Goal: Information Seeking & Learning: Learn about a topic

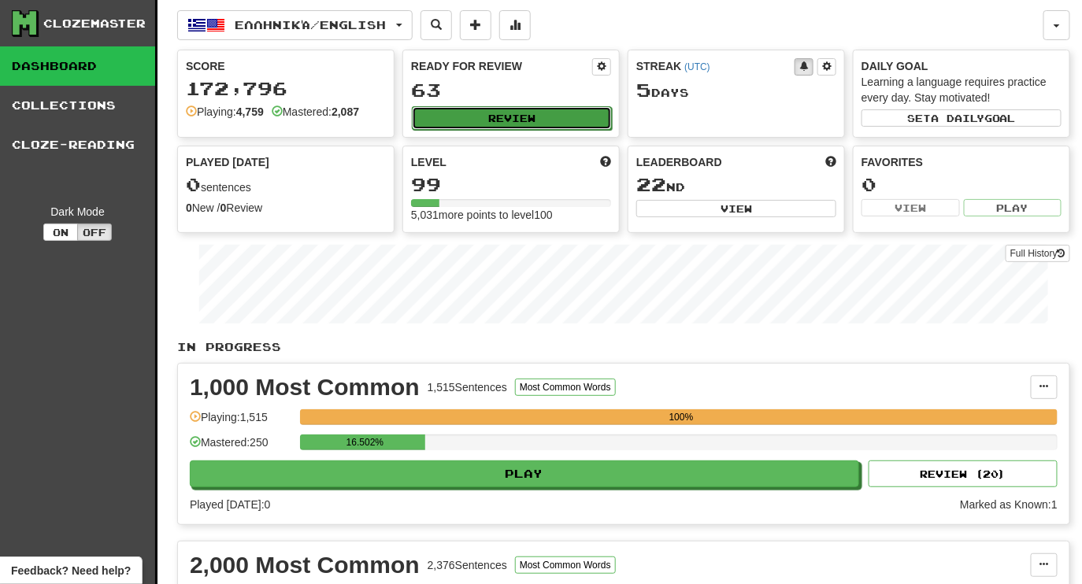
click at [449, 119] on button "Review" at bounding box center [512, 118] width 200 height 24
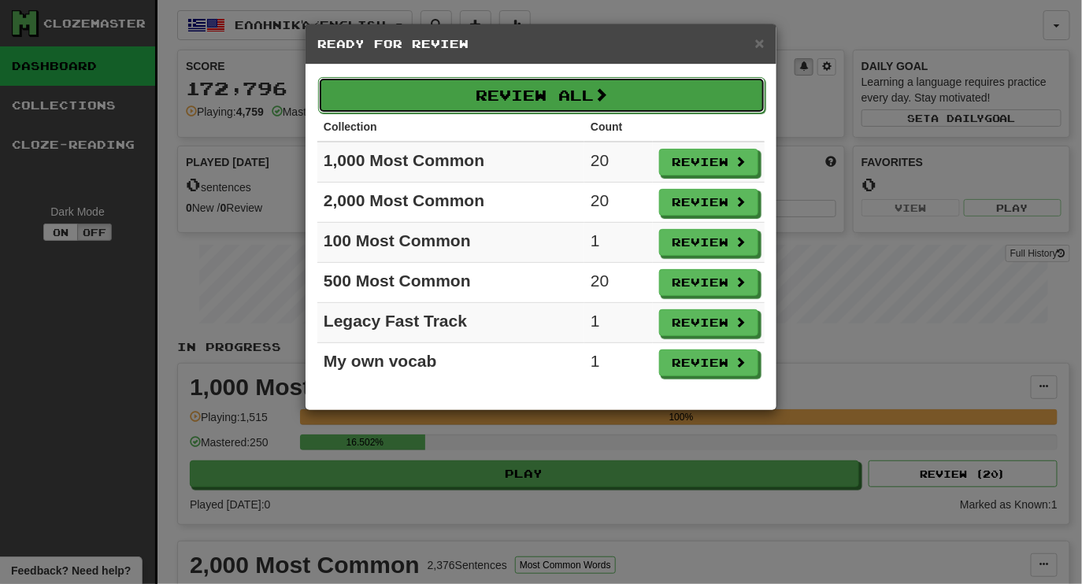
click at [427, 96] on button "Review All" at bounding box center [541, 95] width 447 height 36
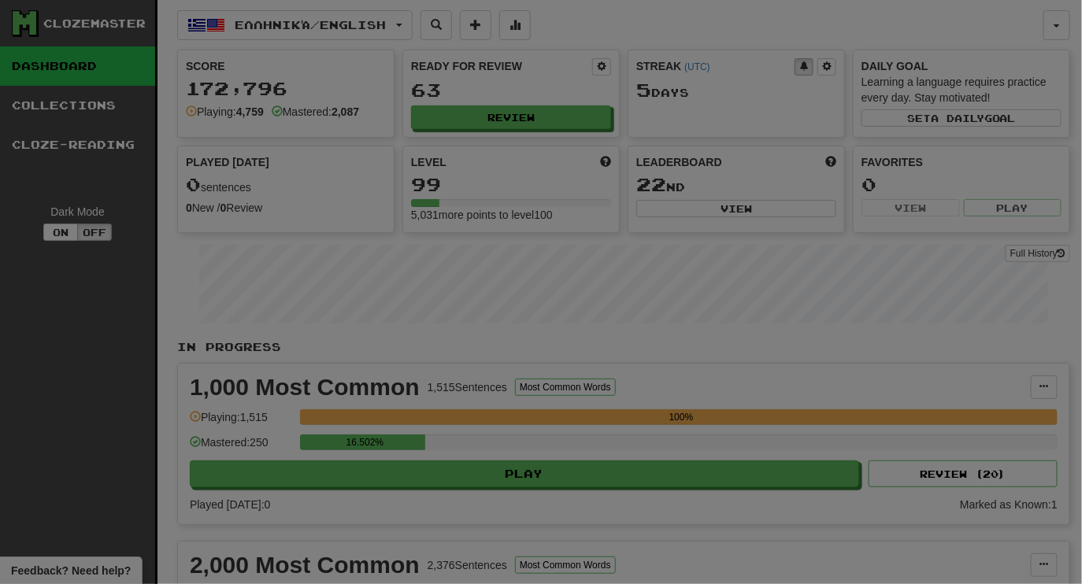
select select "********"
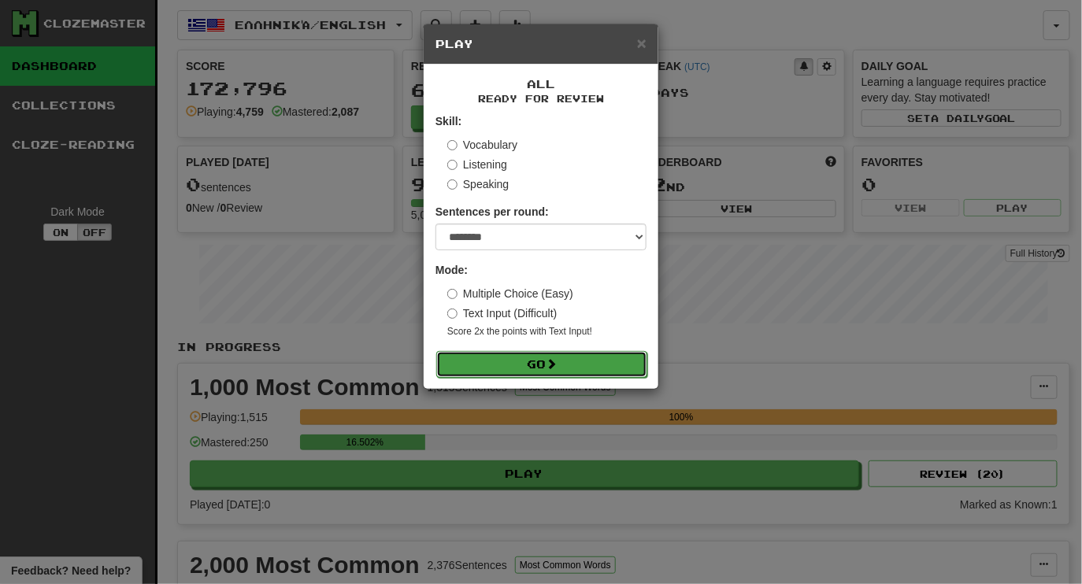
click at [537, 357] on button "Go" at bounding box center [541, 364] width 211 height 27
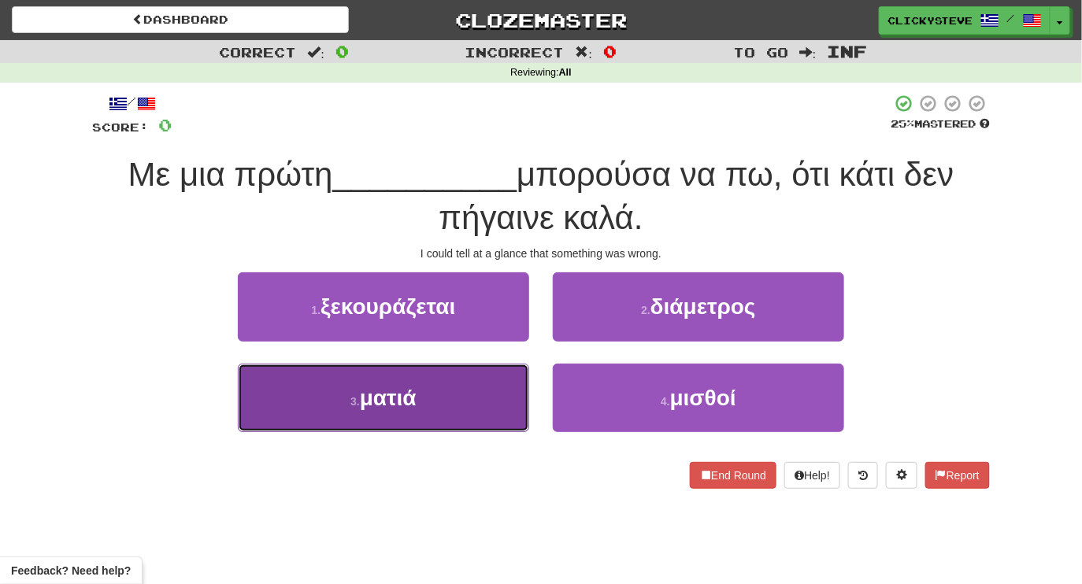
click at [447, 417] on button "3 . ματιά" at bounding box center [383, 398] width 291 height 68
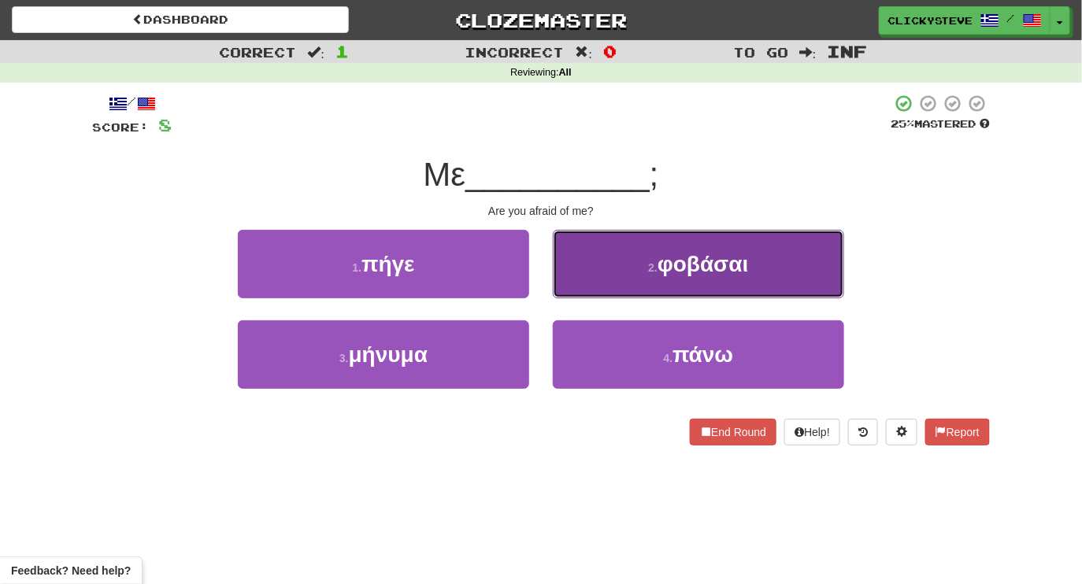
click at [592, 276] on button "2 . φοβάσαι" at bounding box center [698, 264] width 291 height 68
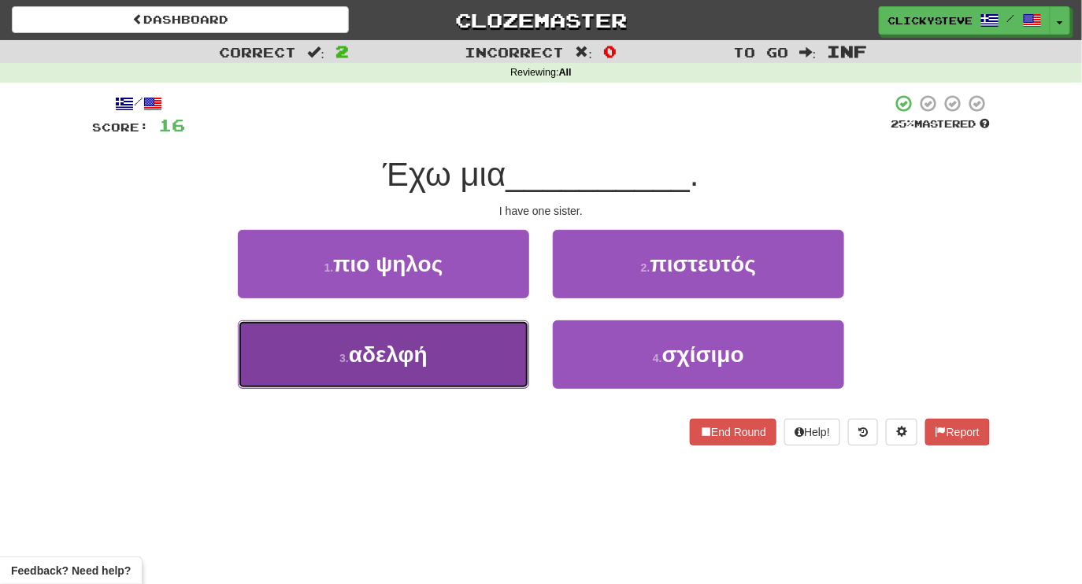
click at [457, 350] on button "3 . αδελφή" at bounding box center [383, 354] width 291 height 68
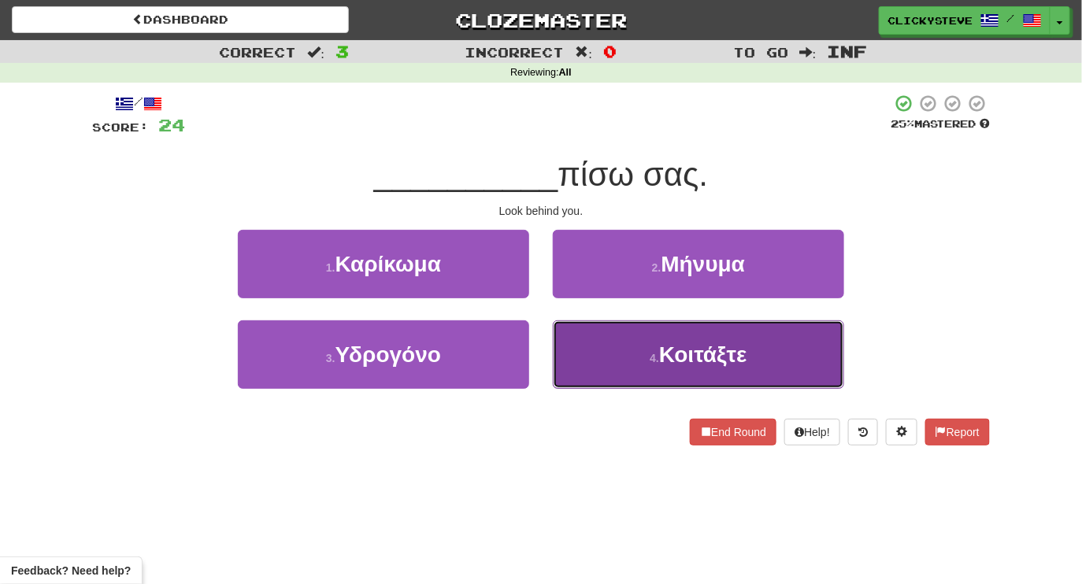
click at [621, 333] on button "4 . Κοιτάξτε" at bounding box center [698, 354] width 291 height 68
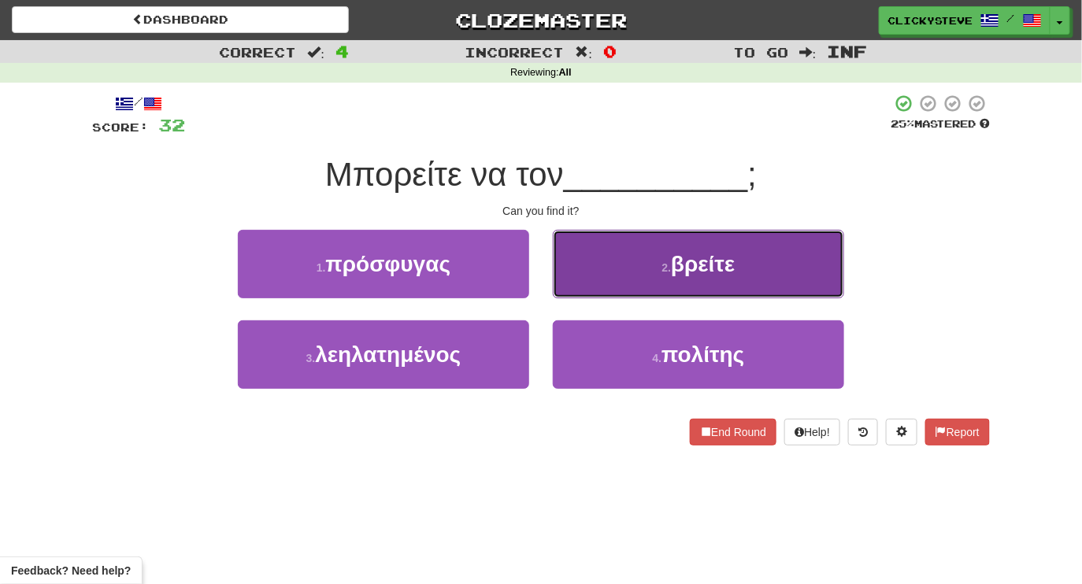
click at [602, 275] on button "2 . βρείτε" at bounding box center [698, 264] width 291 height 68
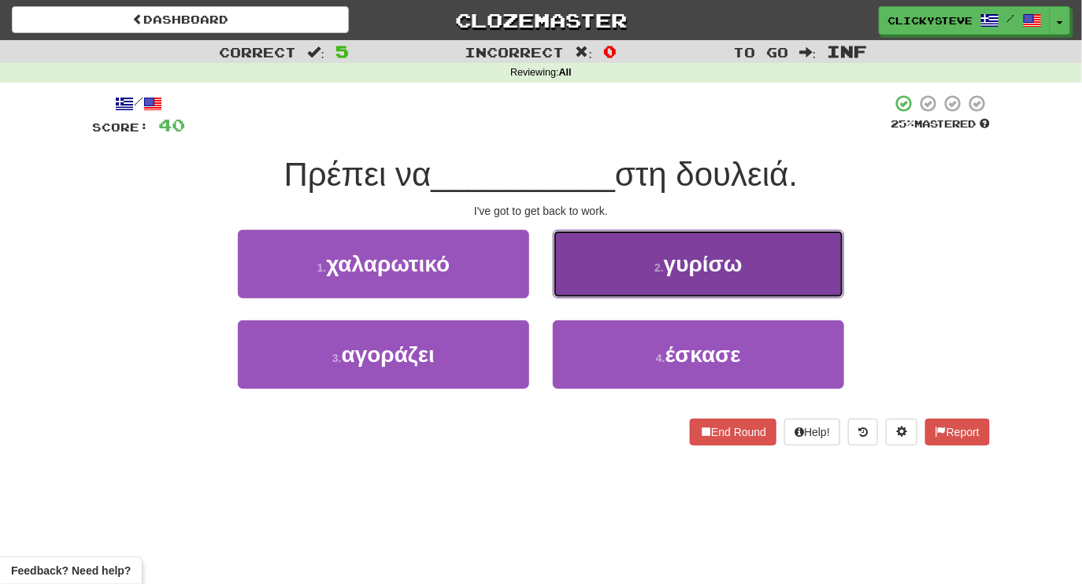
click at [610, 261] on button "2 . γυρίσω" at bounding box center [698, 264] width 291 height 68
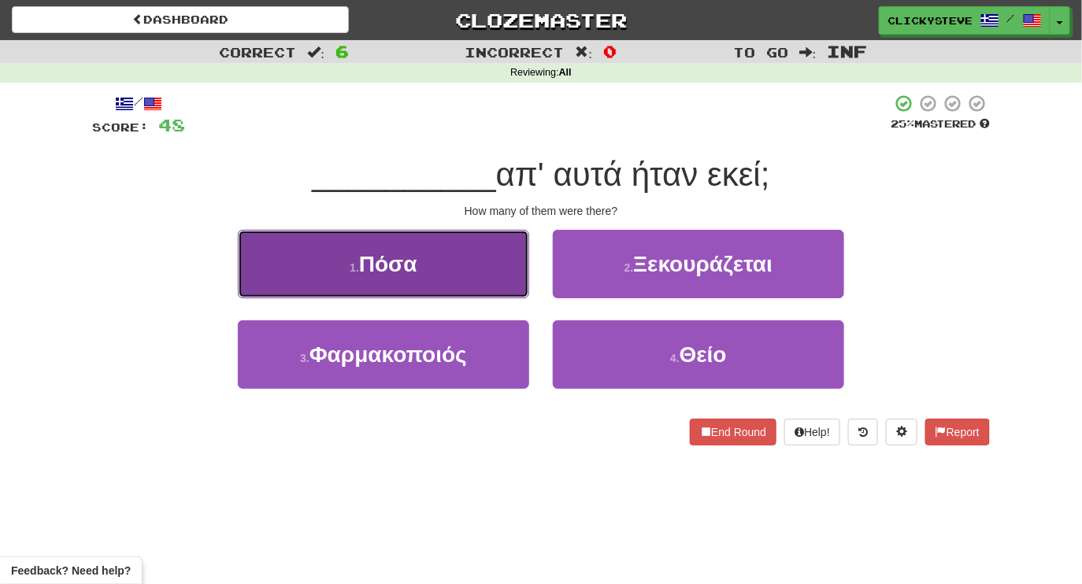
click at [442, 265] on button "1 . Πόσα" at bounding box center [383, 264] width 291 height 68
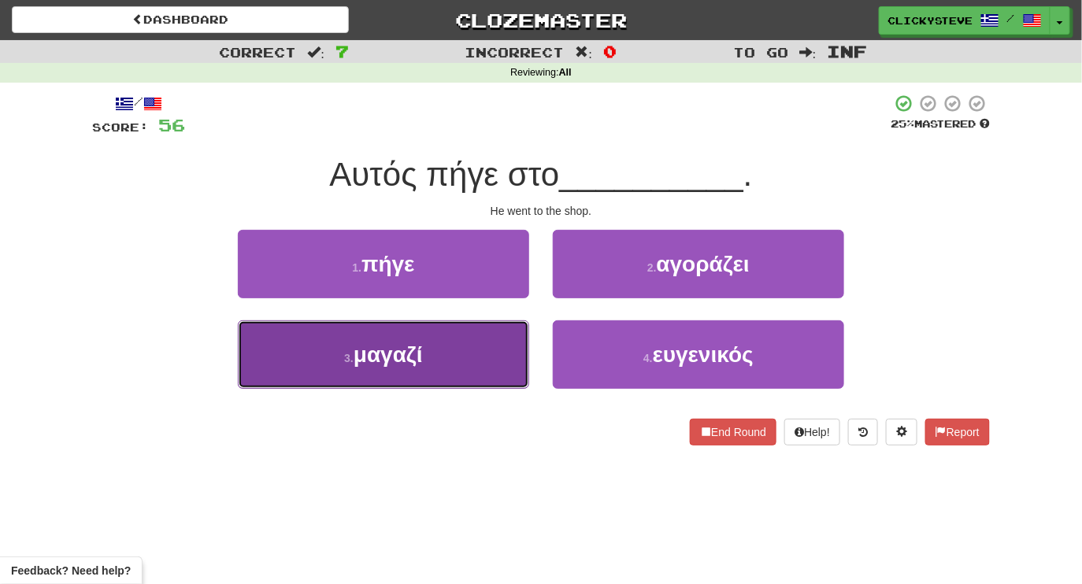
click at [460, 368] on button "3 . μαγαζί" at bounding box center [383, 354] width 291 height 68
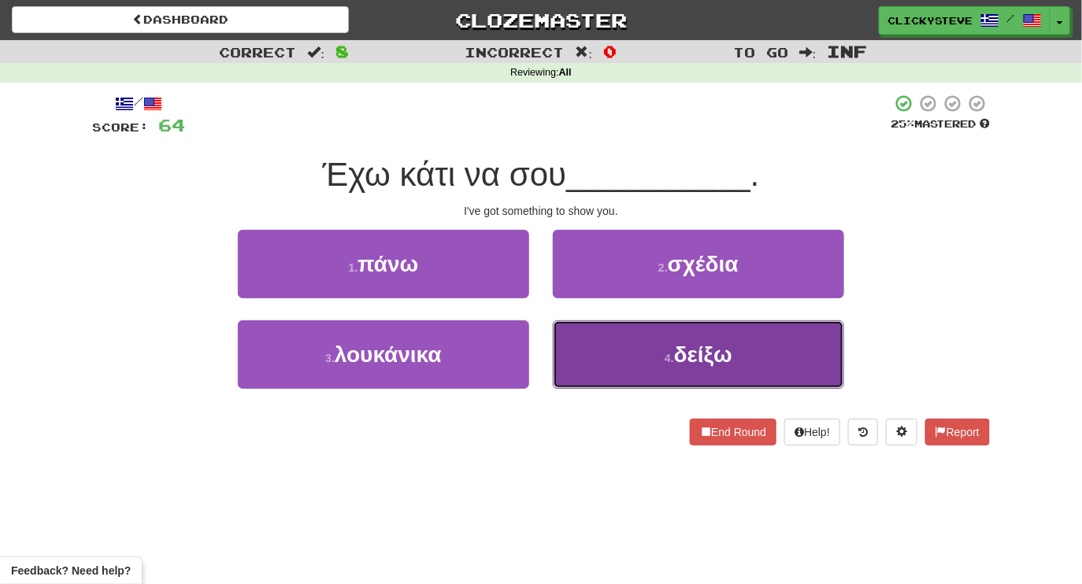
click at [627, 364] on button "4 . δείξω" at bounding box center [698, 354] width 291 height 68
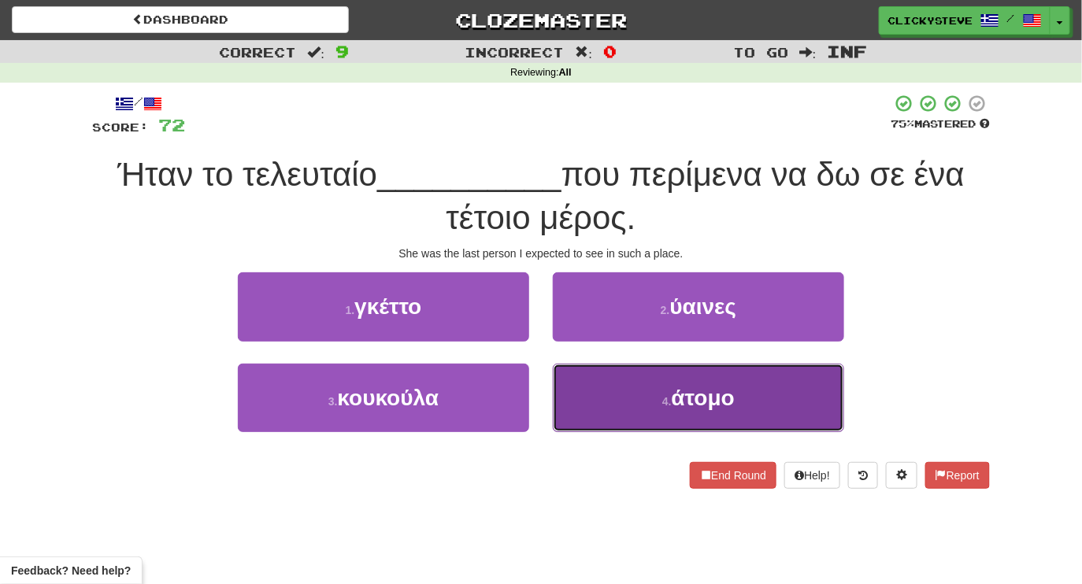
click at [620, 395] on button "4 . άτομο" at bounding box center [698, 398] width 291 height 68
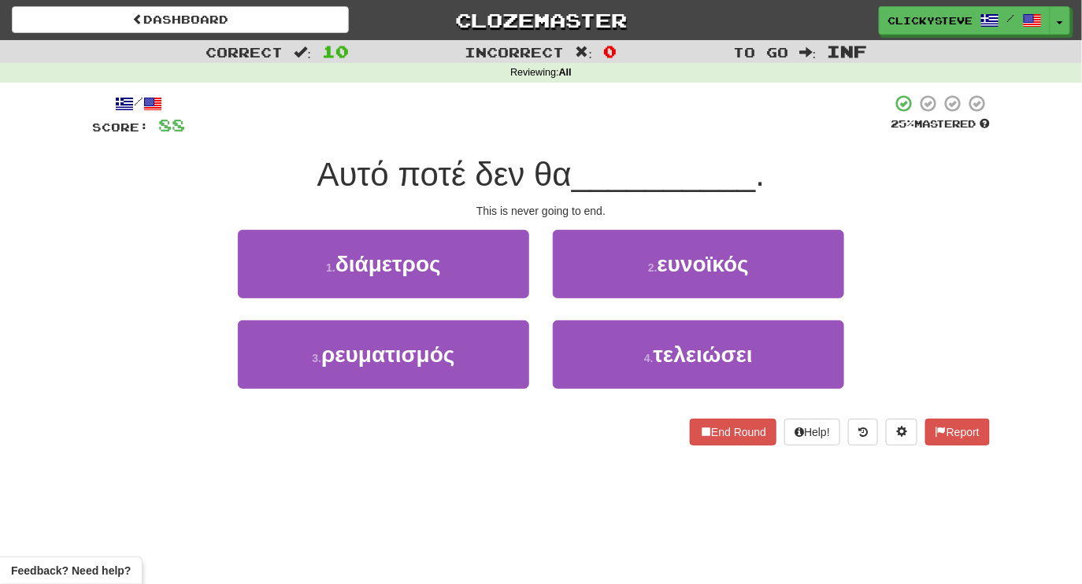
click at [620, 395] on div "4 . τελειώσει" at bounding box center [698, 365] width 315 height 91
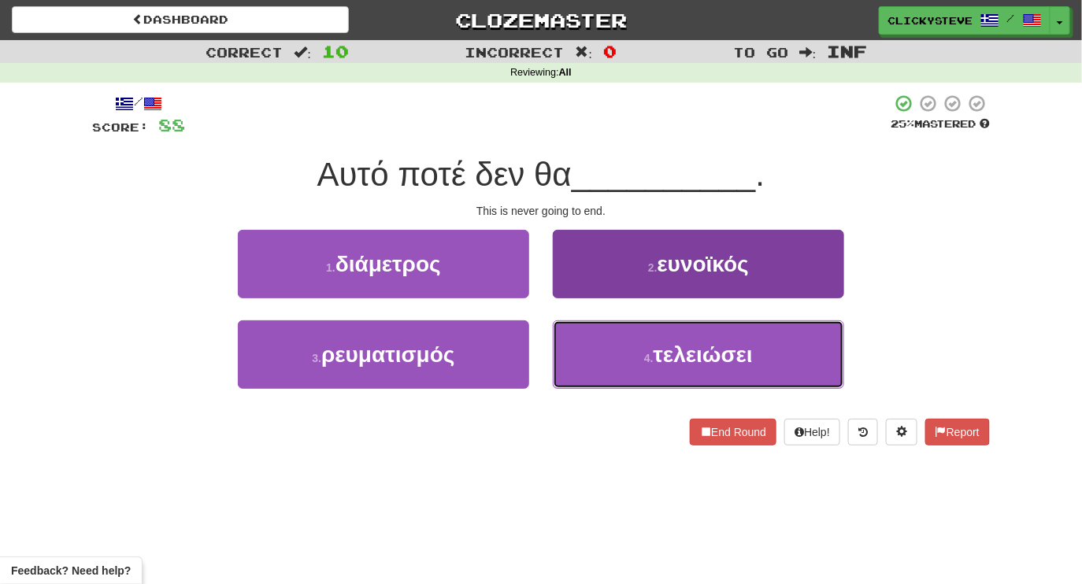
click at [623, 356] on button "4 . τελειώσει" at bounding box center [698, 354] width 291 height 68
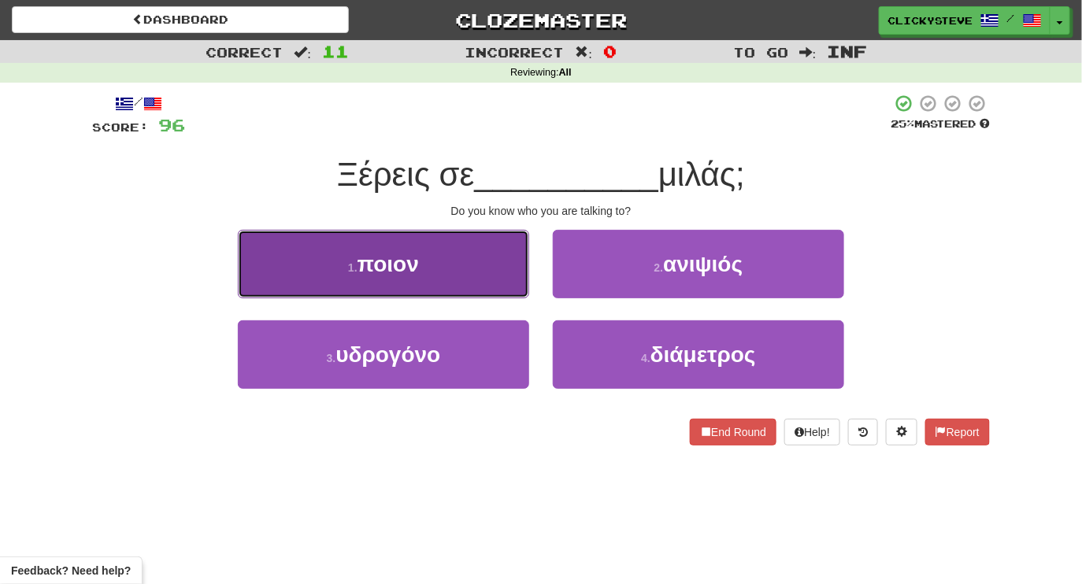
click at [479, 253] on button "1 . ποιον" at bounding box center [383, 264] width 291 height 68
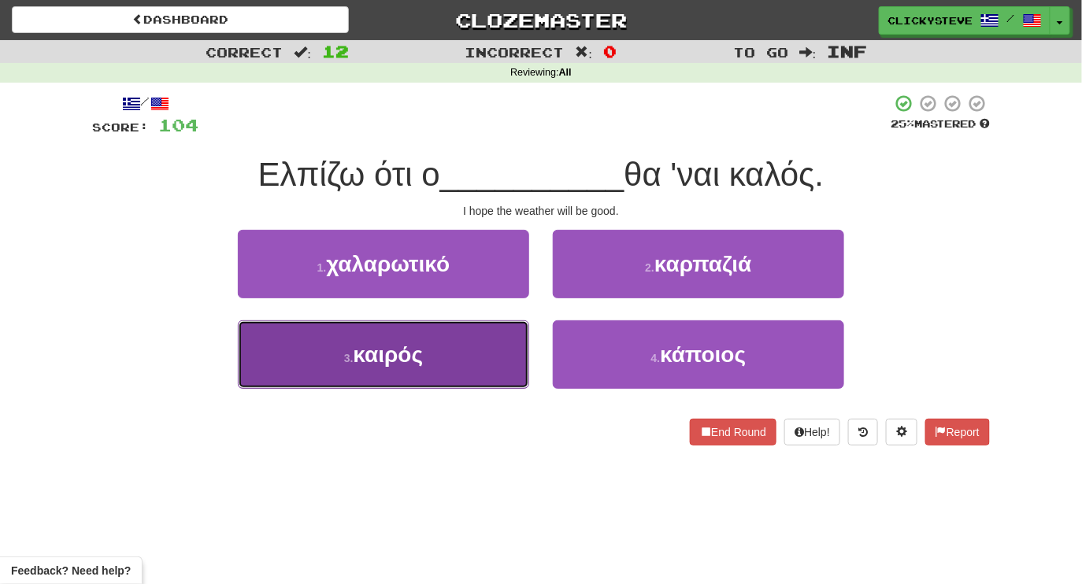
click at [486, 331] on button "3 . καιρός" at bounding box center [383, 354] width 291 height 68
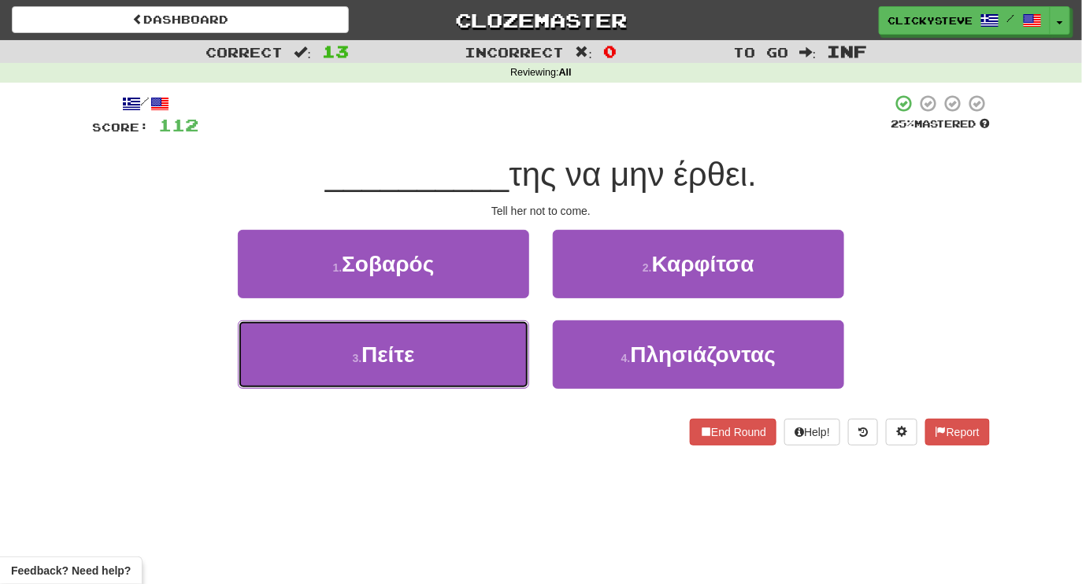
click at [486, 325] on button "3 . Πείτε" at bounding box center [383, 354] width 291 height 68
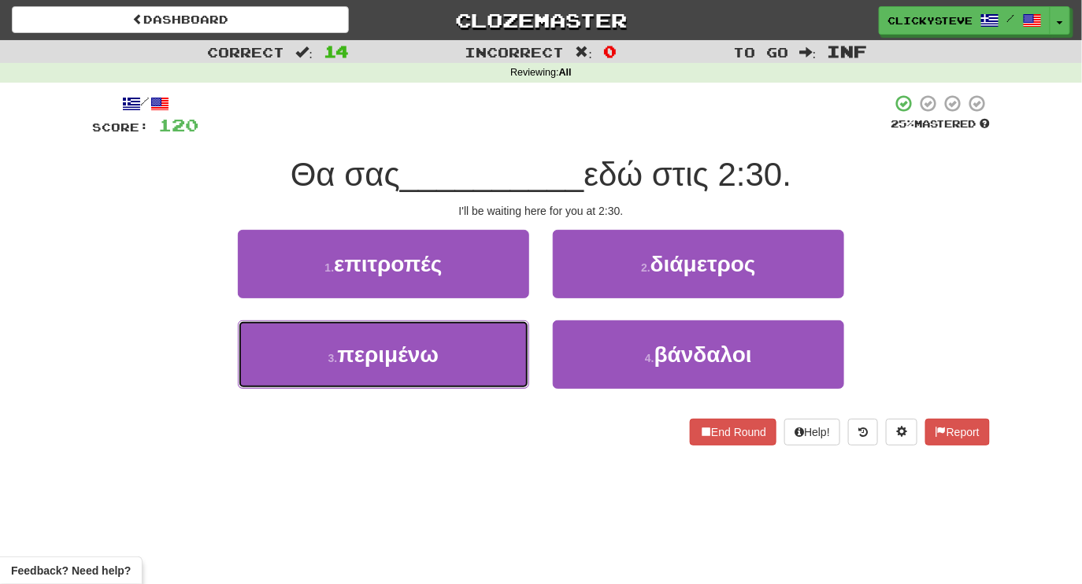
click at [486, 325] on button "3 . περιμένω" at bounding box center [383, 354] width 291 height 68
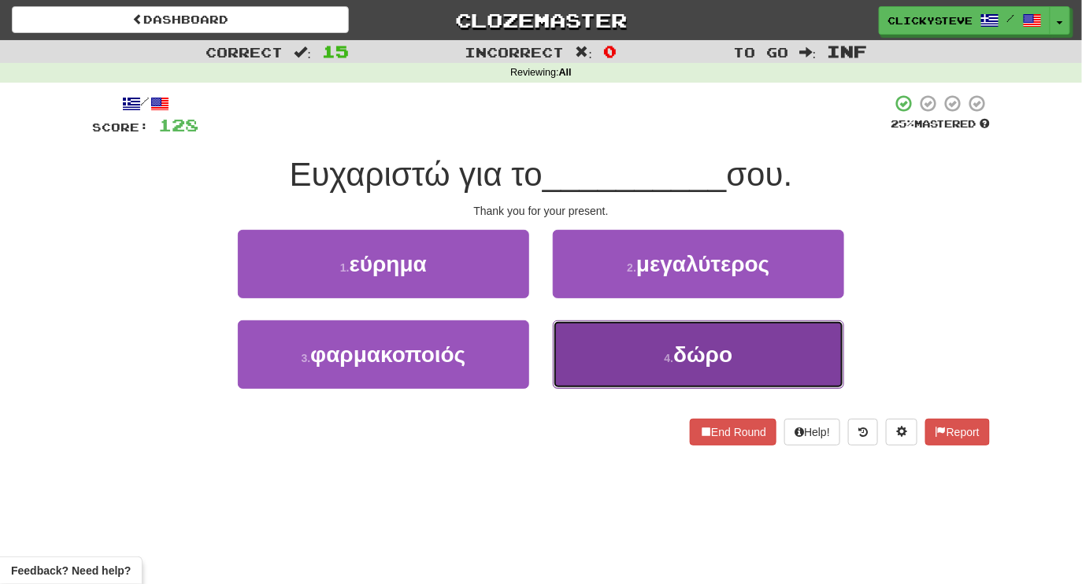
click at [632, 345] on button "4 . δώρο" at bounding box center [698, 354] width 291 height 68
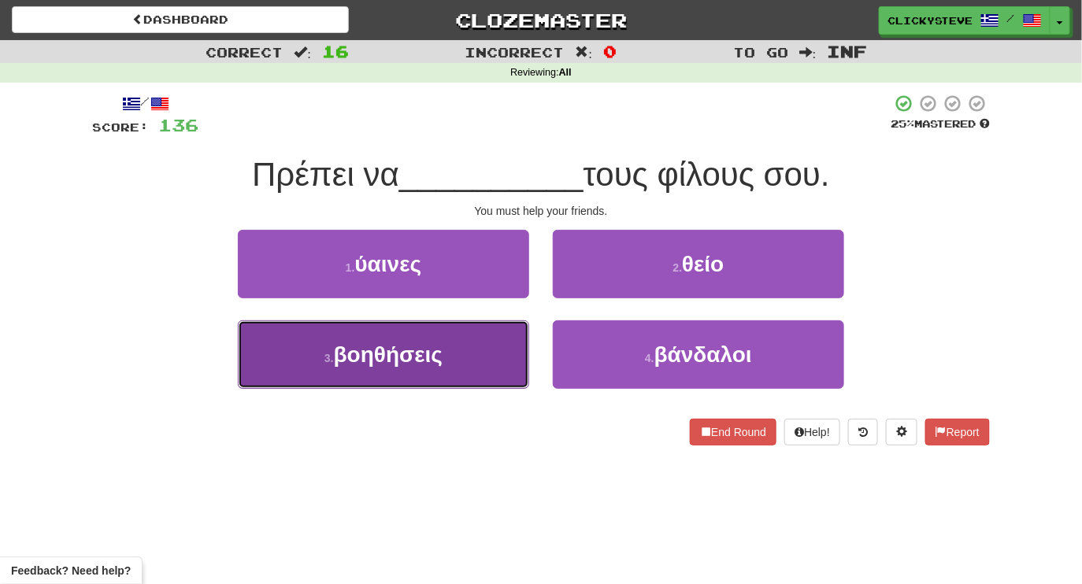
click at [420, 345] on span "βοηθήσεις" at bounding box center [388, 354] width 109 height 24
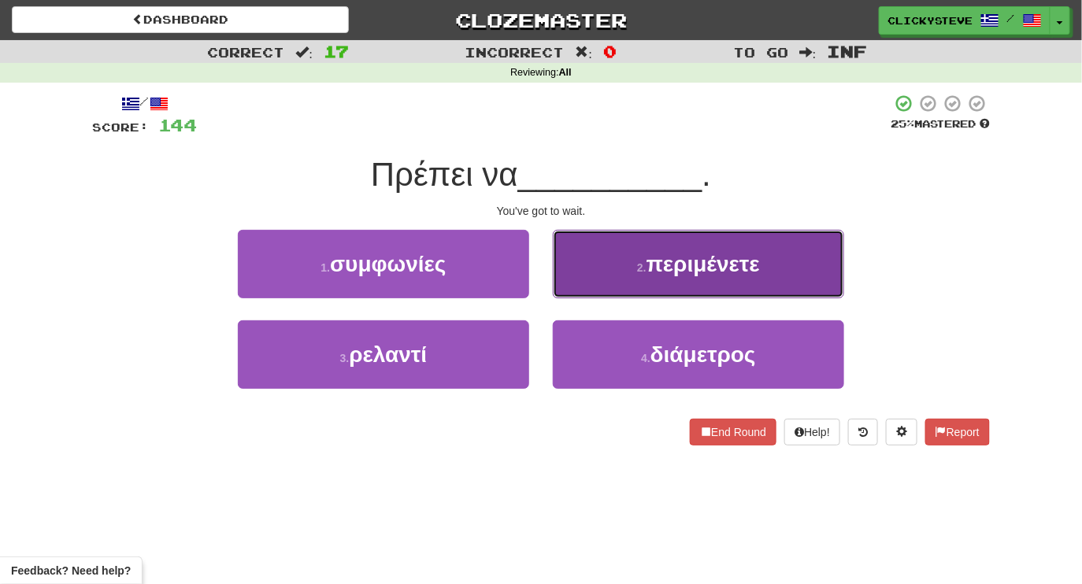
click at [592, 260] on button "2 . περιμένετε" at bounding box center [698, 264] width 291 height 68
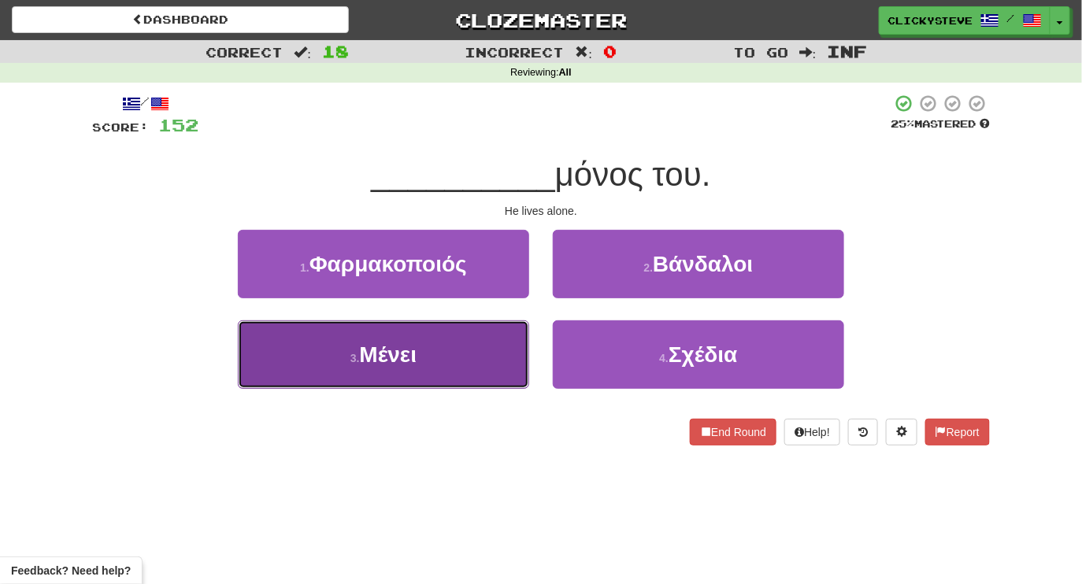
click at [424, 372] on button "3 . Μένει" at bounding box center [383, 354] width 291 height 68
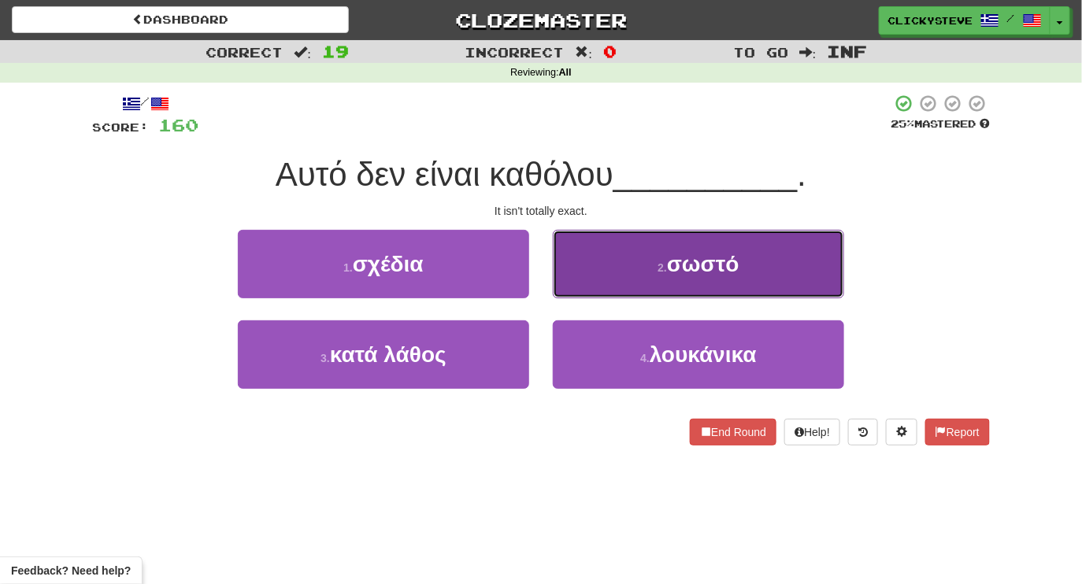
click at [589, 259] on button "2 . σωστό" at bounding box center [698, 264] width 291 height 68
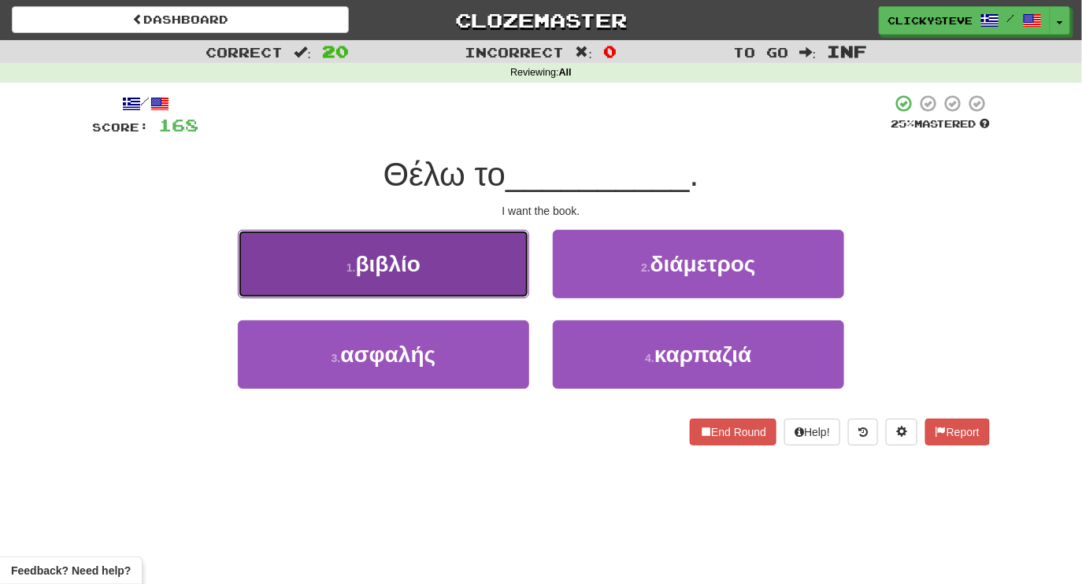
click at [494, 265] on button "1 . βιβλίο" at bounding box center [383, 264] width 291 height 68
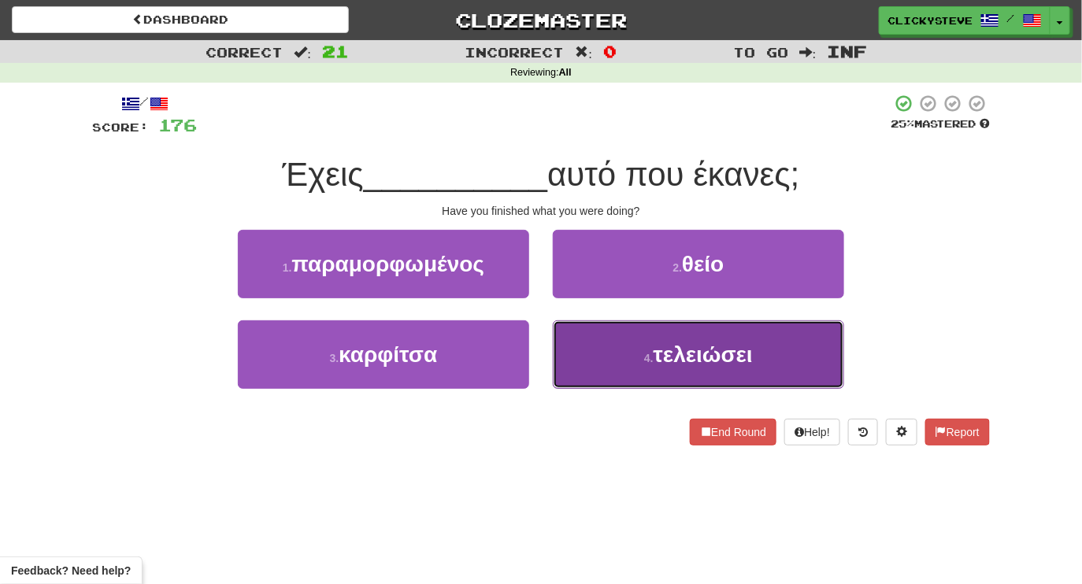
click at [603, 346] on button "4 . τελειώσει" at bounding box center [698, 354] width 291 height 68
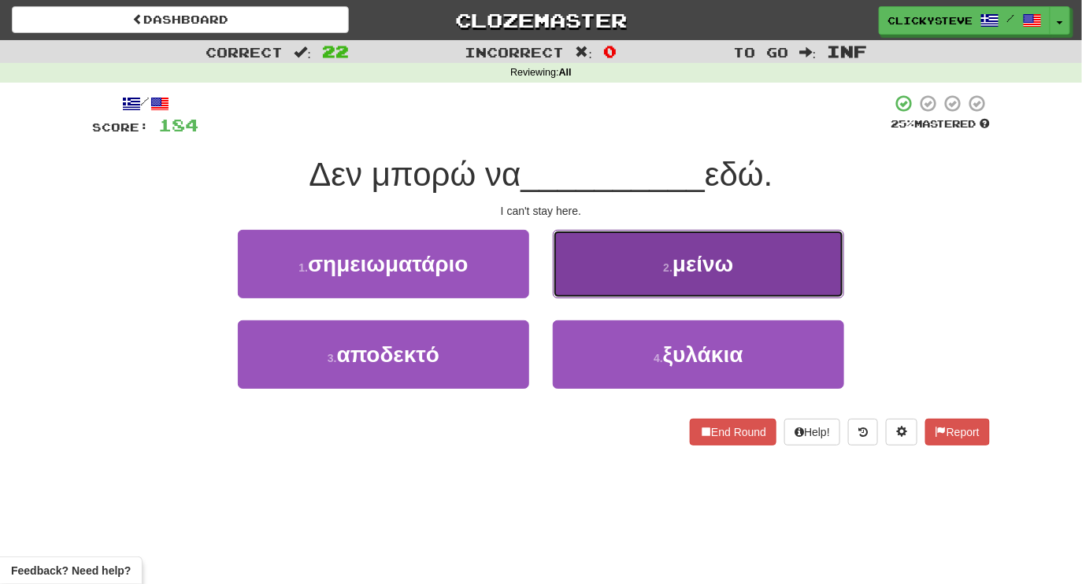
click at [574, 268] on button "2 . μείνω" at bounding box center [698, 264] width 291 height 68
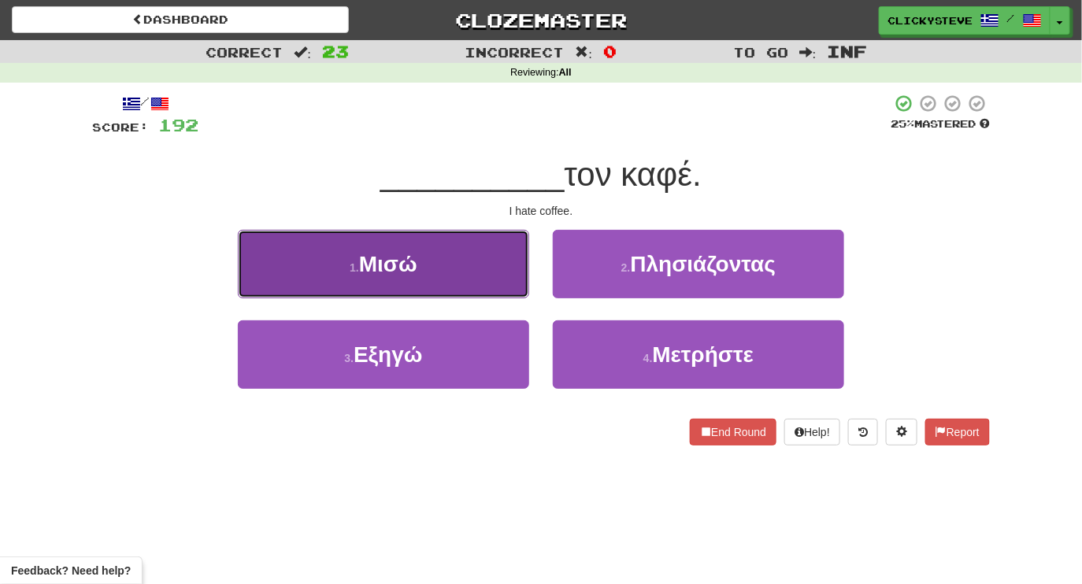
click at [449, 275] on button "1 . Μισώ" at bounding box center [383, 264] width 291 height 68
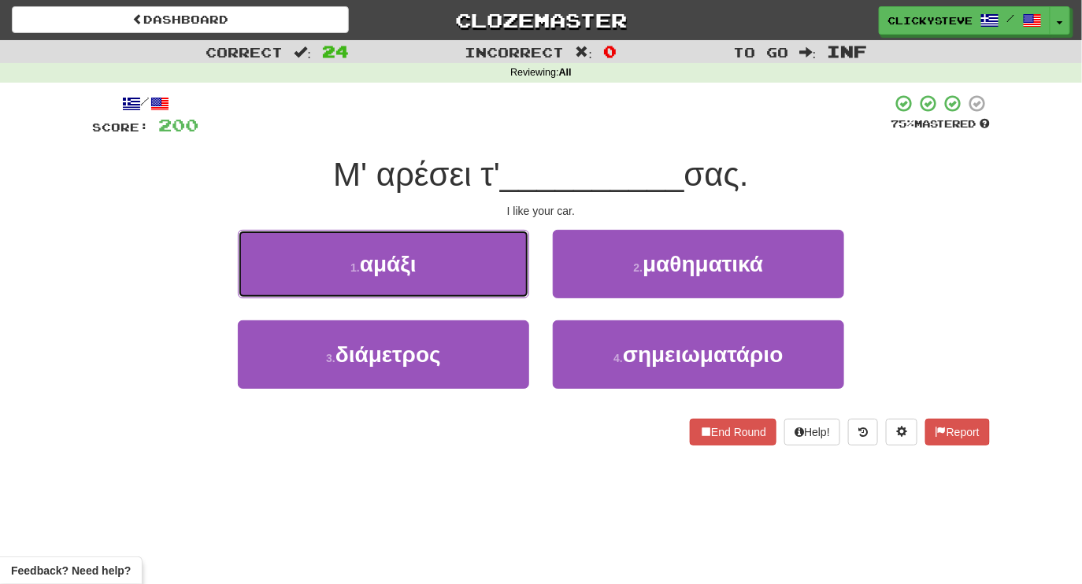
click at [449, 270] on button "1 . αμάξι" at bounding box center [383, 264] width 291 height 68
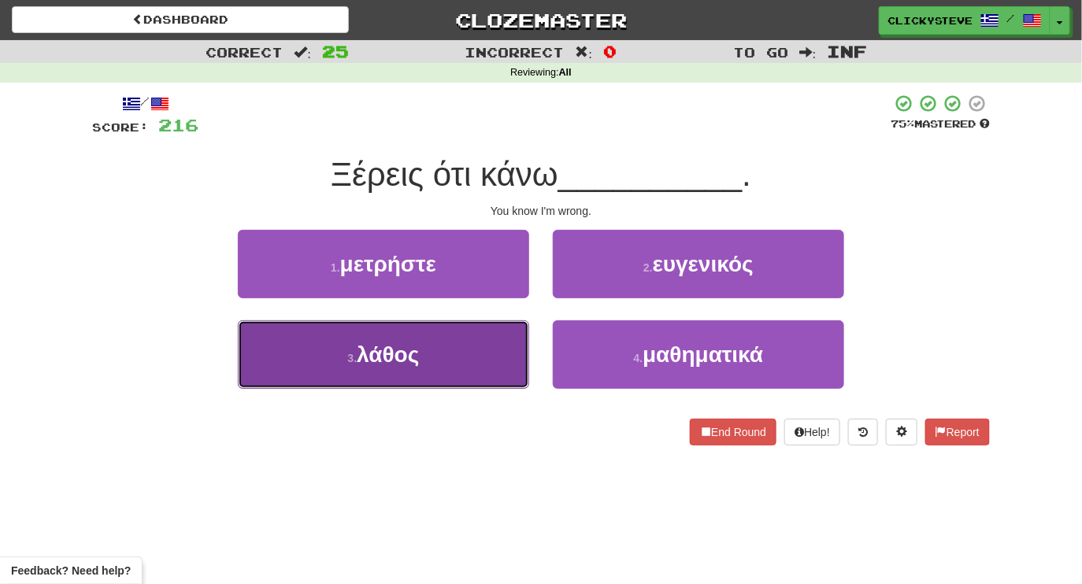
click at [470, 367] on button "3 . λάθος" at bounding box center [383, 354] width 291 height 68
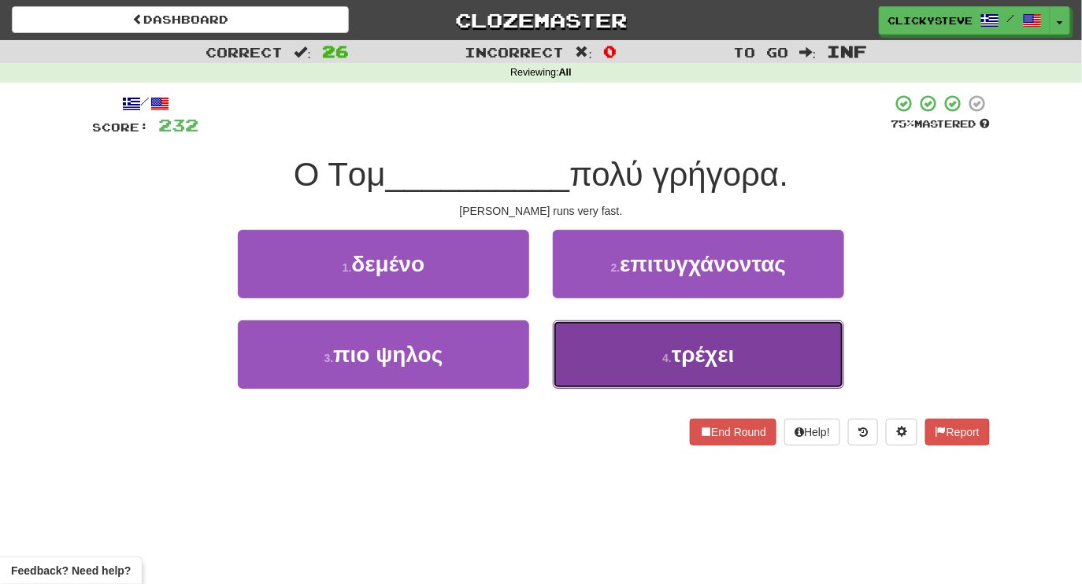
click at [609, 353] on button "4 . τρέχει" at bounding box center [698, 354] width 291 height 68
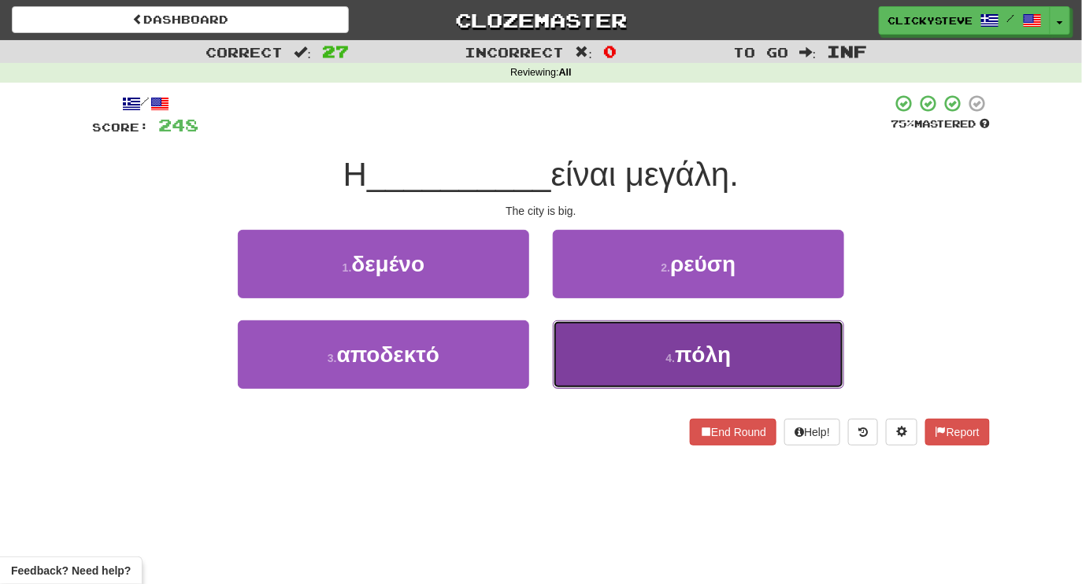
click at [593, 350] on button "4 . πόλη" at bounding box center [698, 354] width 291 height 68
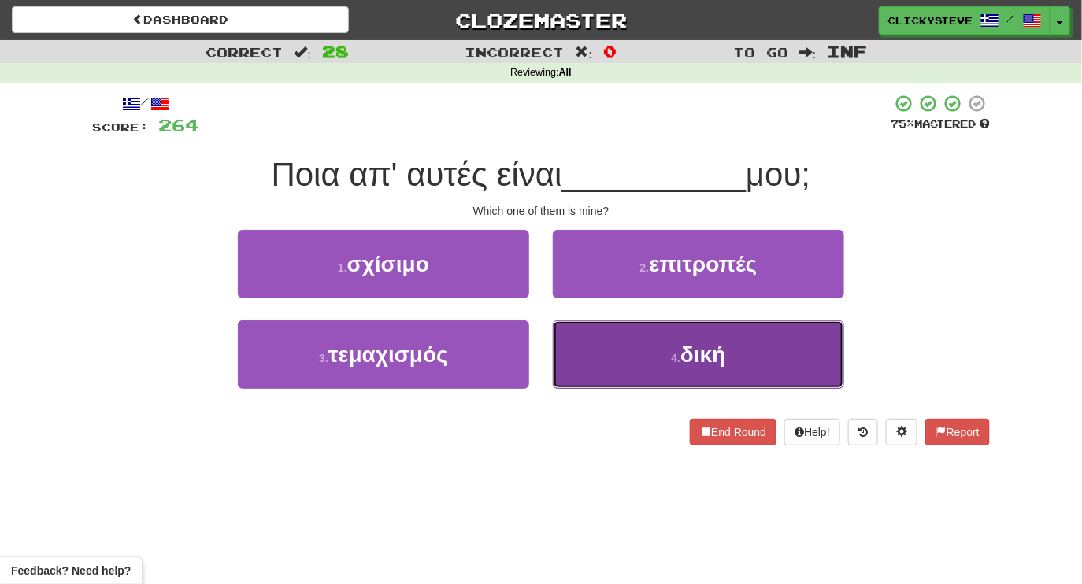
click at [593, 348] on button "4 . δική" at bounding box center [698, 354] width 291 height 68
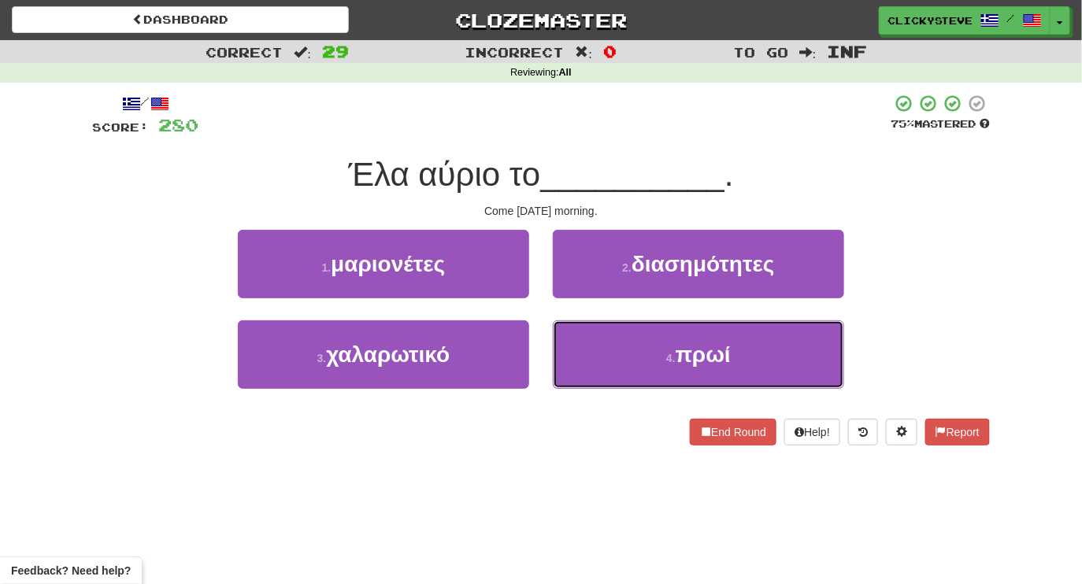
click at [593, 348] on button "4 . πρωί" at bounding box center [698, 354] width 291 height 68
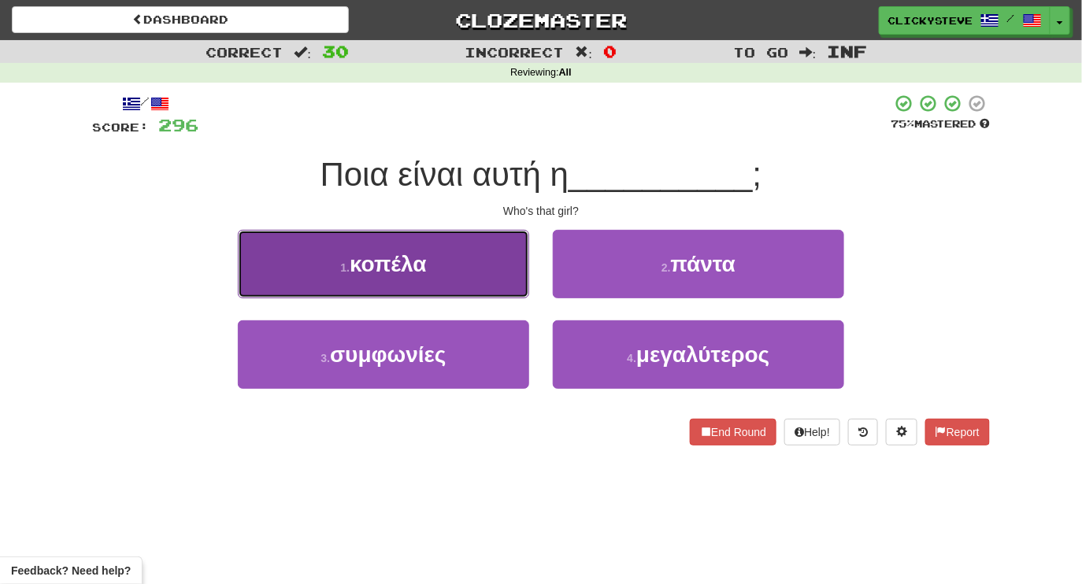
click at [478, 275] on button "1 . κοπέλα" at bounding box center [383, 264] width 291 height 68
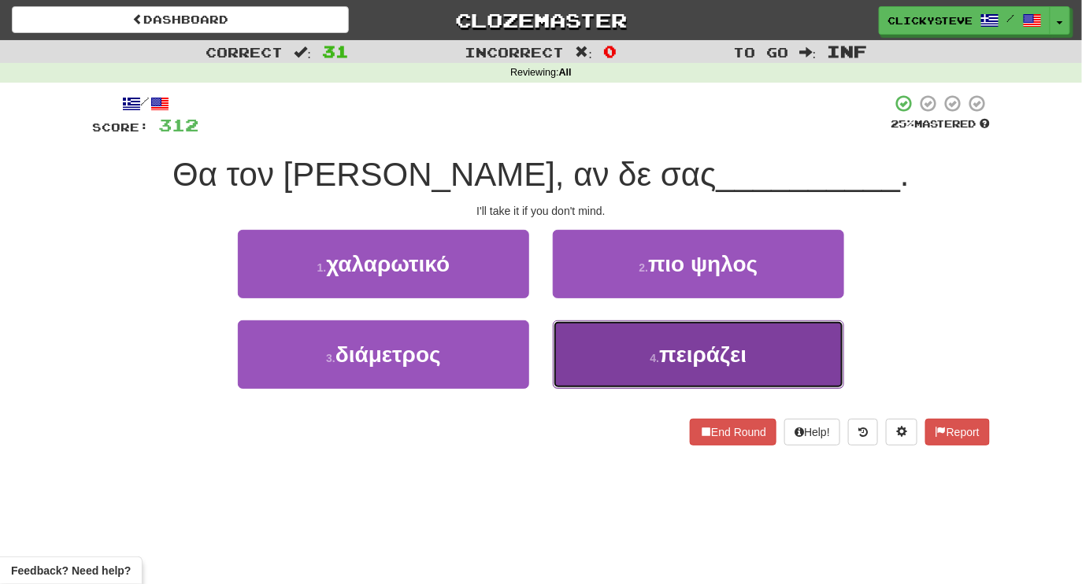
click at [577, 360] on button "4 . πειράζει" at bounding box center [698, 354] width 291 height 68
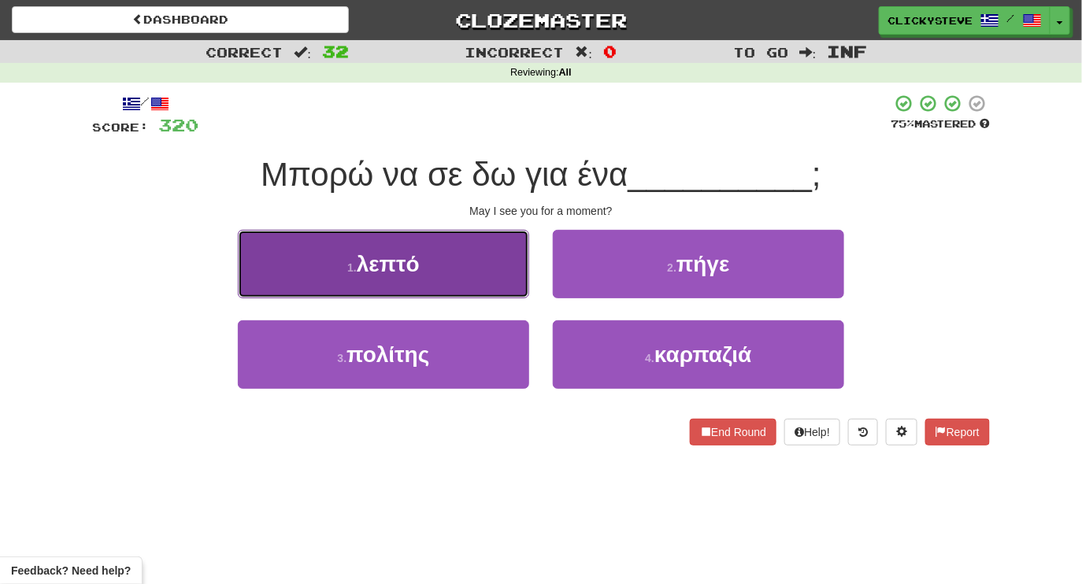
click at [475, 261] on button "1 . λεπτό" at bounding box center [383, 264] width 291 height 68
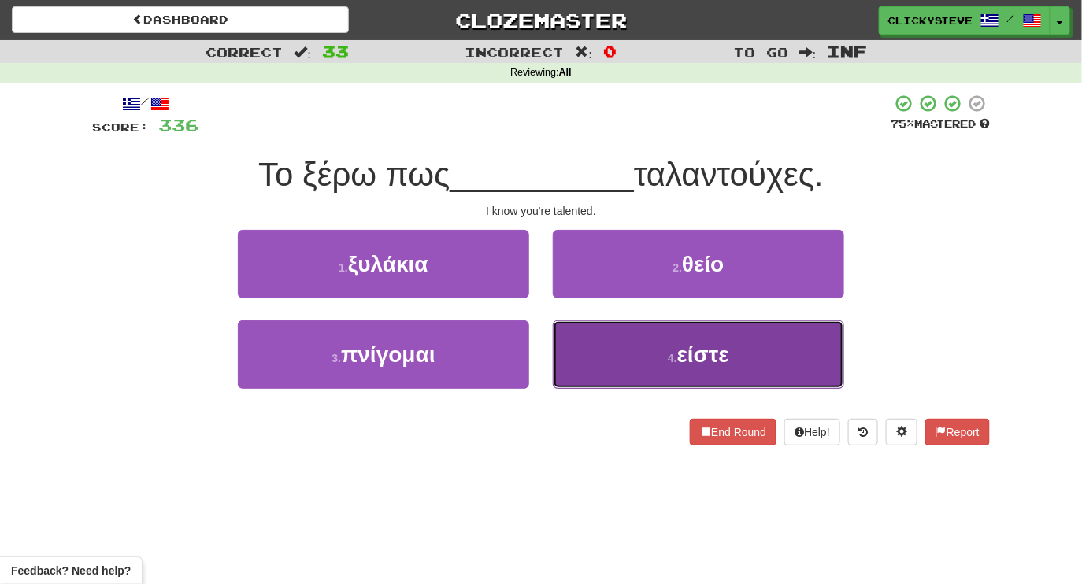
click at [638, 348] on button "4 . είστε" at bounding box center [698, 354] width 291 height 68
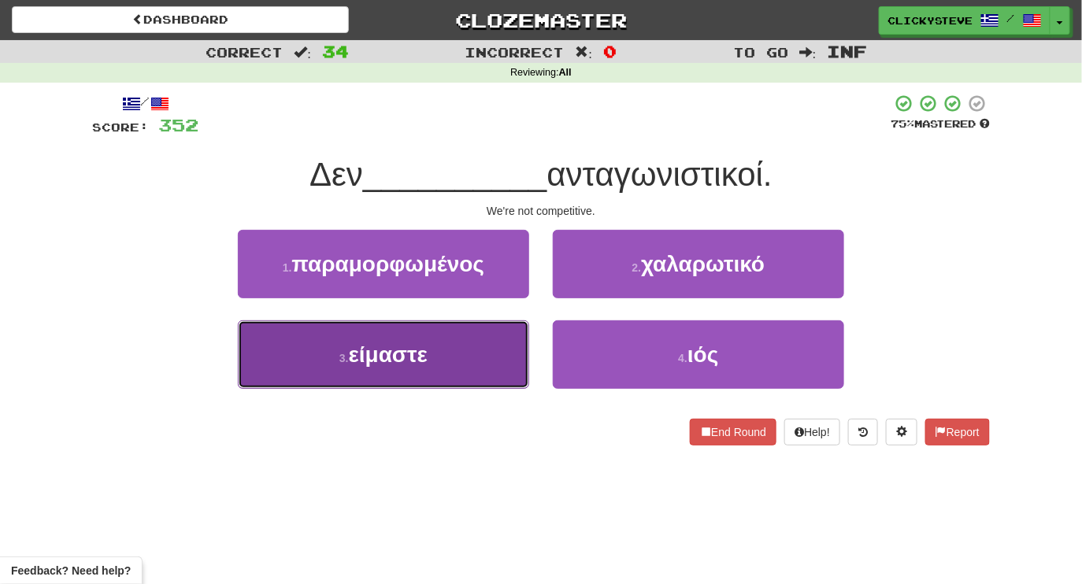
click at [457, 364] on button "3 . είμαστε" at bounding box center [383, 354] width 291 height 68
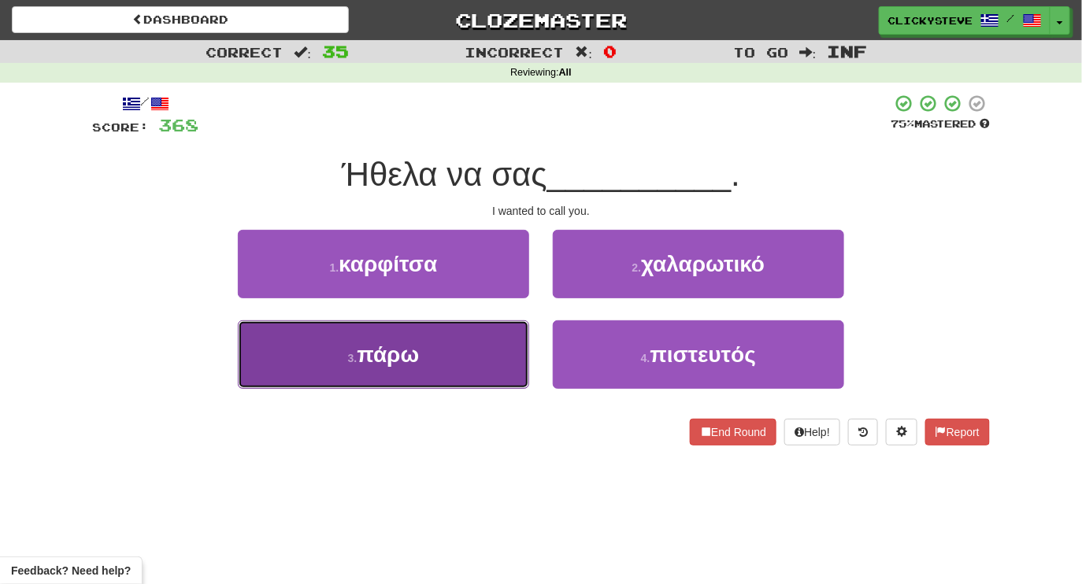
click at [436, 364] on button "3 . πάρω" at bounding box center [383, 354] width 291 height 68
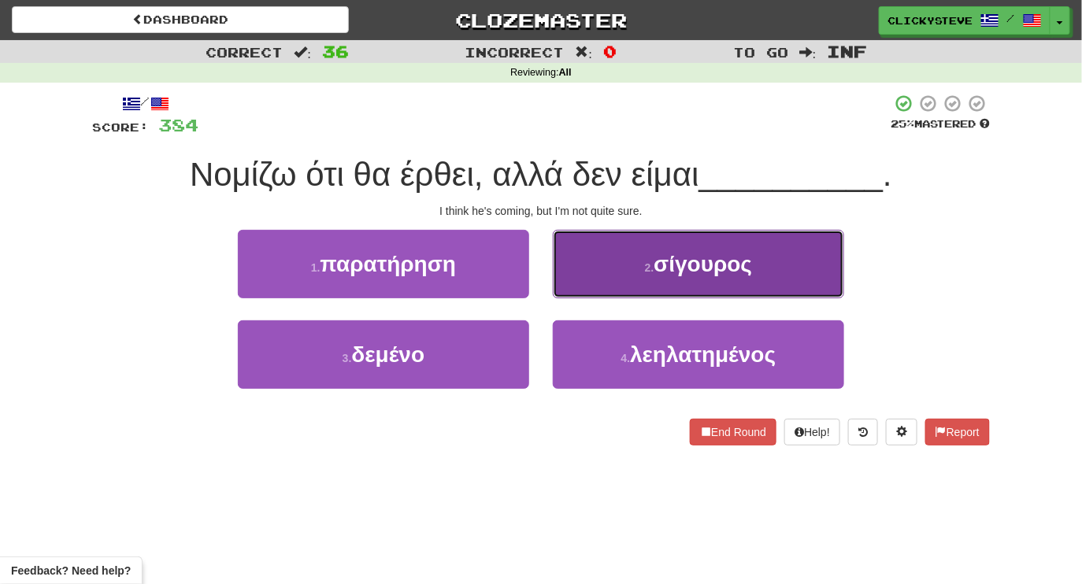
click at [610, 253] on button "2 . σίγουρος" at bounding box center [698, 264] width 291 height 68
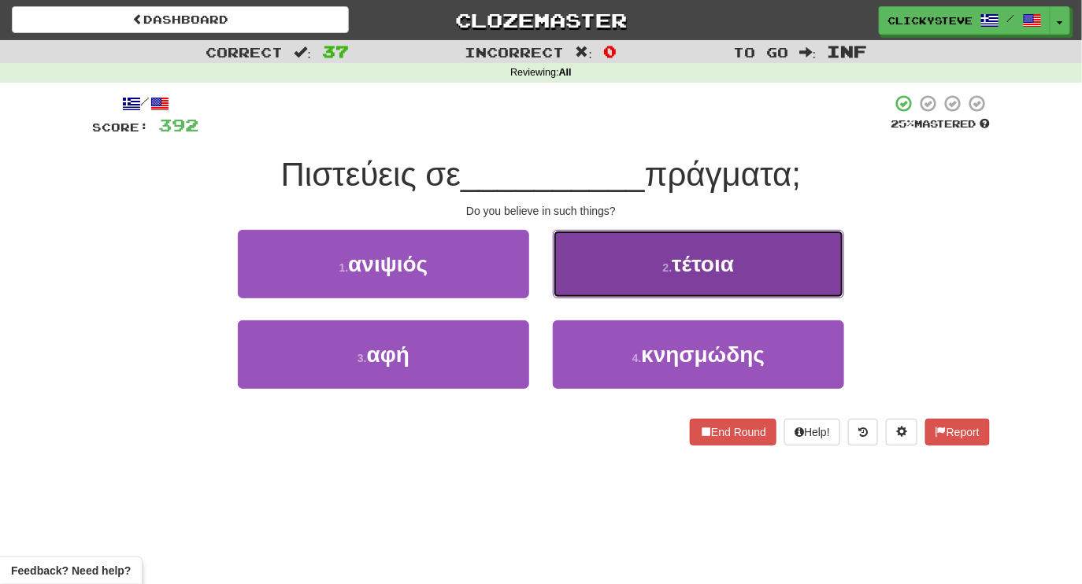
click at [627, 276] on button "2 . τέτοια" at bounding box center [698, 264] width 291 height 68
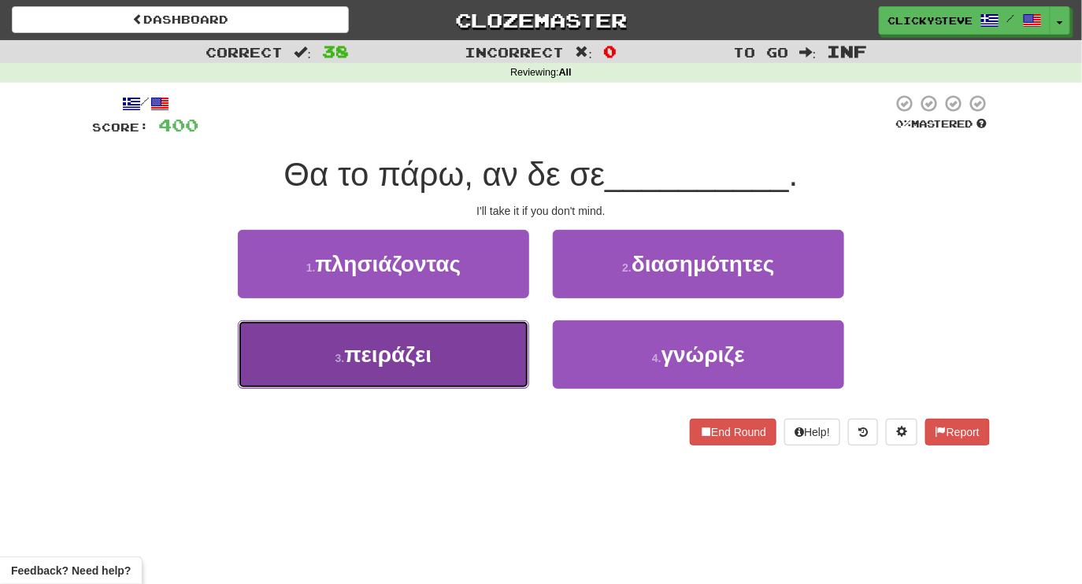
click at [481, 346] on button "3 . πειράζει" at bounding box center [383, 354] width 291 height 68
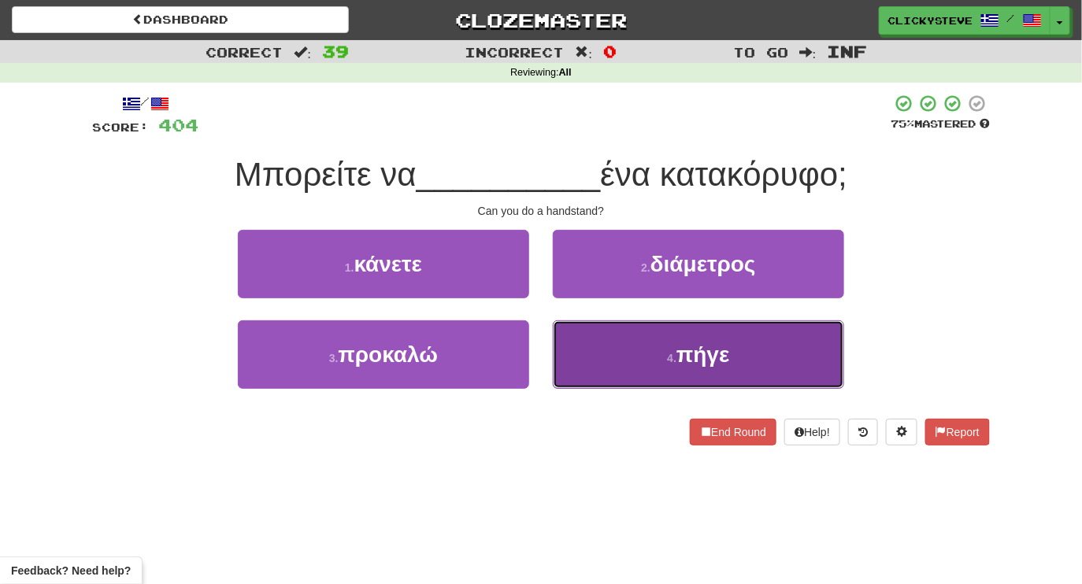
click at [605, 370] on button "4 . πήγε" at bounding box center [698, 354] width 291 height 68
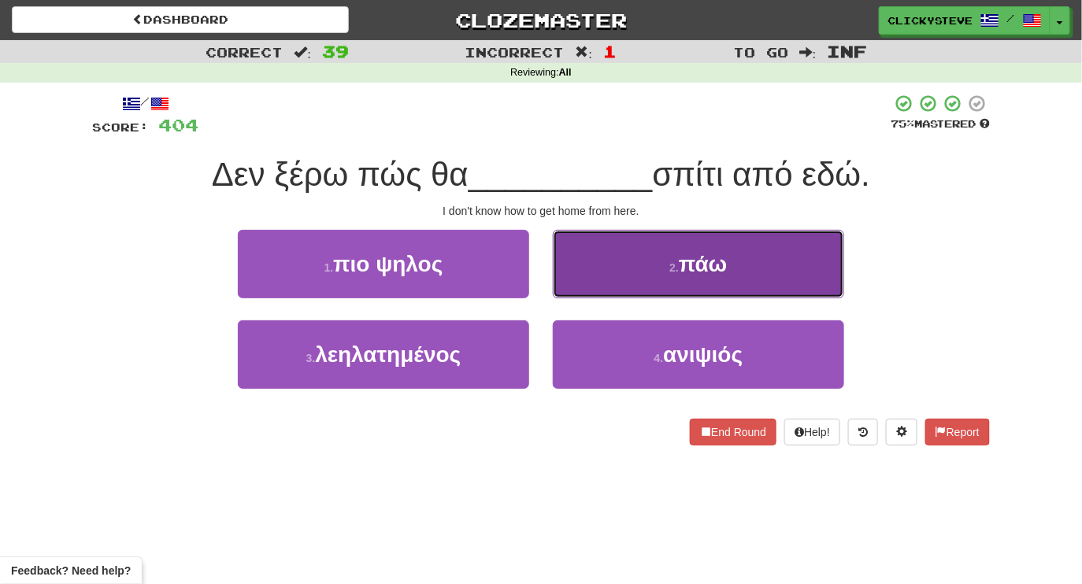
click at [588, 257] on button "2 . πάω" at bounding box center [698, 264] width 291 height 68
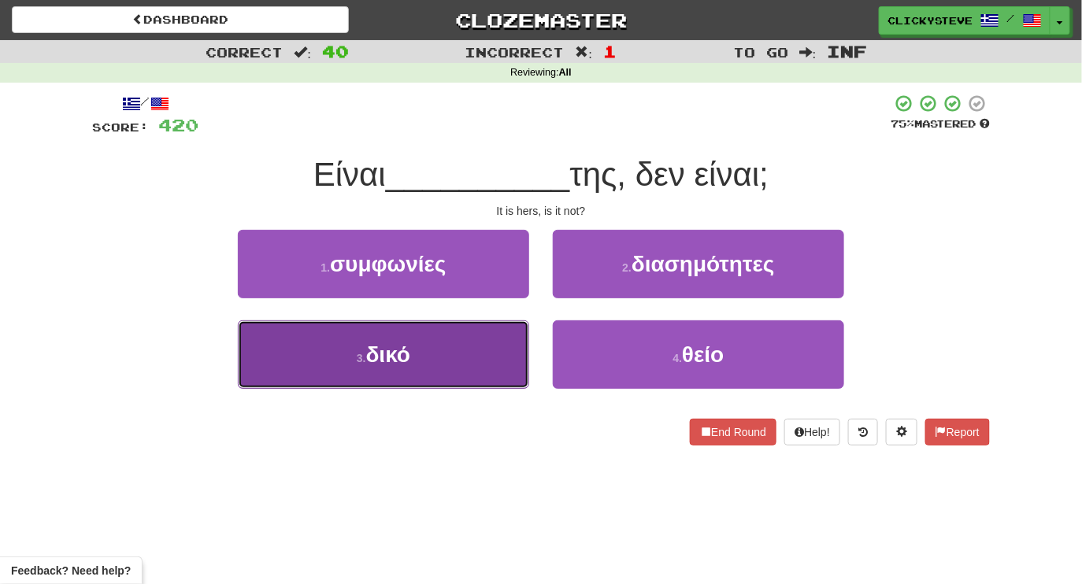
click at [478, 345] on button "3 . δικό" at bounding box center [383, 354] width 291 height 68
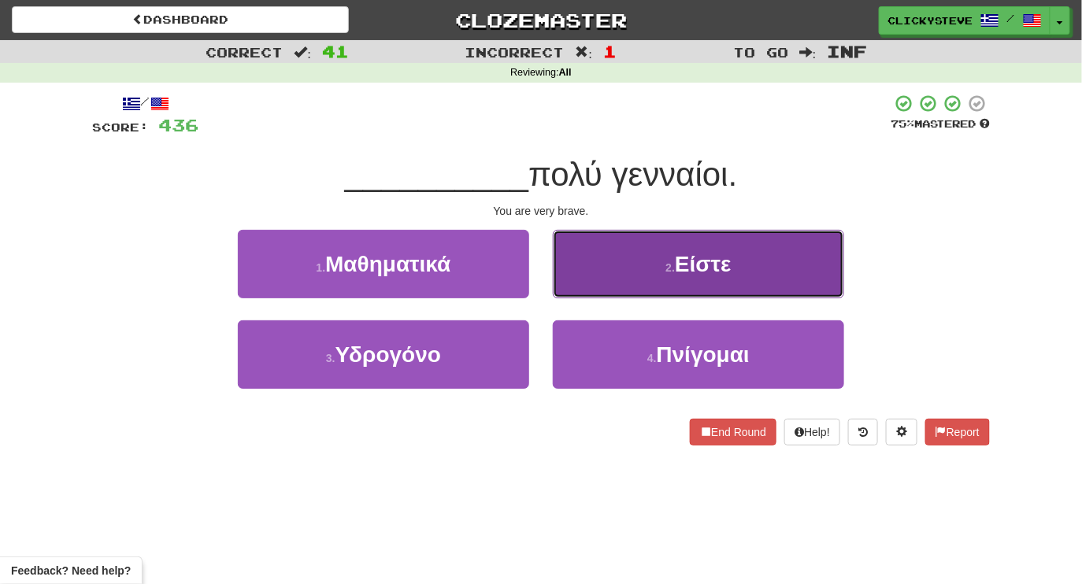
click at [628, 265] on button "2 . Είστε" at bounding box center [698, 264] width 291 height 68
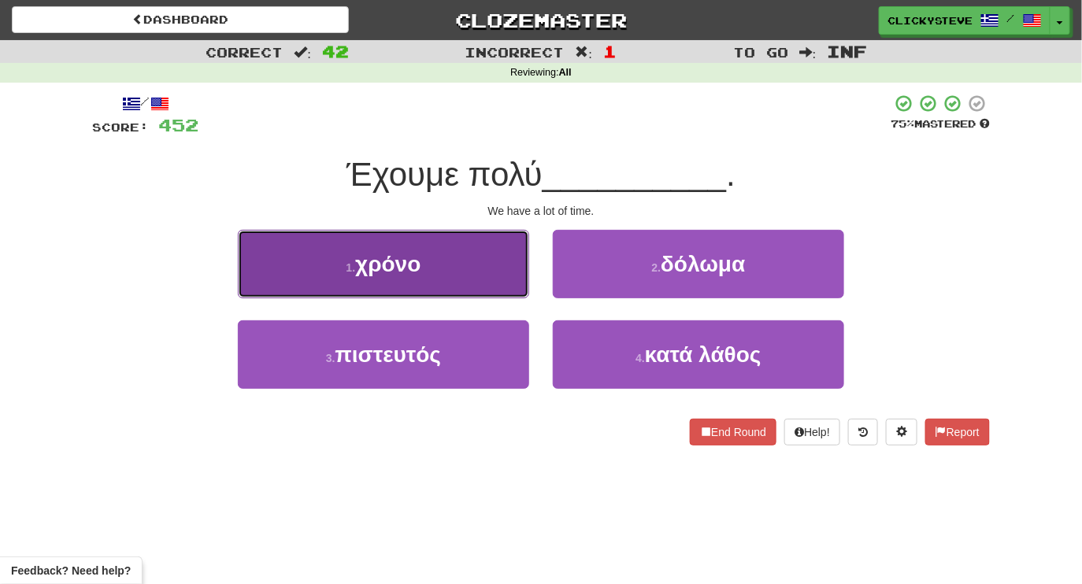
click at [483, 250] on button "1 . χρόνο" at bounding box center [383, 264] width 291 height 68
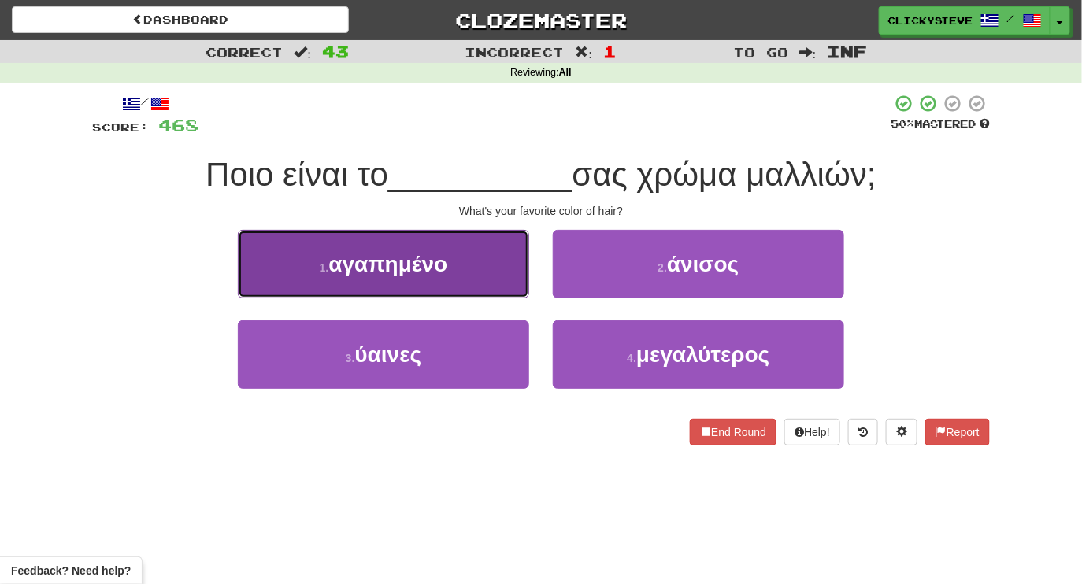
click at [411, 273] on span "αγαπημένο" at bounding box center [387, 264] width 119 height 24
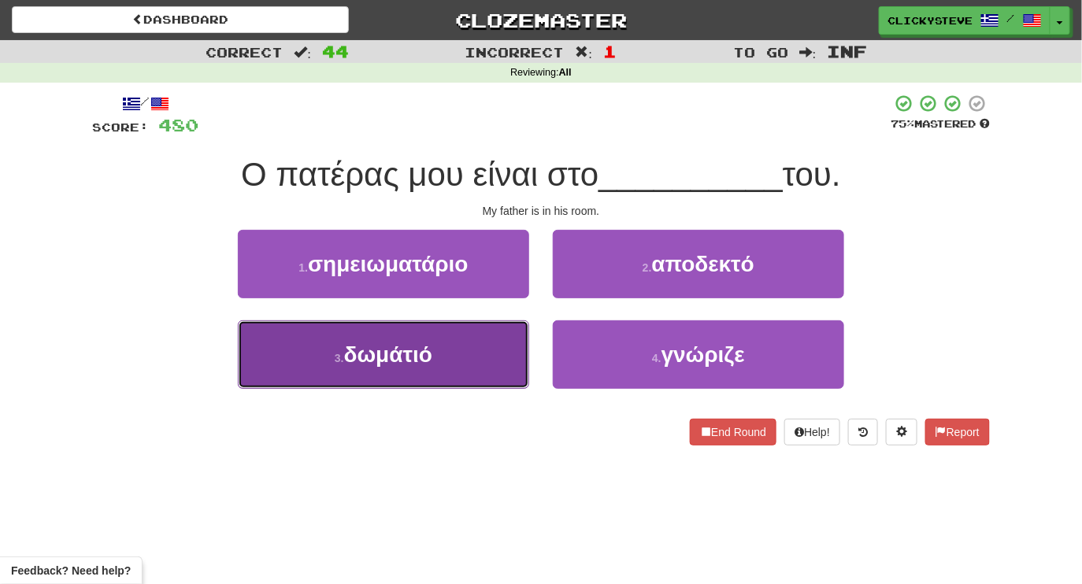
click at [477, 362] on button "3 . δωμάτιό" at bounding box center [383, 354] width 291 height 68
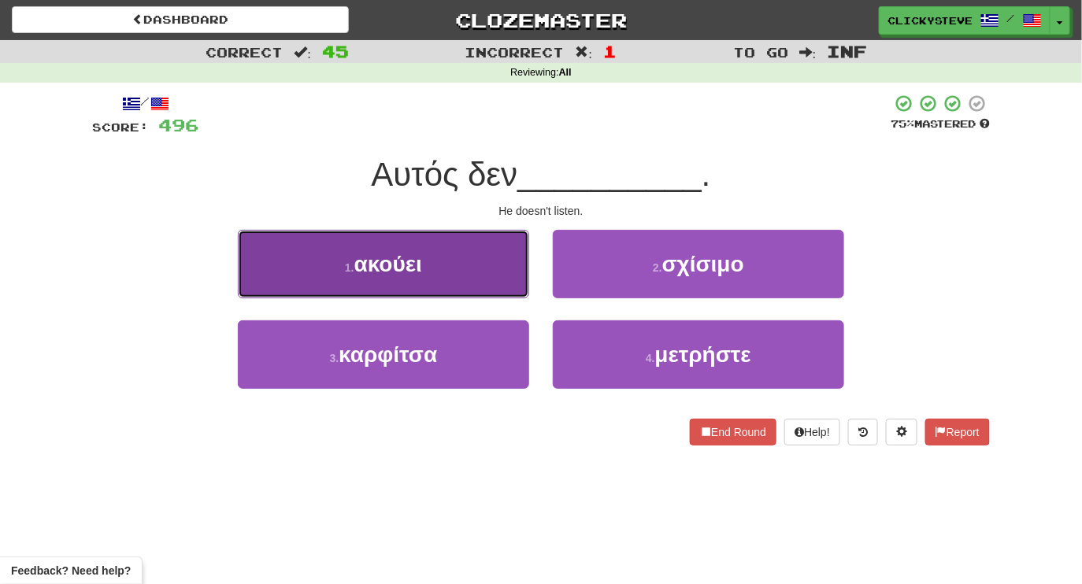
click at [446, 268] on button "1 . ακούει" at bounding box center [383, 264] width 291 height 68
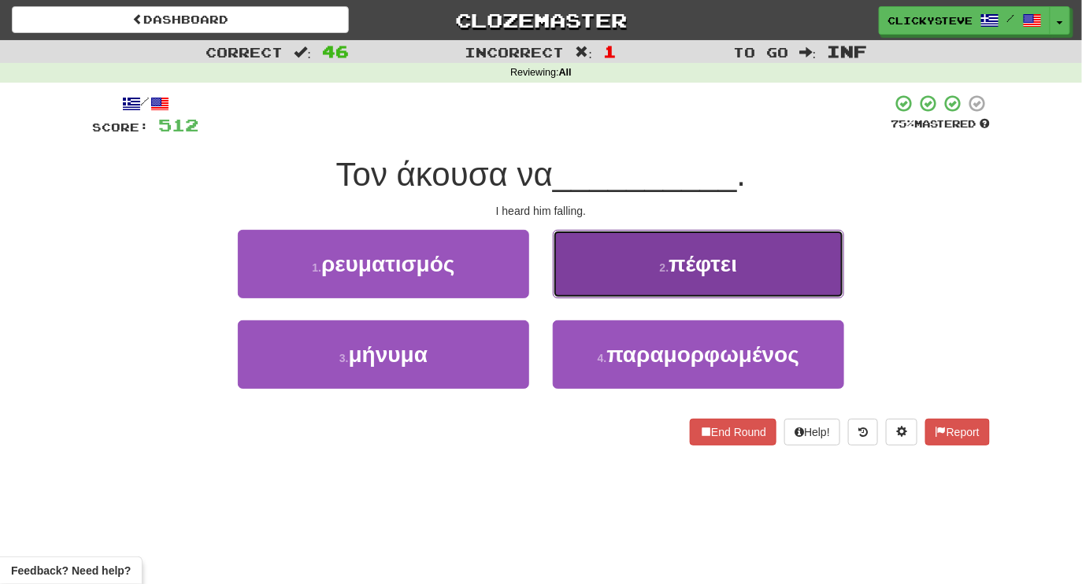
click at [604, 269] on button "2 . πέφτει" at bounding box center [698, 264] width 291 height 68
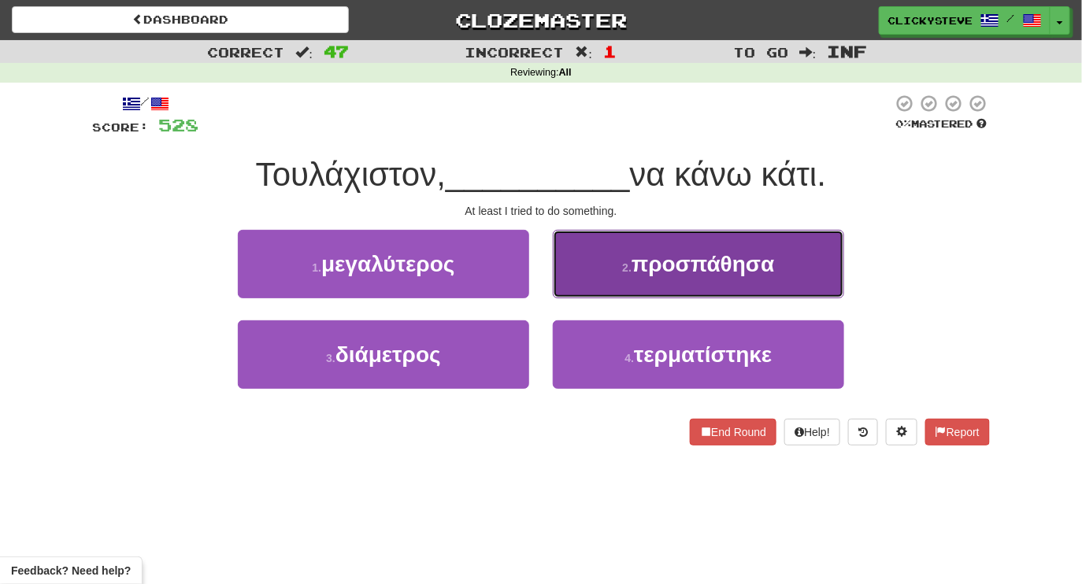
click at [605, 281] on button "2 . προσπάθησα" at bounding box center [698, 264] width 291 height 68
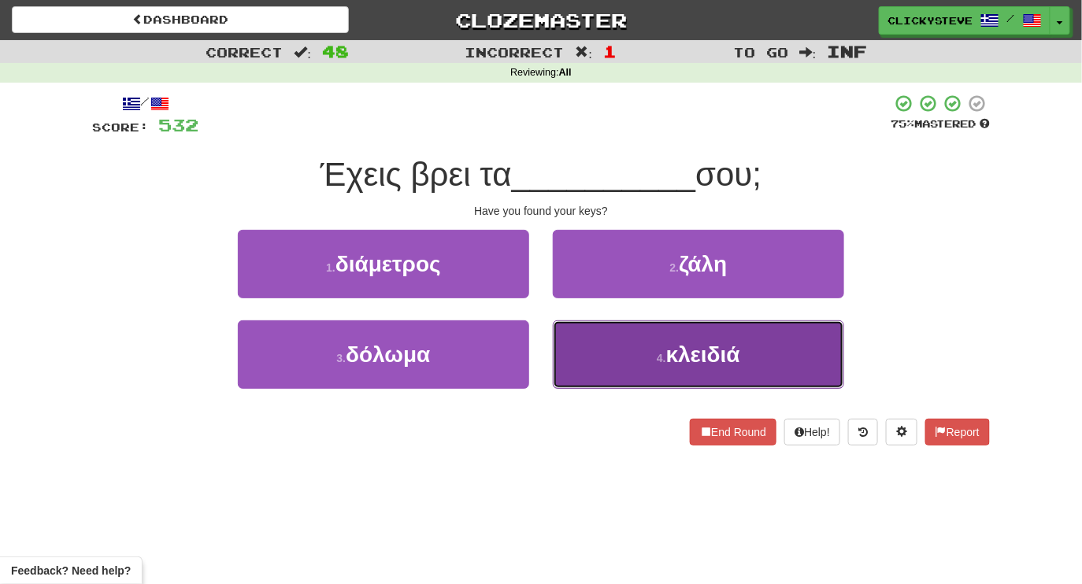
click at [617, 342] on button "4 . κλειδιά" at bounding box center [698, 354] width 291 height 68
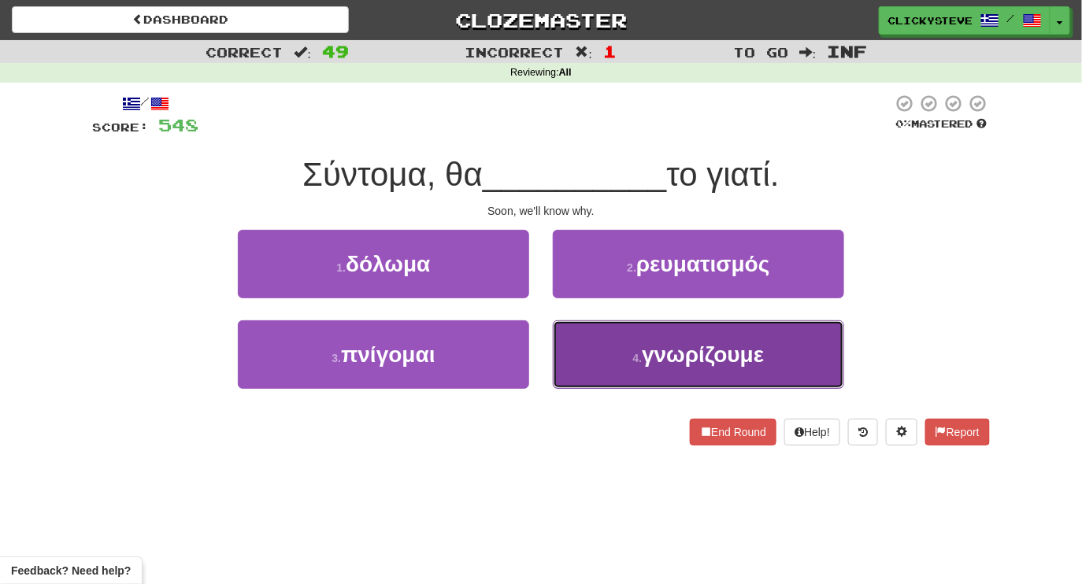
click at [574, 356] on button "4 . γνωρίζουμε" at bounding box center [698, 354] width 291 height 68
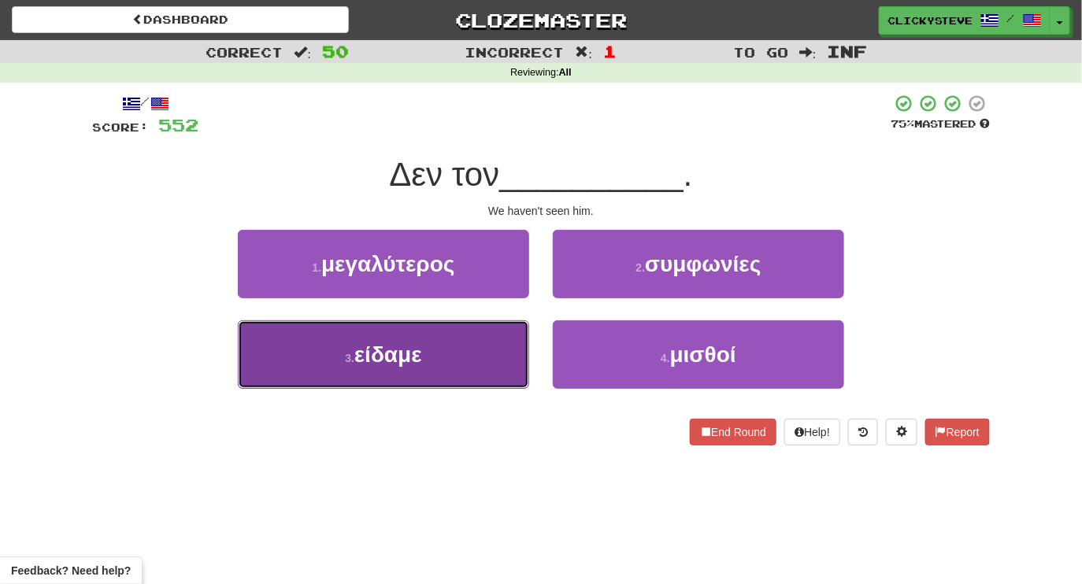
click at [459, 355] on button "3 . είδαμε" at bounding box center [383, 354] width 291 height 68
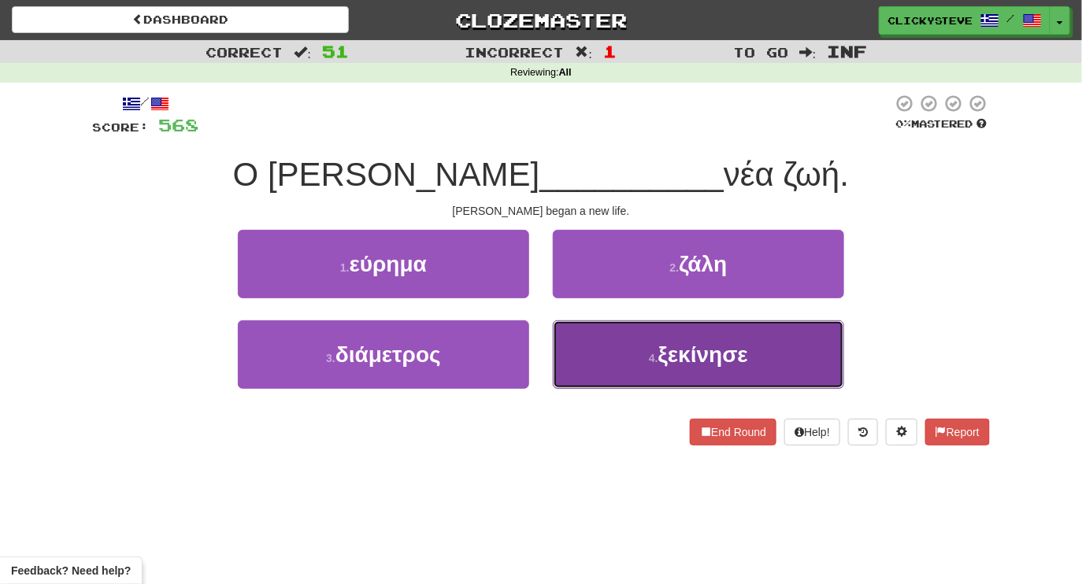
click at [593, 349] on button "4 . ξεκίνησε" at bounding box center [698, 354] width 291 height 68
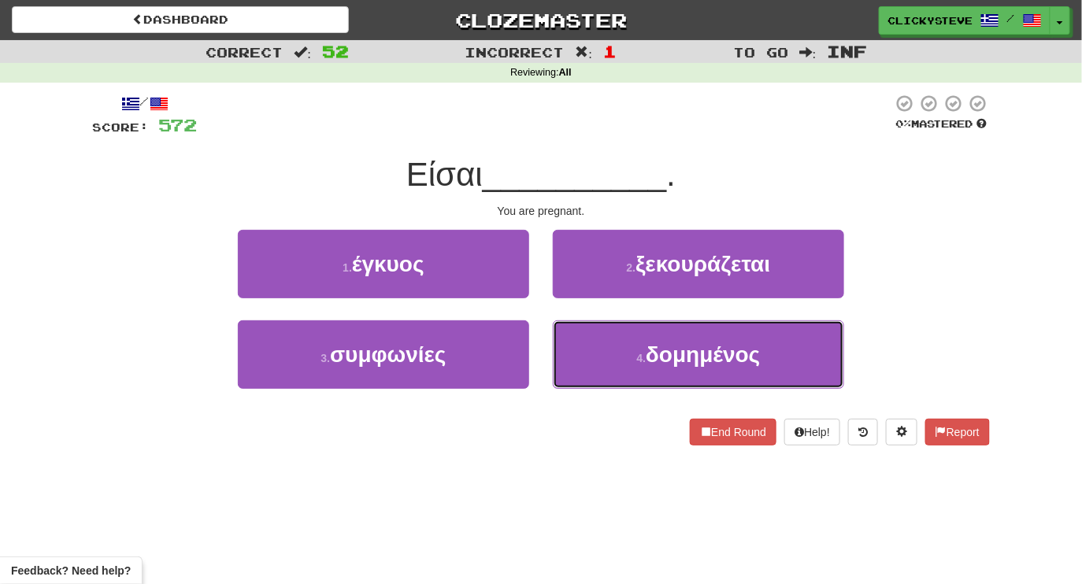
click at [593, 349] on button "4 . δομημένος" at bounding box center [698, 354] width 291 height 68
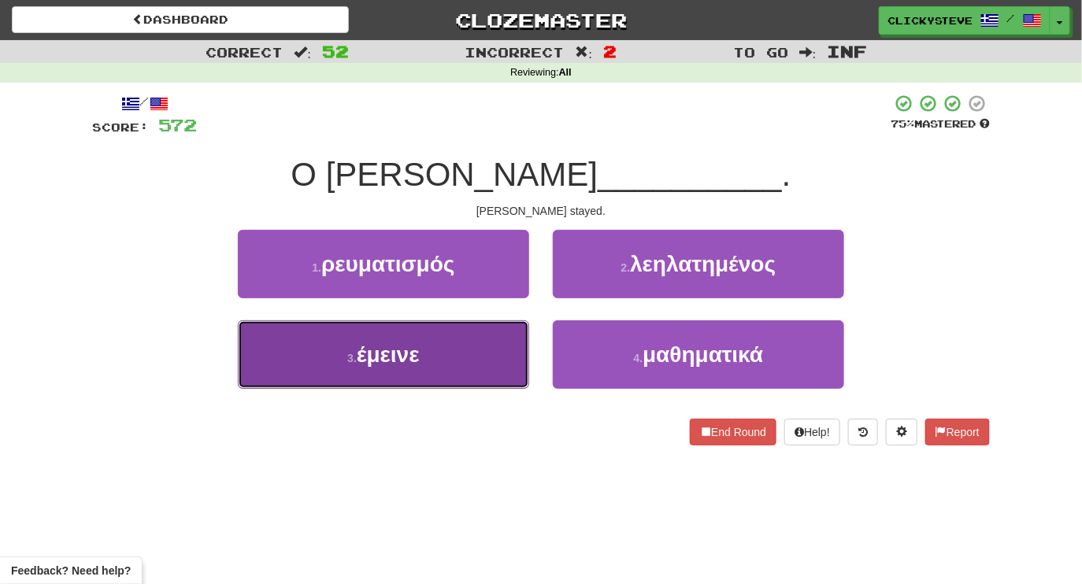
click at [468, 354] on button "3 . έμεινε" at bounding box center [383, 354] width 291 height 68
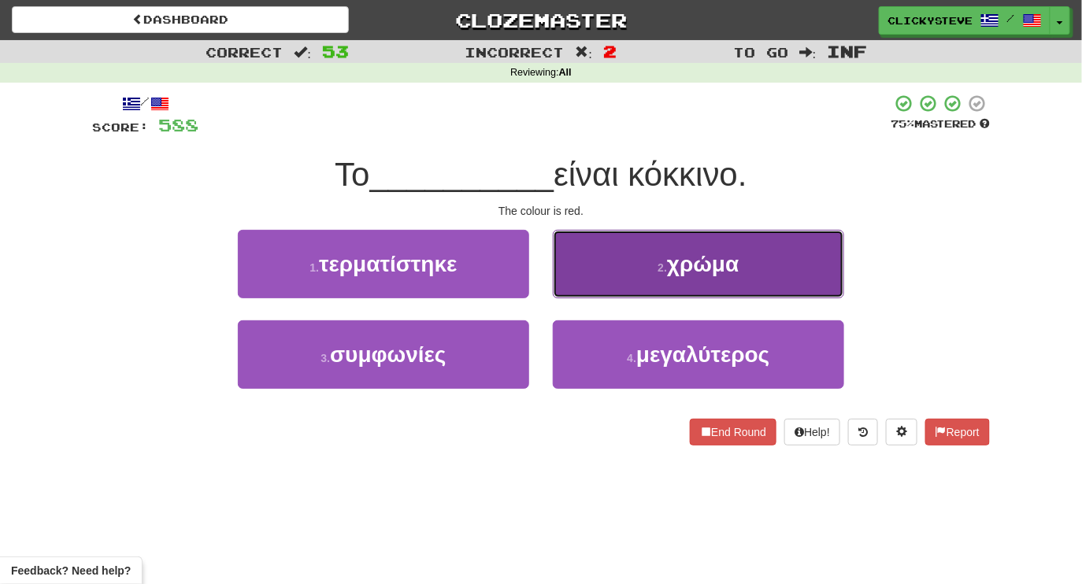
click at [605, 266] on button "2 . χρώμα" at bounding box center [698, 264] width 291 height 68
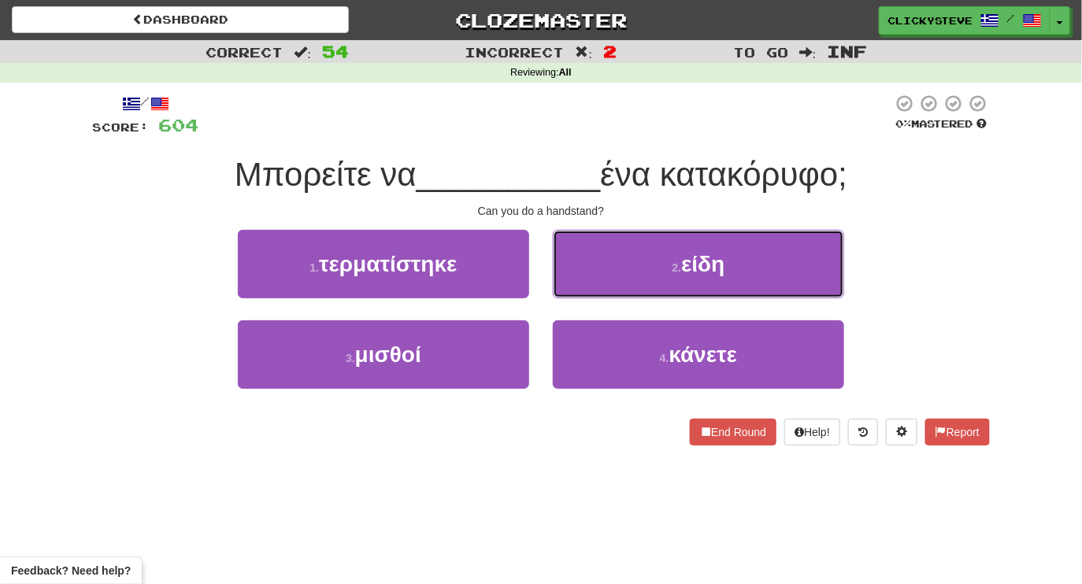
click at [605, 266] on button "2 . είδη" at bounding box center [698, 264] width 291 height 68
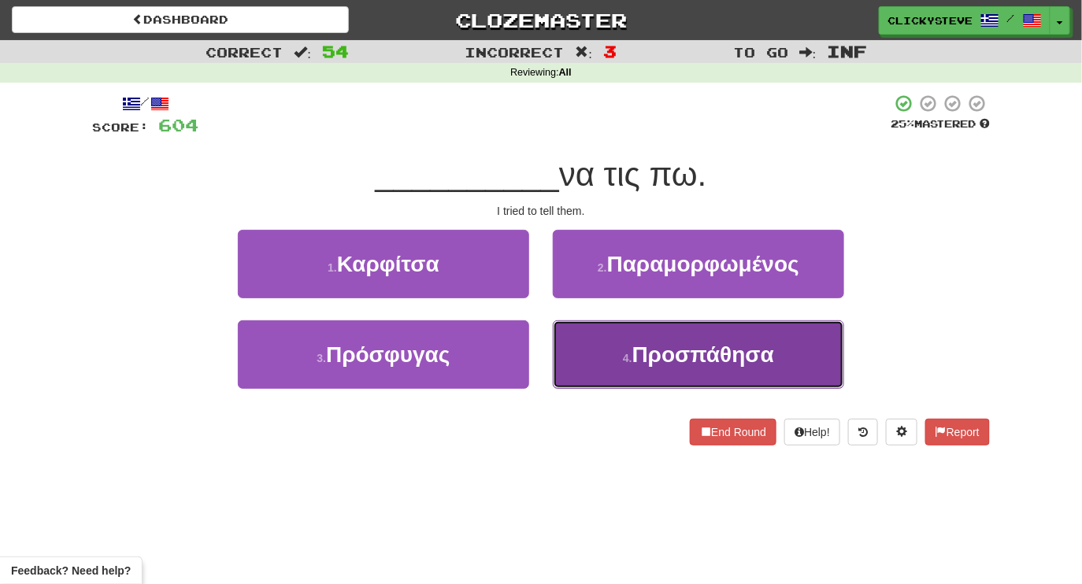
click at [619, 328] on button "4 . Προσπάθησα" at bounding box center [698, 354] width 291 height 68
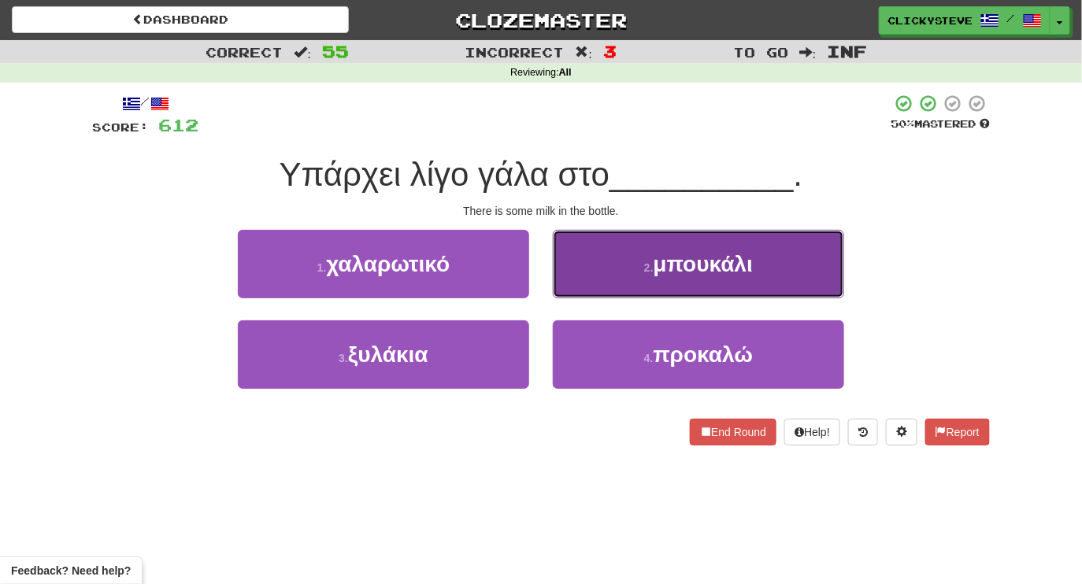
click at [582, 266] on button "2 . μπουκάλι" at bounding box center [698, 264] width 291 height 68
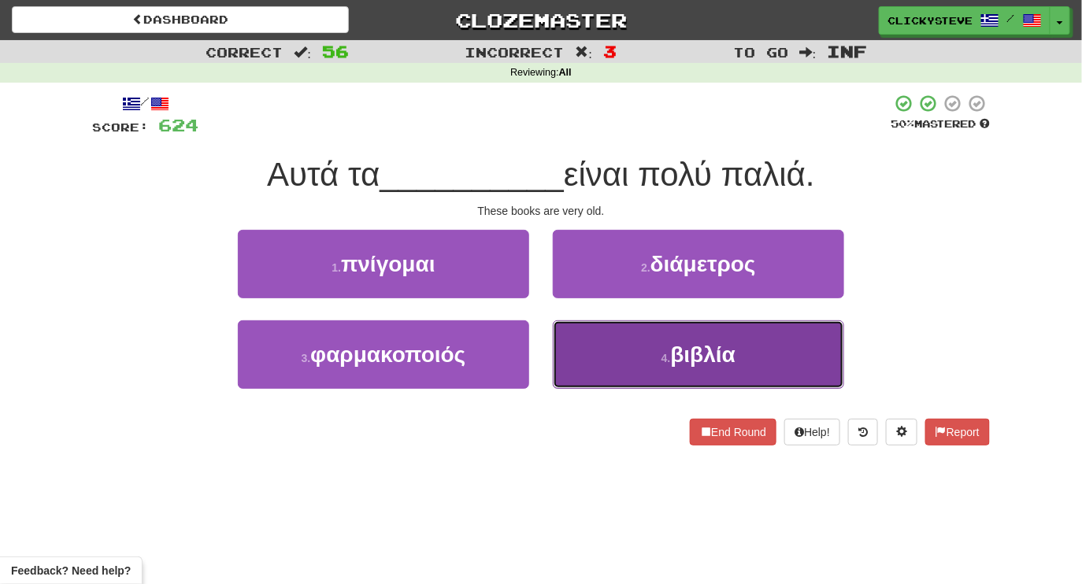
click at [607, 342] on button "4 . βιβλία" at bounding box center [698, 354] width 291 height 68
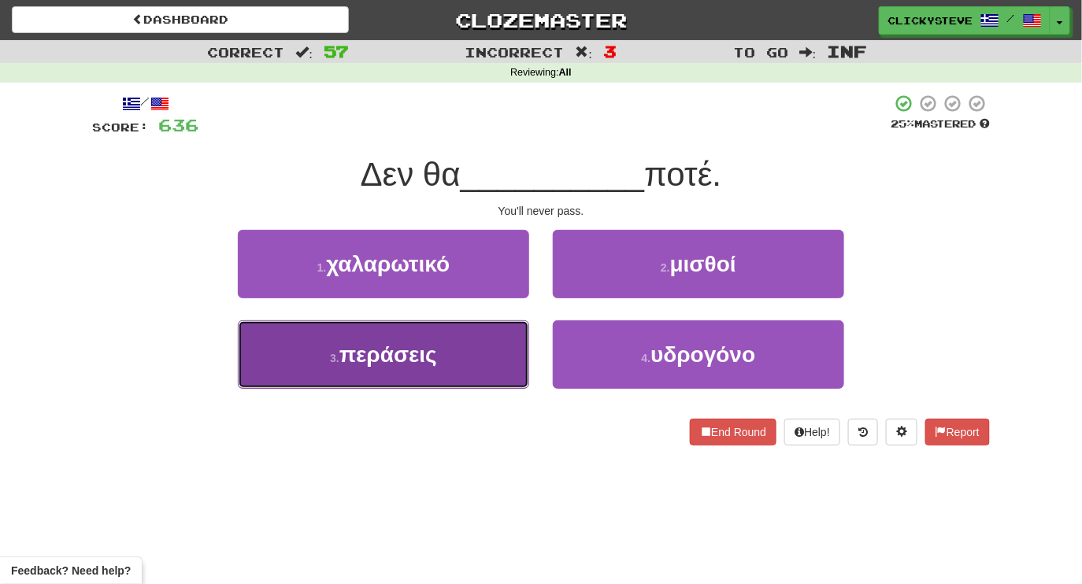
click at [468, 371] on button "3 . περάσεις" at bounding box center [383, 354] width 291 height 68
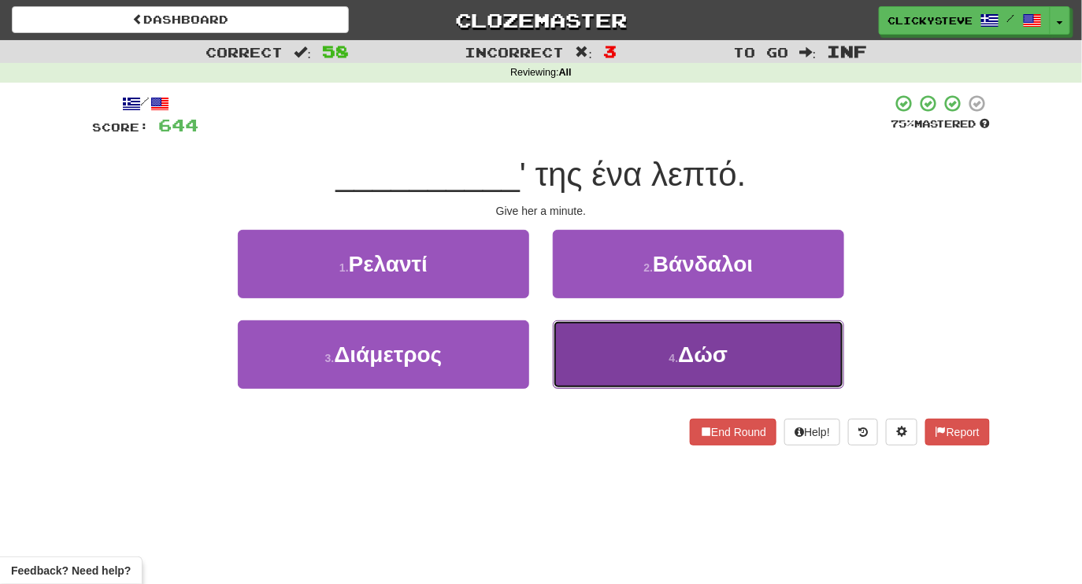
click at [564, 366] on button "4 . Δώσ" at bounding box center [698, 354] width 291 height 68
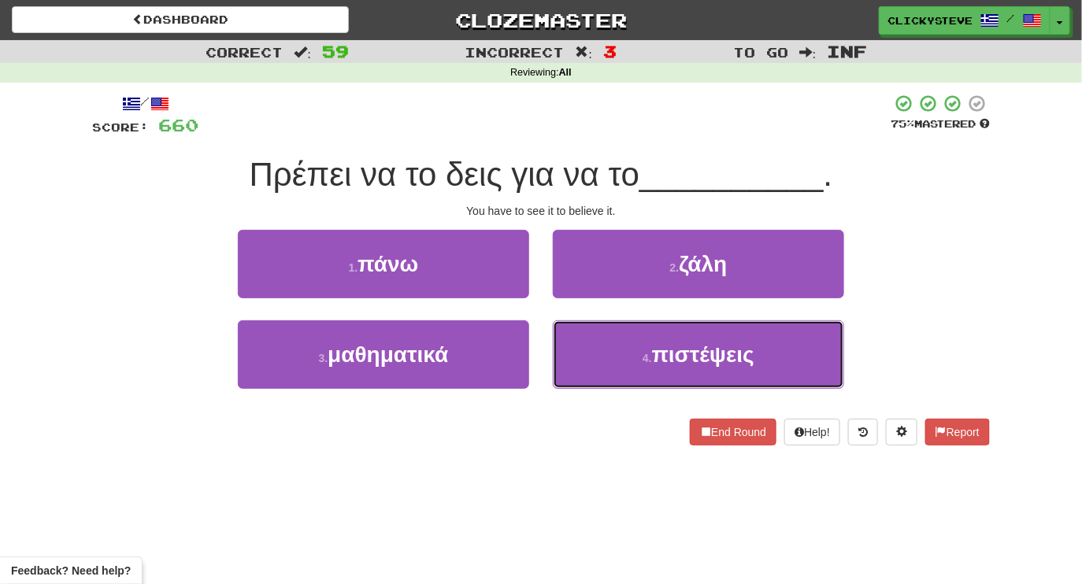
click at [564, 366] on button "4 . πιστέψεις" at bounding box center [698, 354] width 291 height 68
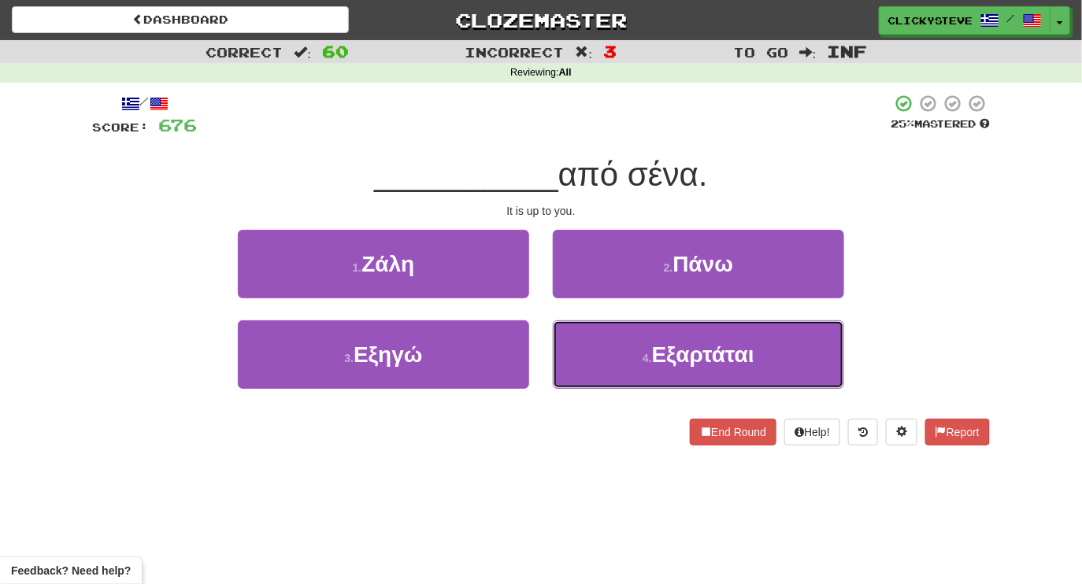
click at [564, 366] on button "4 . Εξαρτάται" at bounding box center [698, 354] width 291 height 68
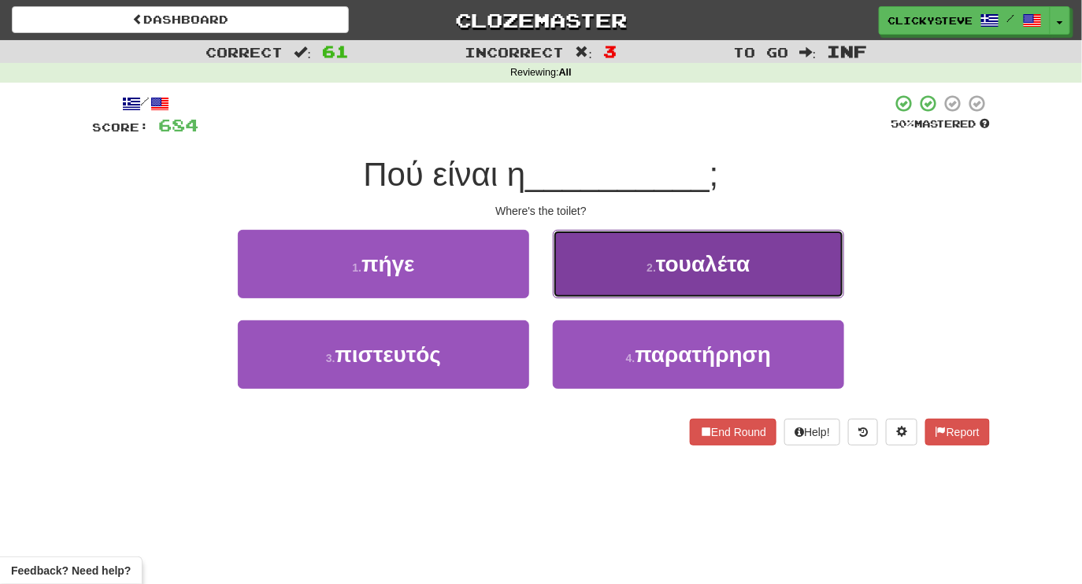
click at [608, 266] on button "2 . τουαλέτα" at bounding box center [698, 264] width 291 height 68
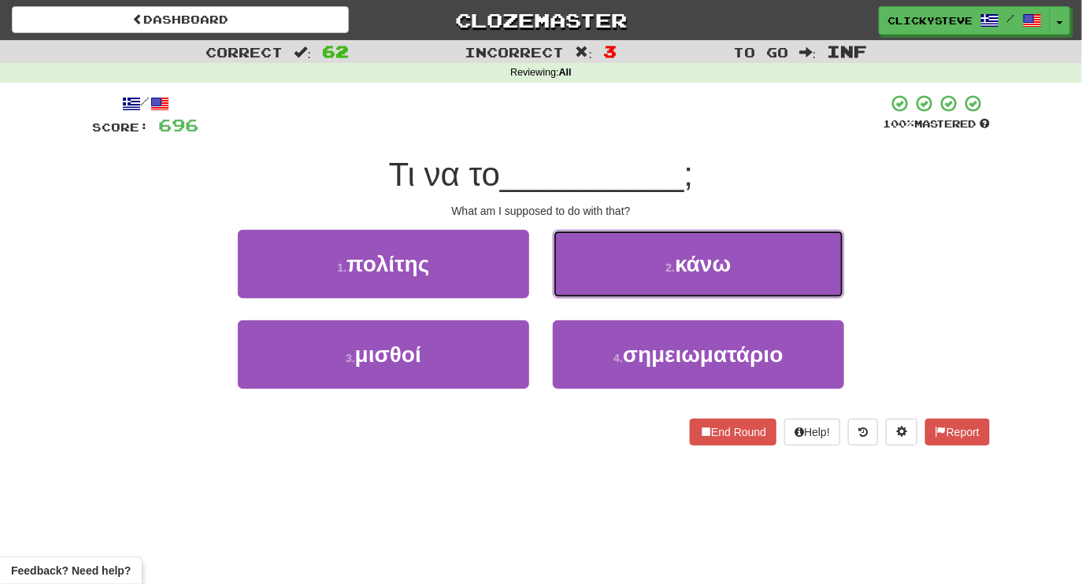
click at [608, 266] on button "2 . κάνω" at bounding box center [698, 264] width 291 height 68
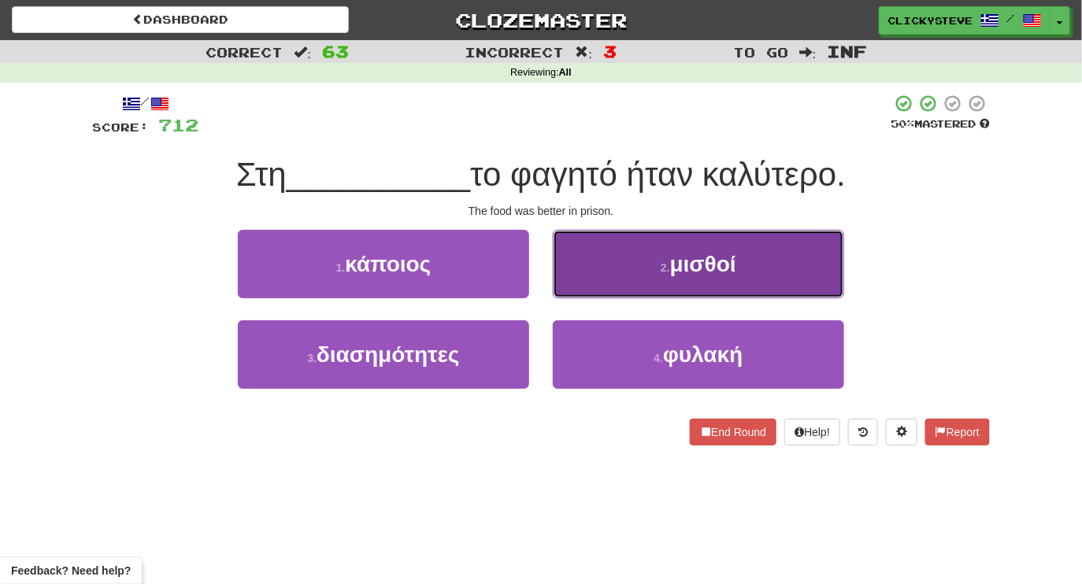
click at [556, 270] on button "2 . μισθοί" at bounding box center [698, 264] width 291 height 68
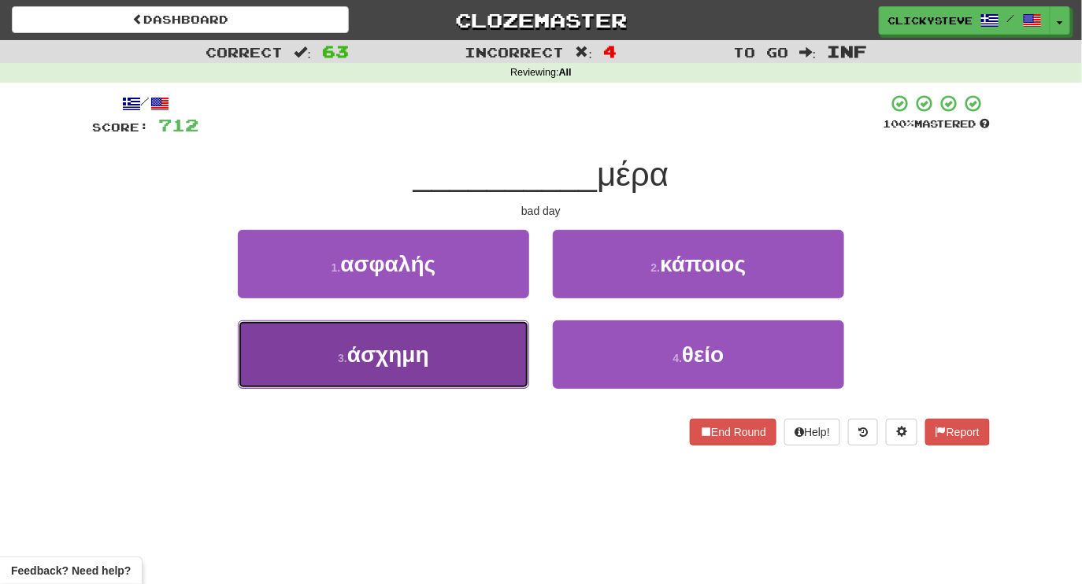
click at [442, 358] on button "3 . άσχημη" at bounding box center [383, 354] width 291 height 68
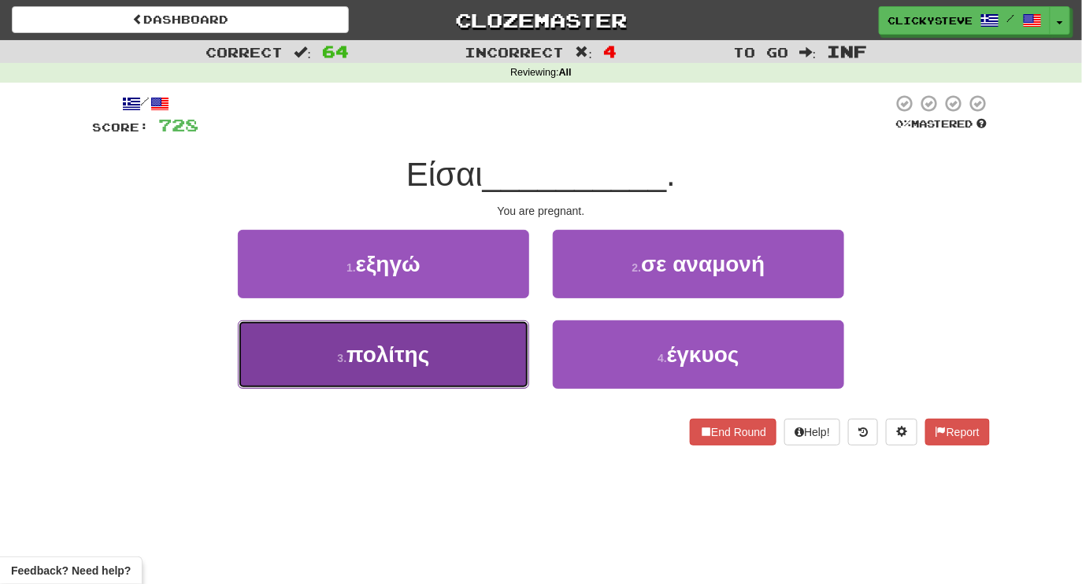
click at [447, 358] on button "3 . πολίτης" at bounding box center [383, 354] width 291 height 68
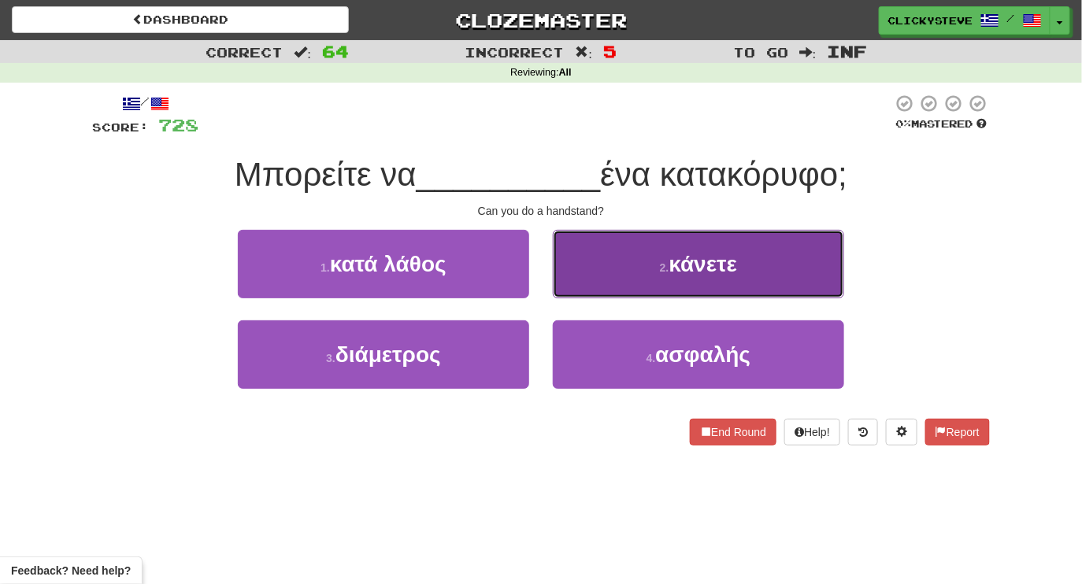
click at [603, 266] on button "2 . κάνετε" at bounding box center [698, 264] width 291 height 68
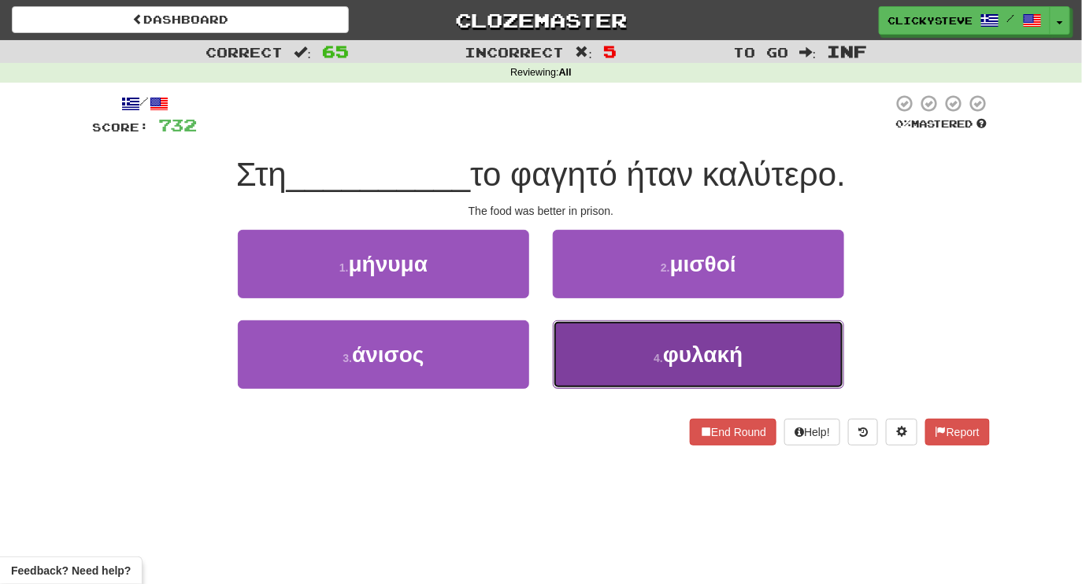
click at [644, 348] on button "4 . φυλακή" at bounding box center [698, 354] width 291 height 68
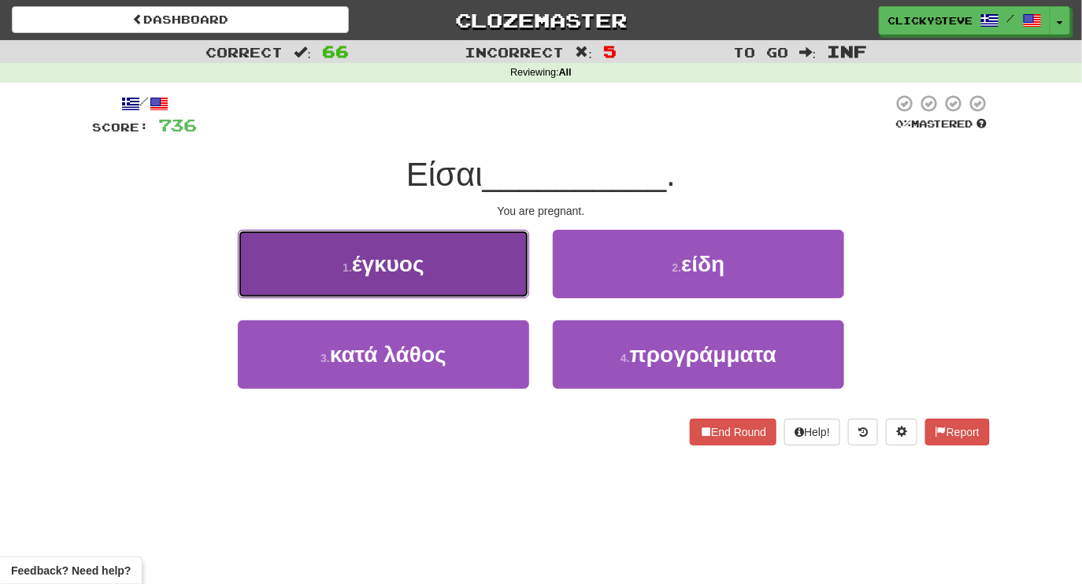
click at [438, 269] on button "1 . έγκυος" at bounding box center [383, 264] width 291 height 68
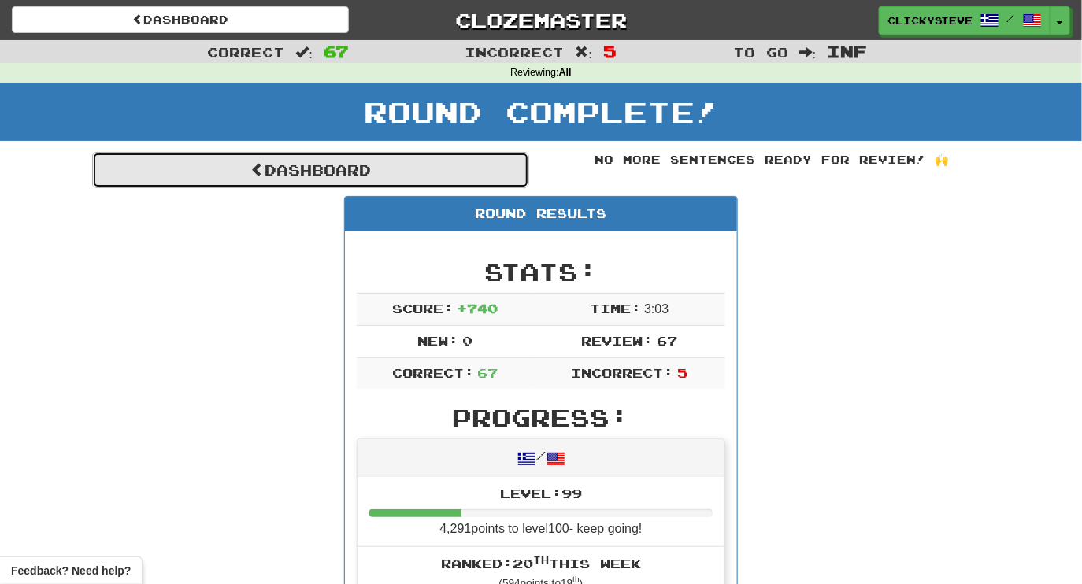
click at [285, 167] on link "Dashboard" at bounding box center [310, 170] width 437 height 36
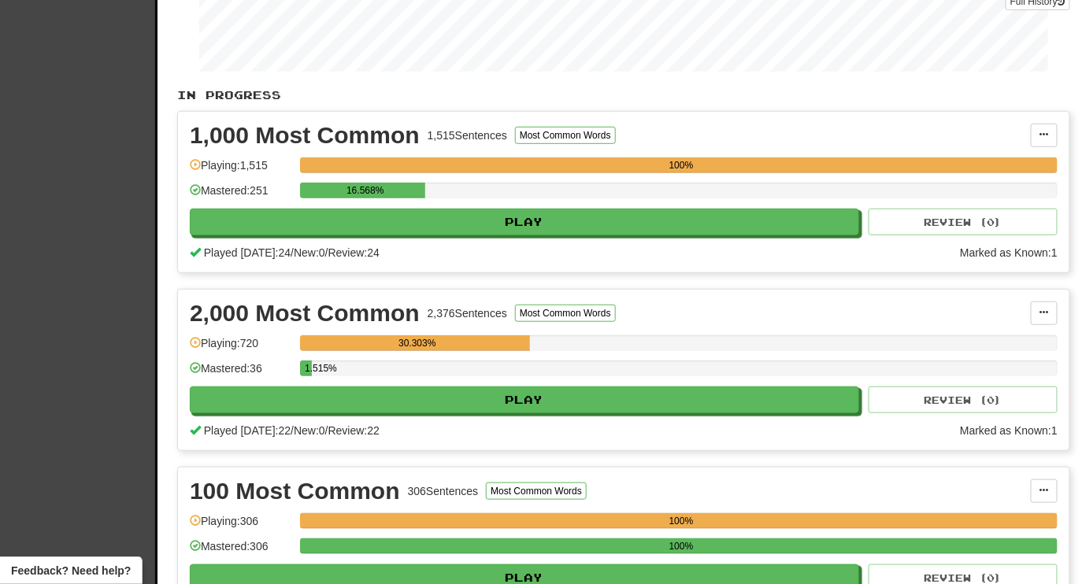
scroll to position [266, 0]
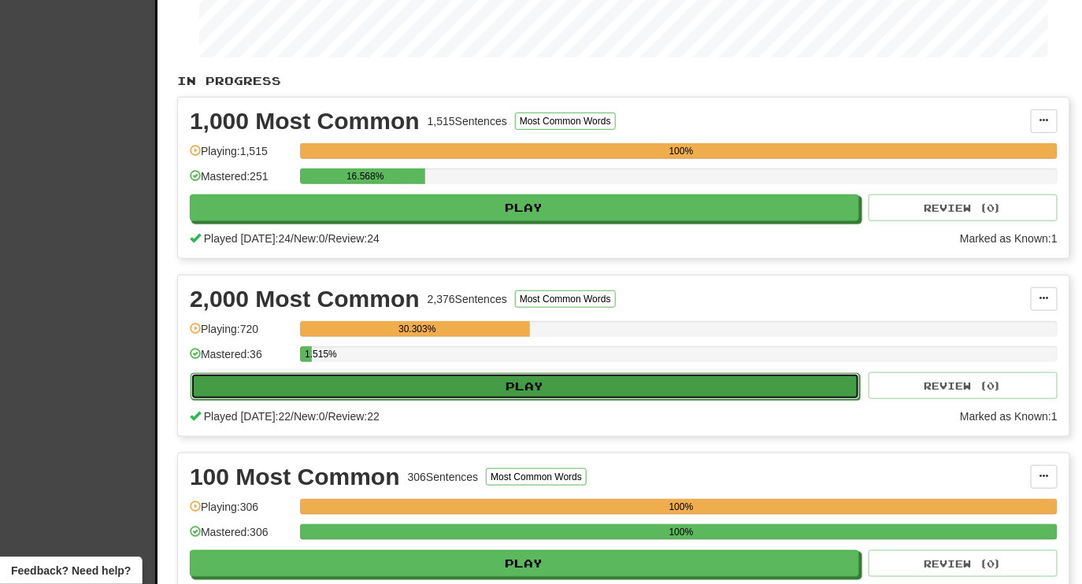
click at [604, 387] on button "Play" at bounding box center [524, 386] width 669 height 27
select select "********"
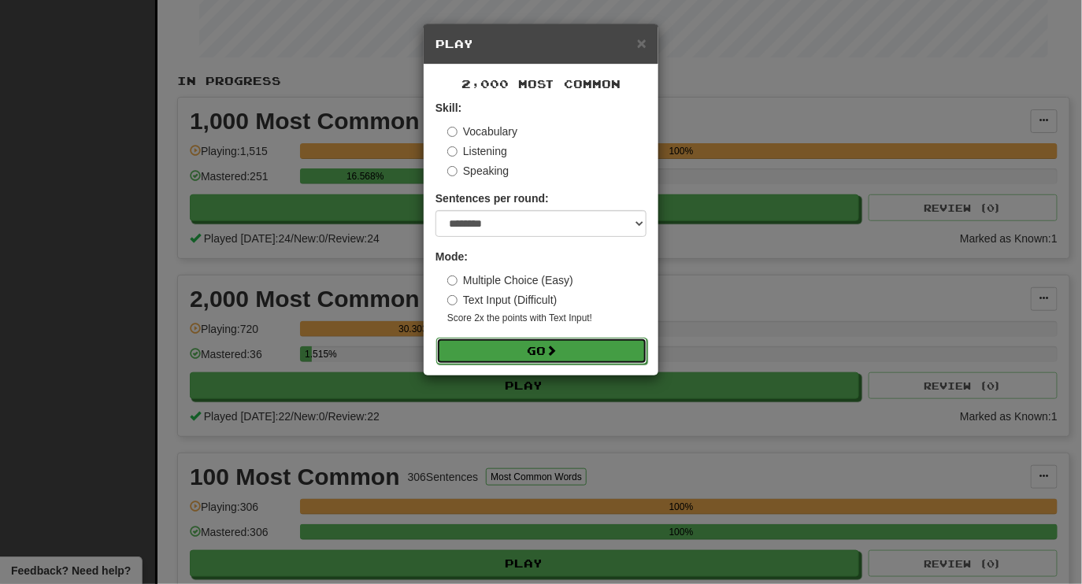
click at [556, 347] on span at bounding box center [550, 350] width 11 height 11
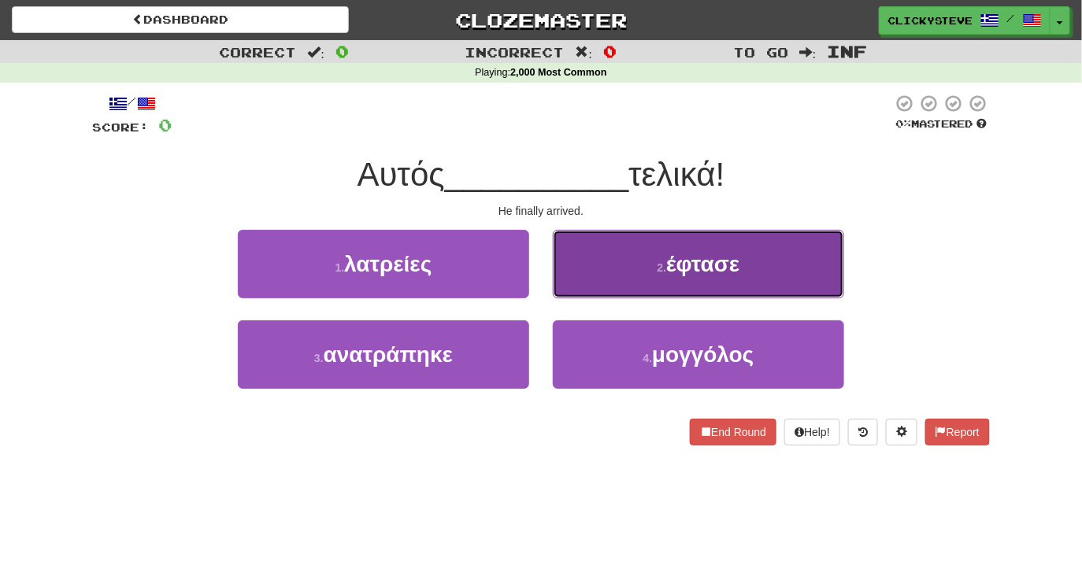
click at [602, 269] on button "2 . έφτασε" at bounding box center [698, 264] width 291 height 68
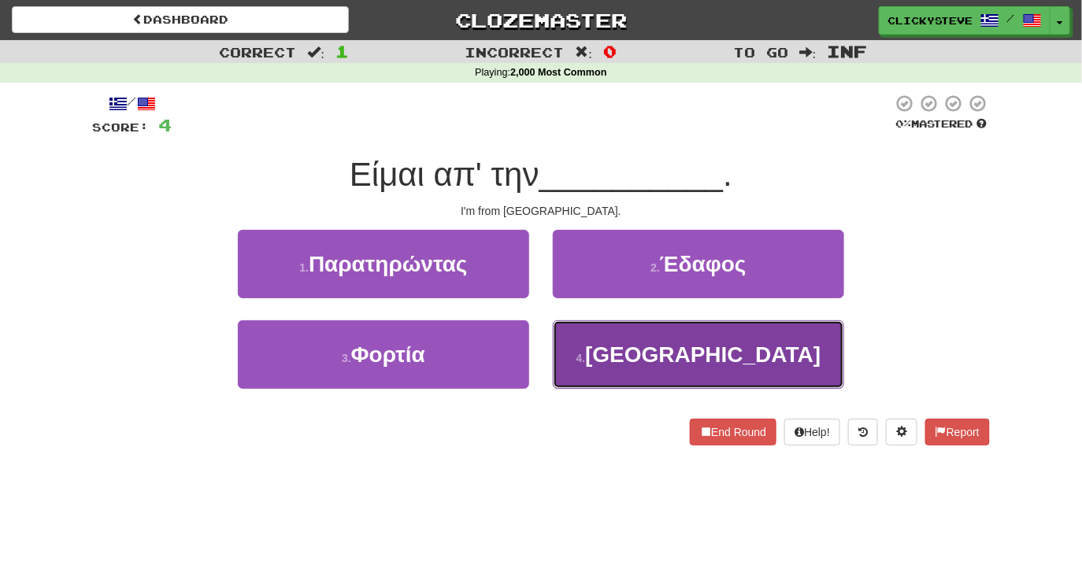
click at [584, 353] on button "4 . Αμερική" at bounding box center [698, 354] width 291 height 68
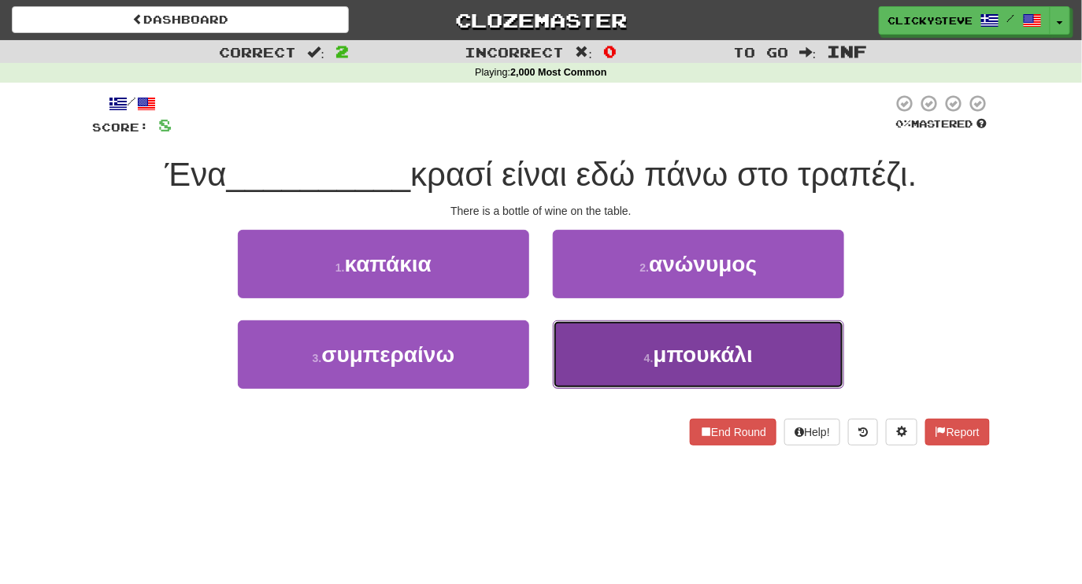
click at [598, 357] on button "4 . μπουκάλι" at bounding box center [698, 354] width 291 height 68
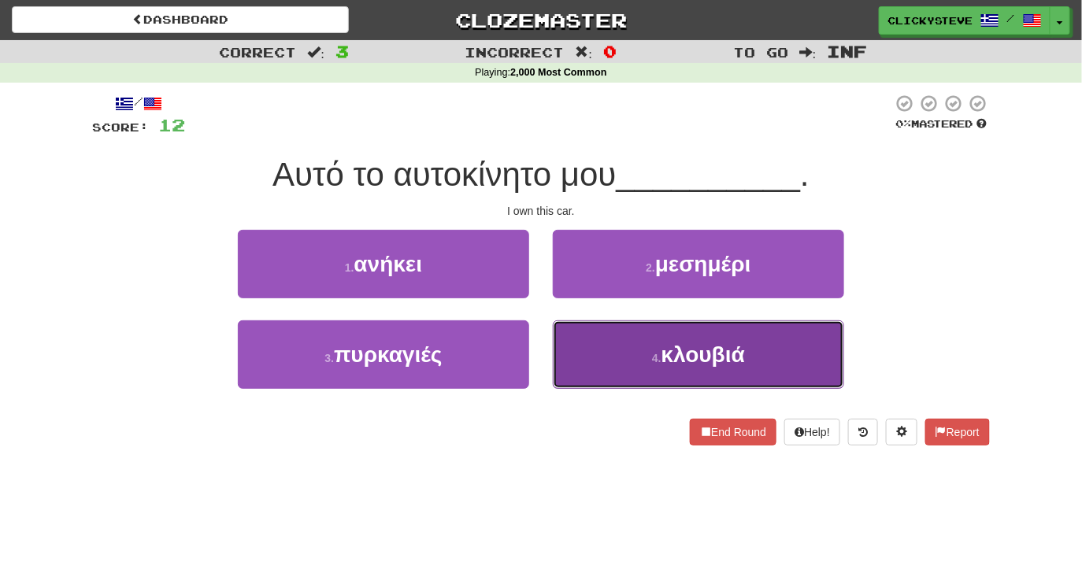
click at [604, 373] on button "4 . κλουβιά" at bounding box center [698, 354] width 291 height 68
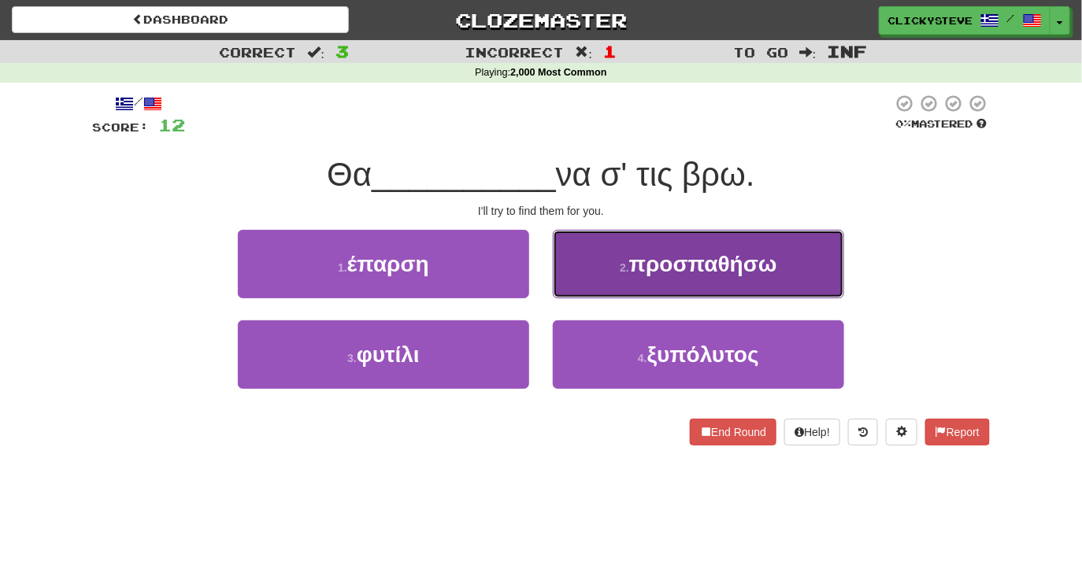
click at [579, 272] on button "2 . προσπαθήσω" at bounding box center [698, 264] width 291 height 68
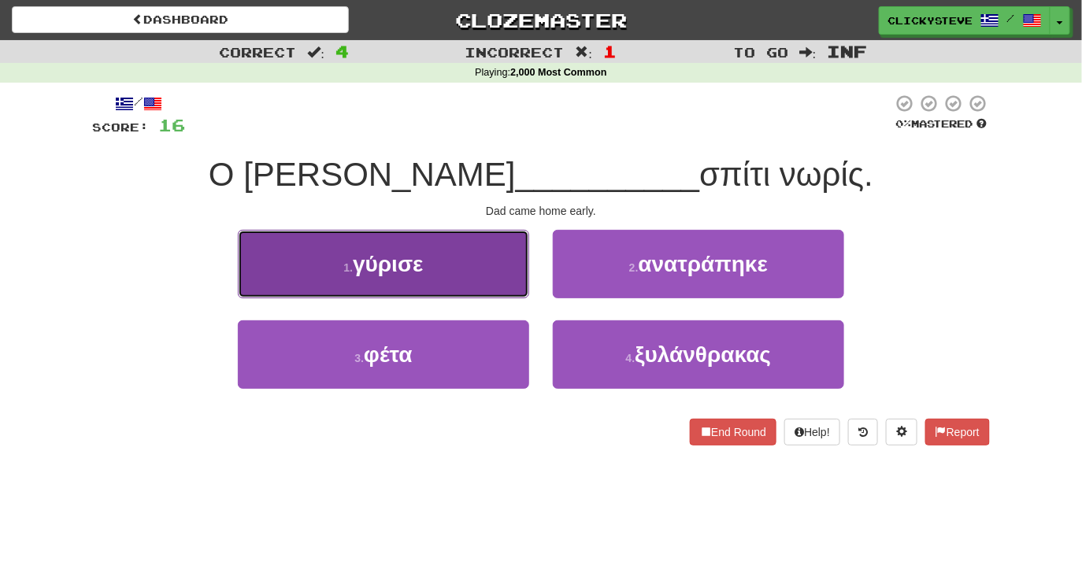
click at [453, 287] on button "1 . γύρισε" at bounding box center [383, 264] width 291 height 68
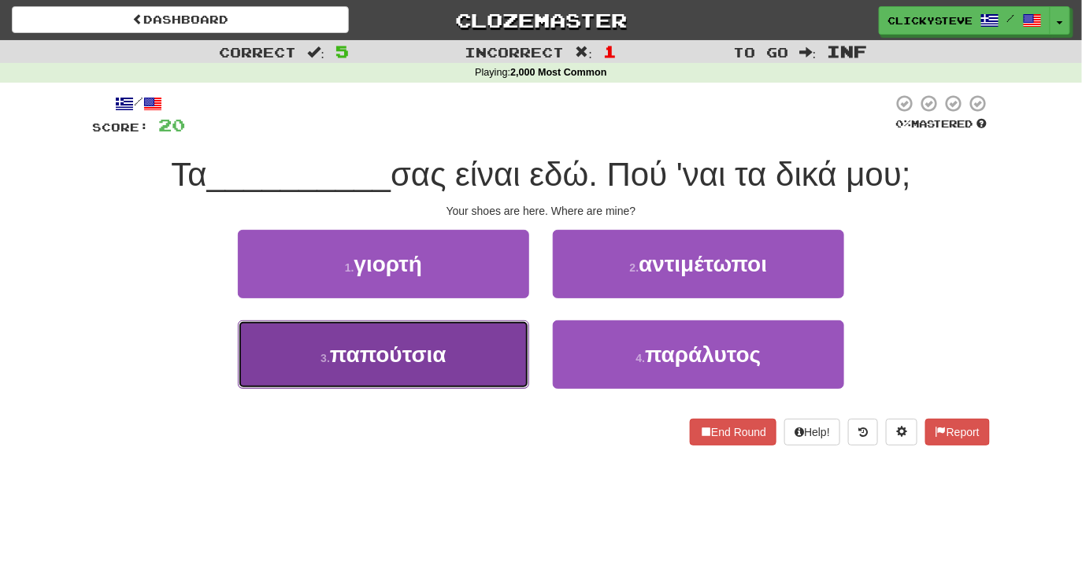
click at [460, 345] on button "3 . παπούτσια" at bounding box center [383, 354] width 291 height 68
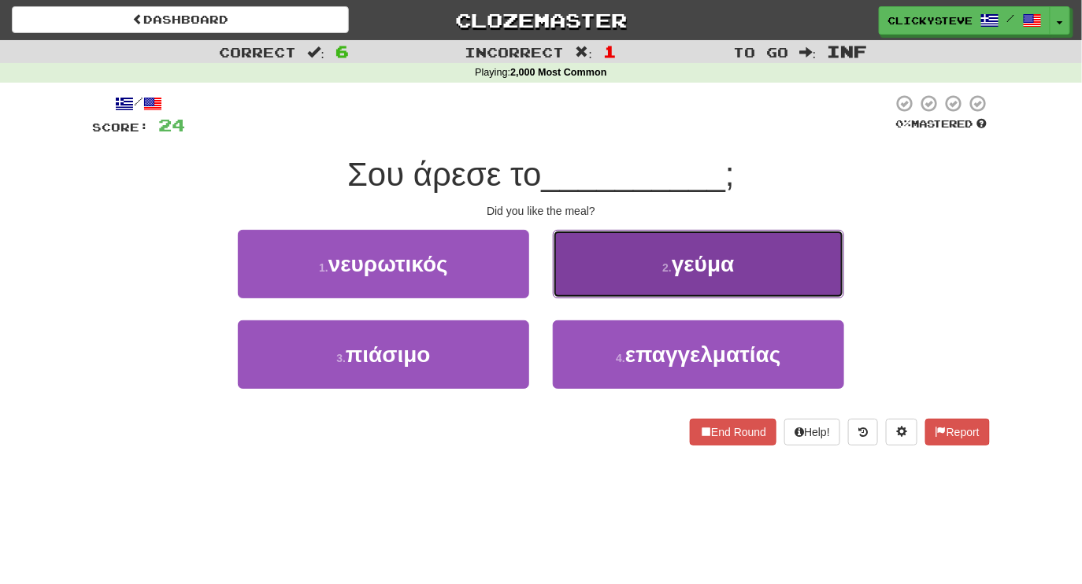
click at [589, 275] on button "2 . γεύμα" at bounding box center [698, 264] width 291 height 68
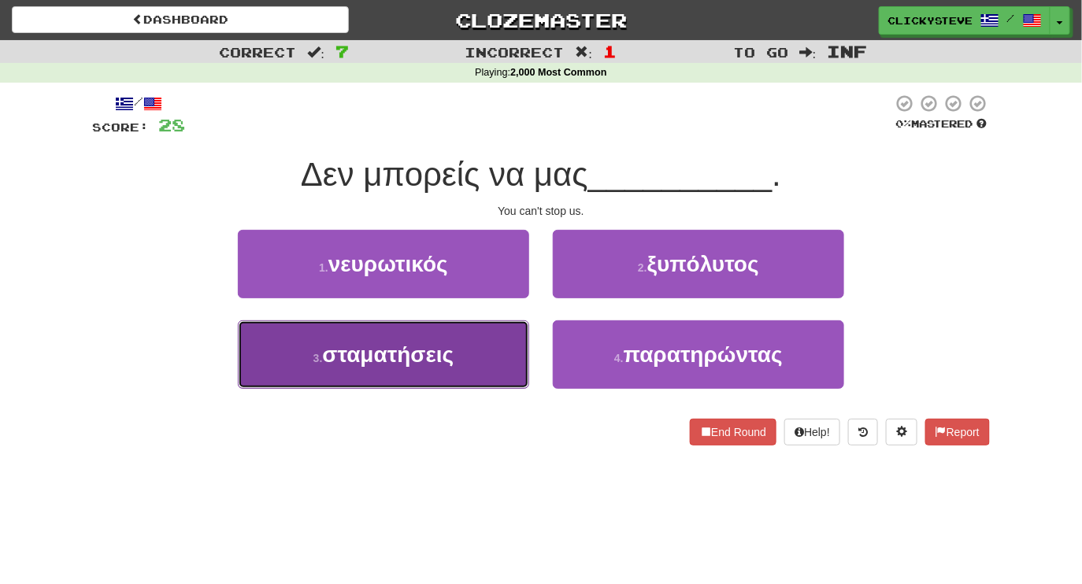
click at [452, 358] on span "σταματήσεις" at bounding box center [387, 354] width 131 height 24
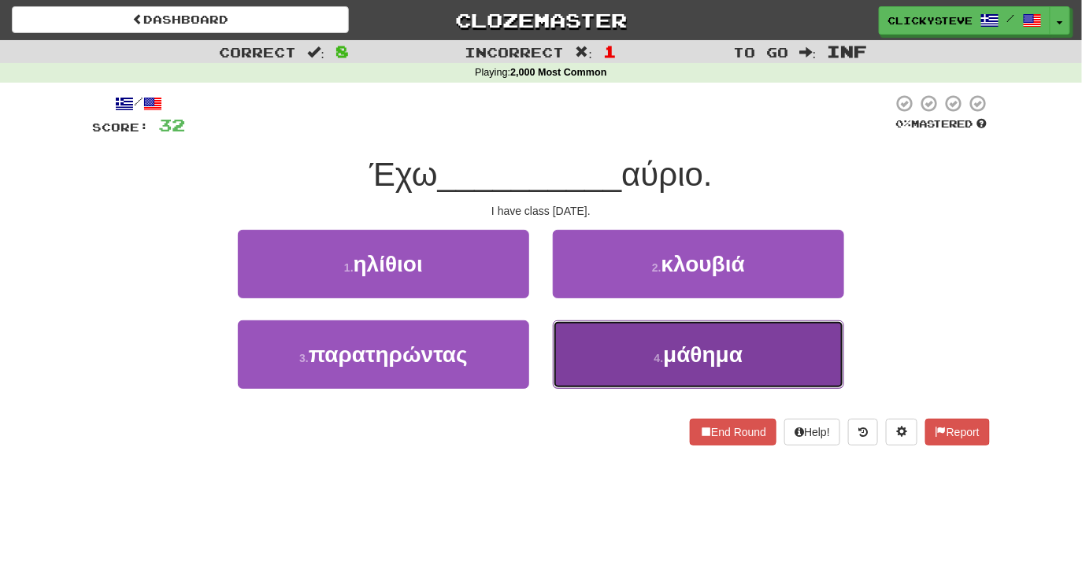
click at [575, 361] on button "4 . μάθημα" at bounding box center [698, 354] width 291 height 68
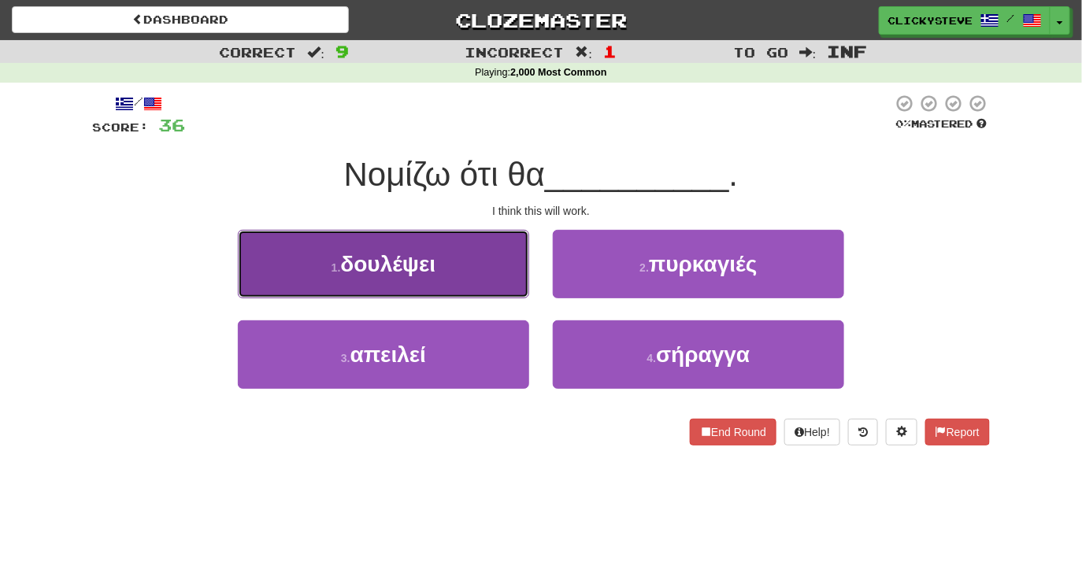
click at [443, 284] on button "1 . δουλέψει" at bounding box center [383, 264] width 291 height 68
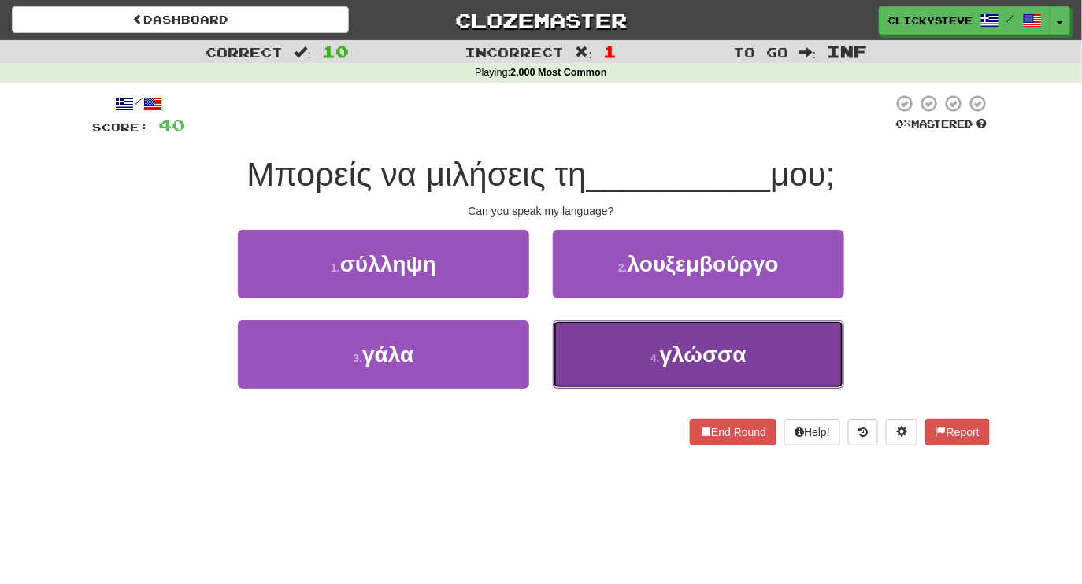
click at [566, 358] on button "4 . γλώσσα" at bounding box center [698, 354] width 291 height 68
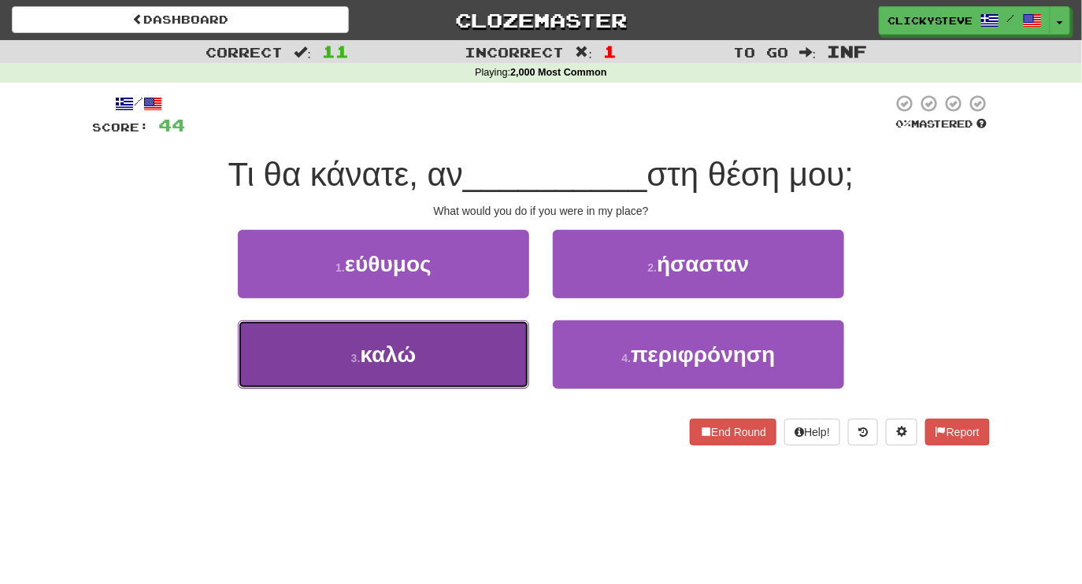
click at [453, 357] on button "3 . καλώ" at bounding box center [383, 354] width 291 height 68
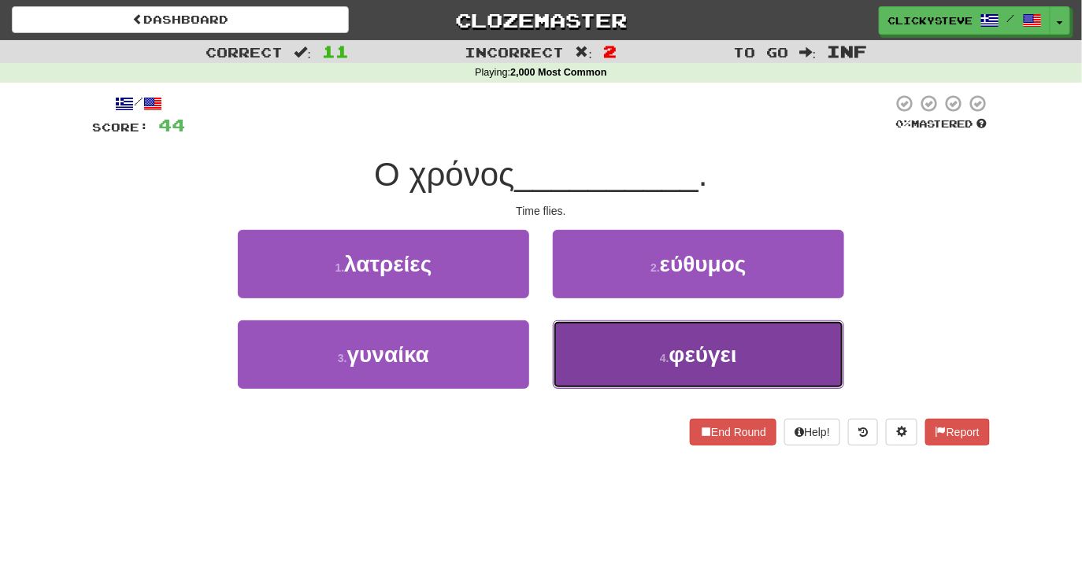
click at [599, 357] on button "4 . φεύγει" at bounding box center [698, 354] width 291 height 68
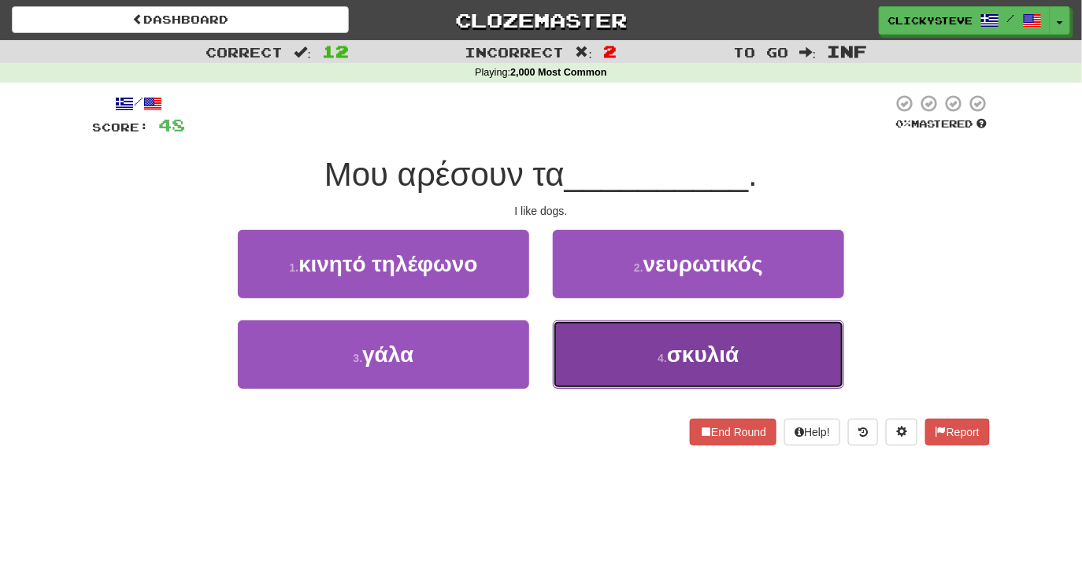
click at [598, 359] on button "4 . σκυλιά" at bounding box center [698, 354] width 291 height 68
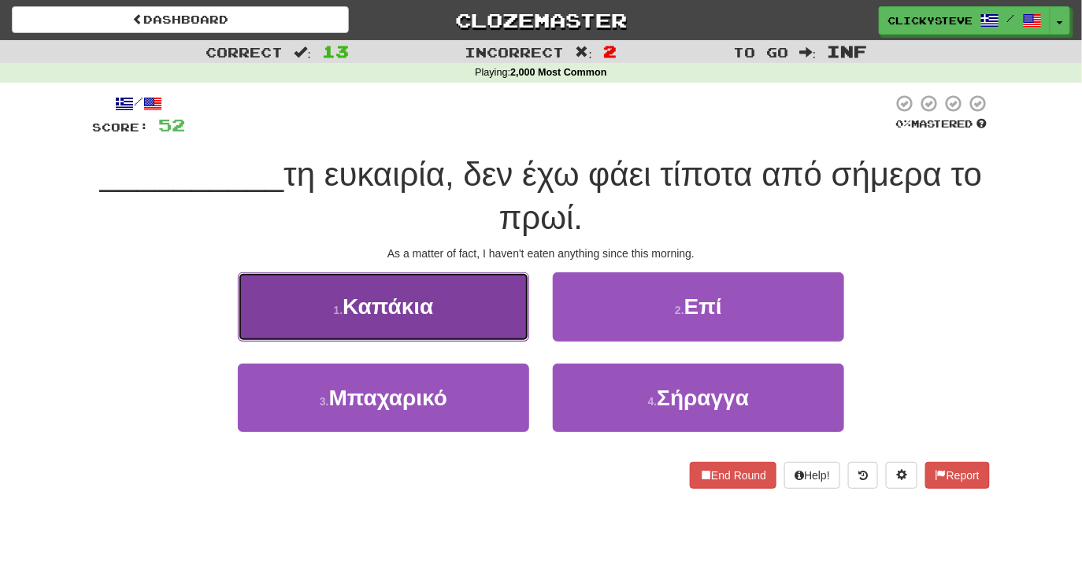
click at [485, 321] on button "1 . Καπάκια" at bounding box center [383, 306] width 291 height 68
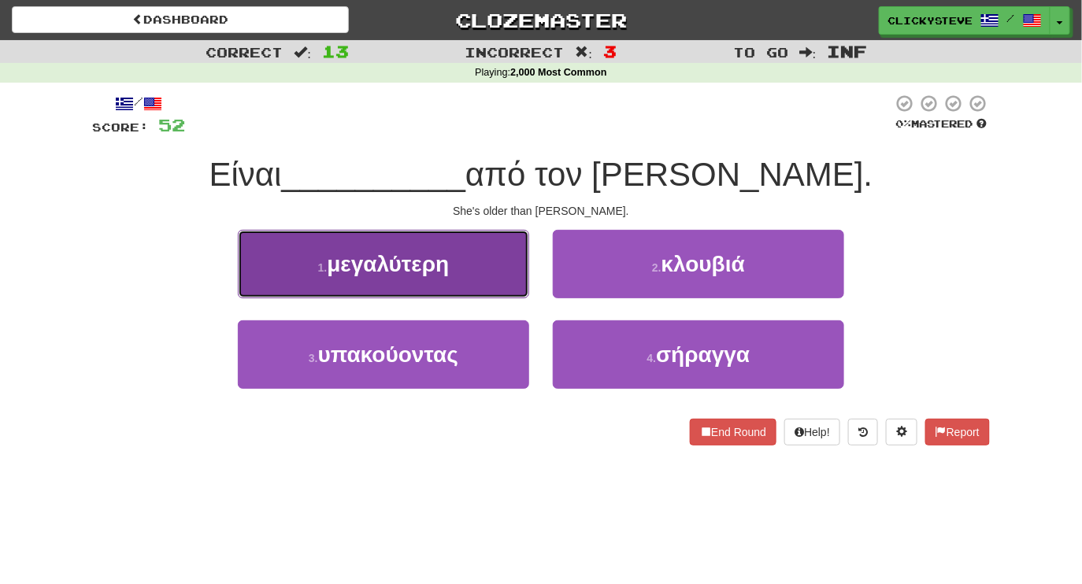
click at [480, 279] on button "1 . μεγαλύτερη" at bounding box center [383, 264] width 291 height 68
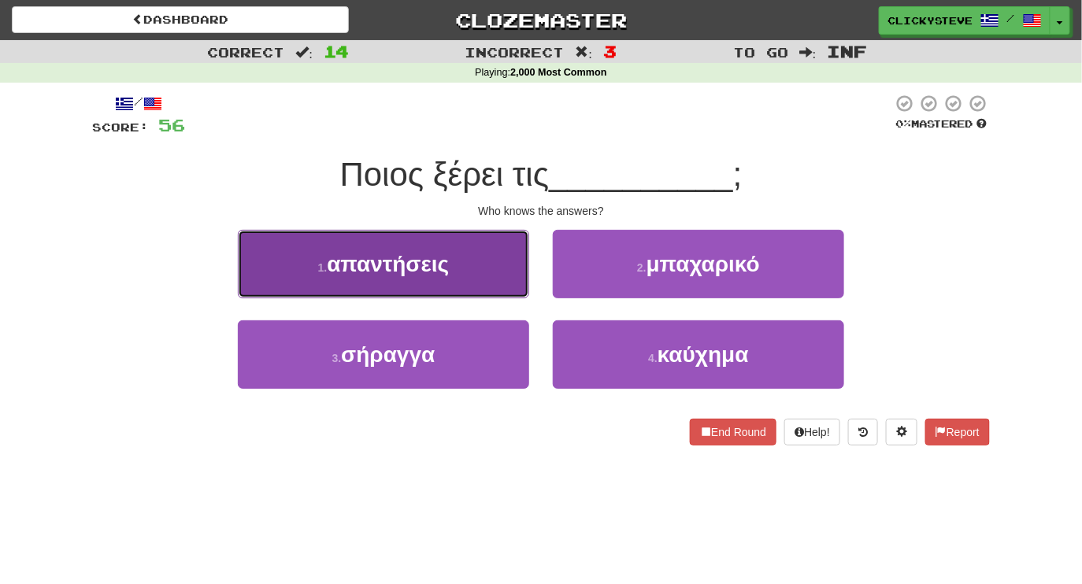
click at [468, 264] on button "1 . απαντήσεις" at bounding box center [383, 264] width 291 height 68
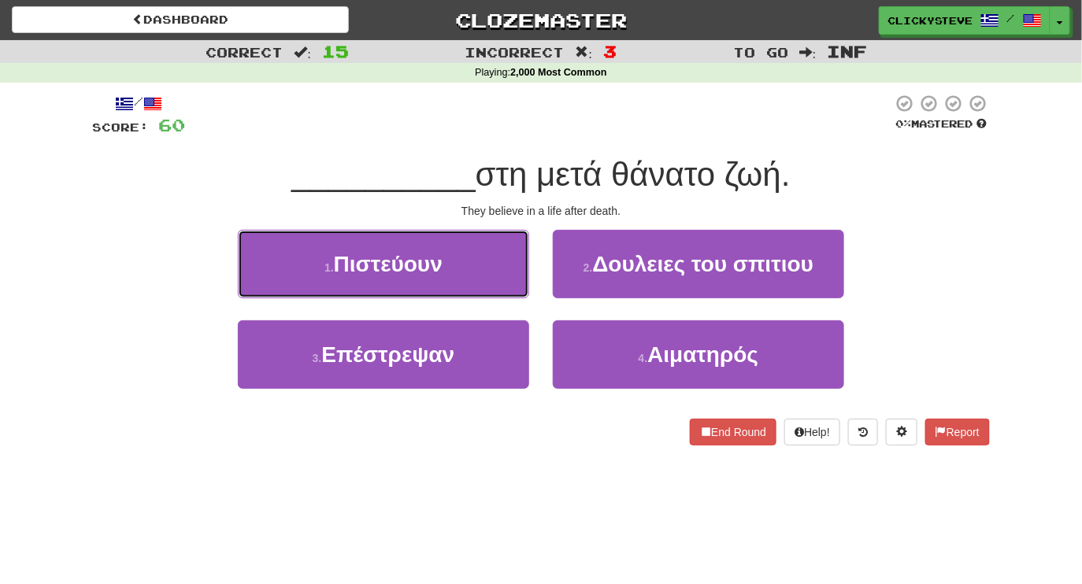
click at [468, 264] on button "1 . Πιστεύουν" at bounding box center [383, 264] width 291 height 68
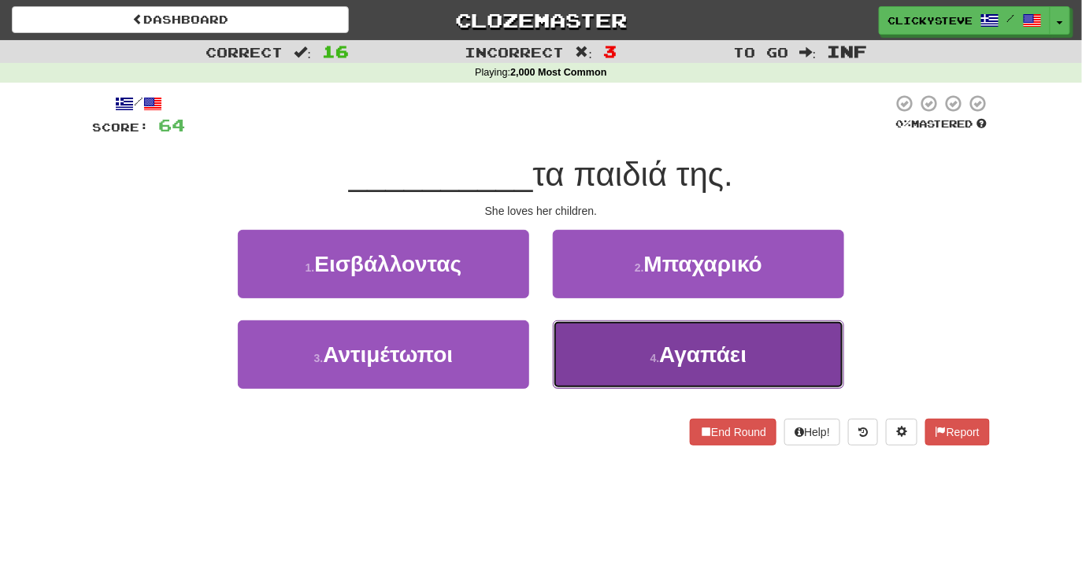
click at [591, 359] on button "4 . Αγαπάει" at bounding box center [698, 354] width 291 height 68
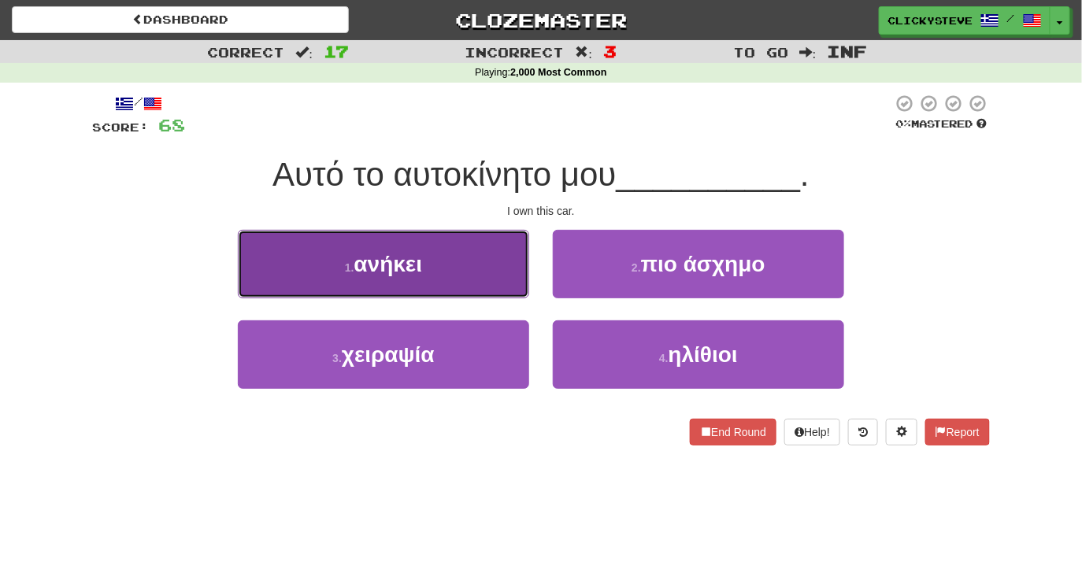
click at [477, 272] on button "1 . ανήκει" at bounding box center [383, 264] width 291 height 68
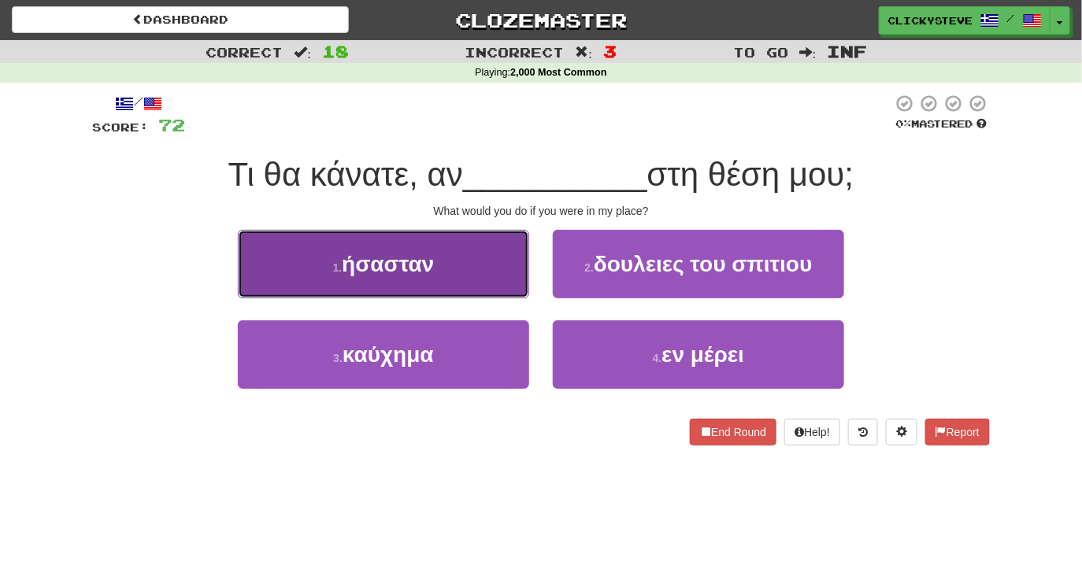
click at [441, 255] on button "1 . ήσασταν" at bounding box center [383, 264] width 291 height 68
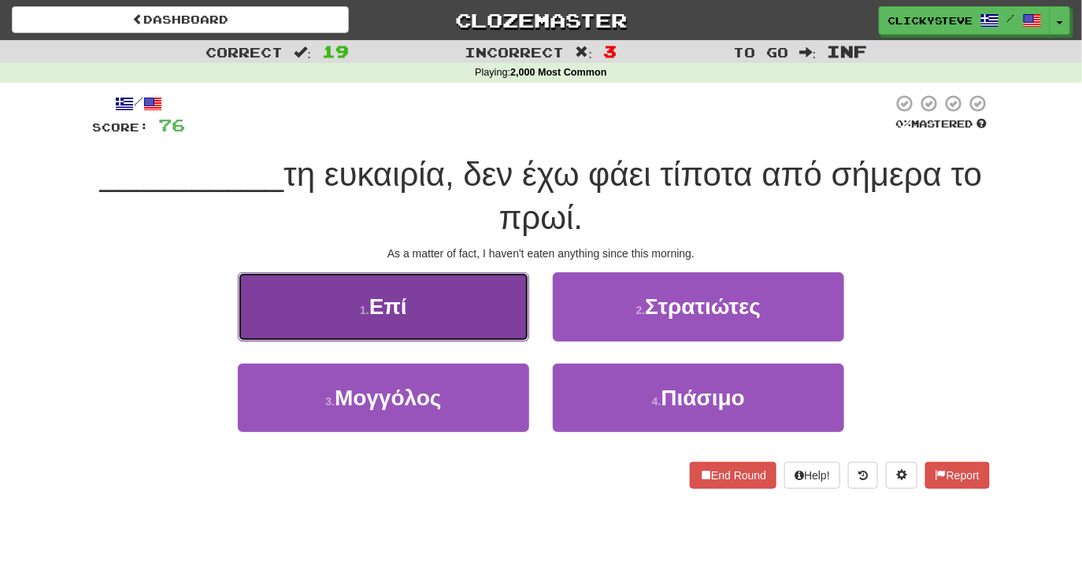
click at [427, 327] on button "1 . Επί" at bounding box center [383, 306] width 291 height 68
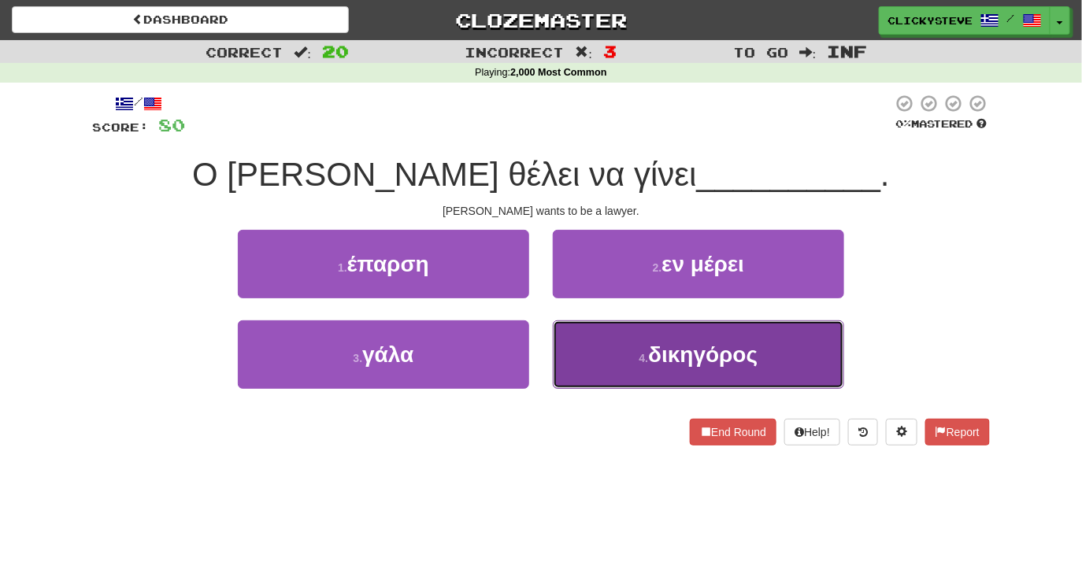
click at [582, 349] on button "4 . δικηγόρος" at bounding box center [698, 354] width 291 height 68
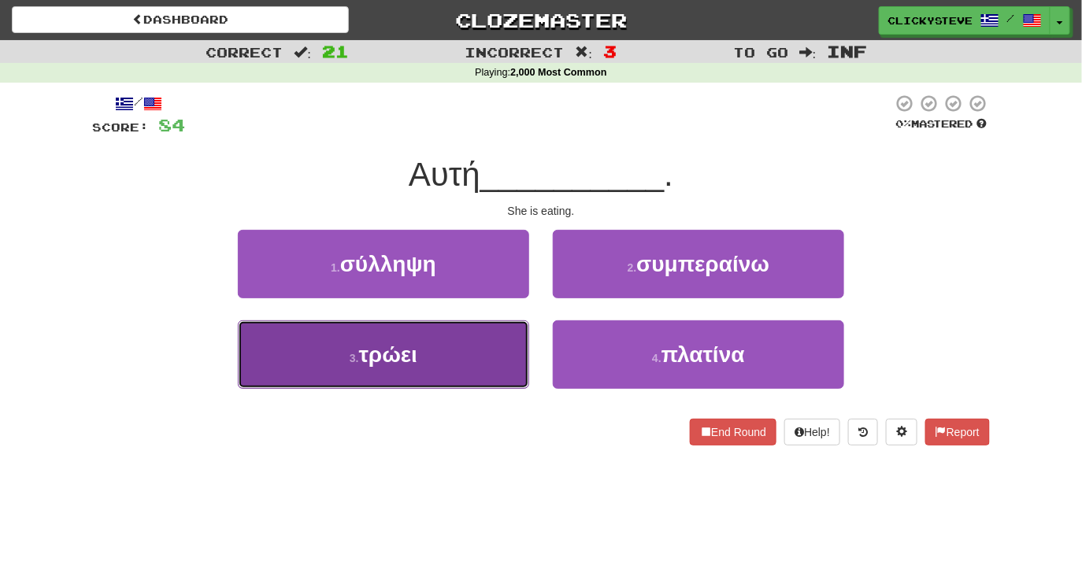
click at [487, 376] on button "3 . τρώει" at bounding box center [383, 354] width 291 height 68
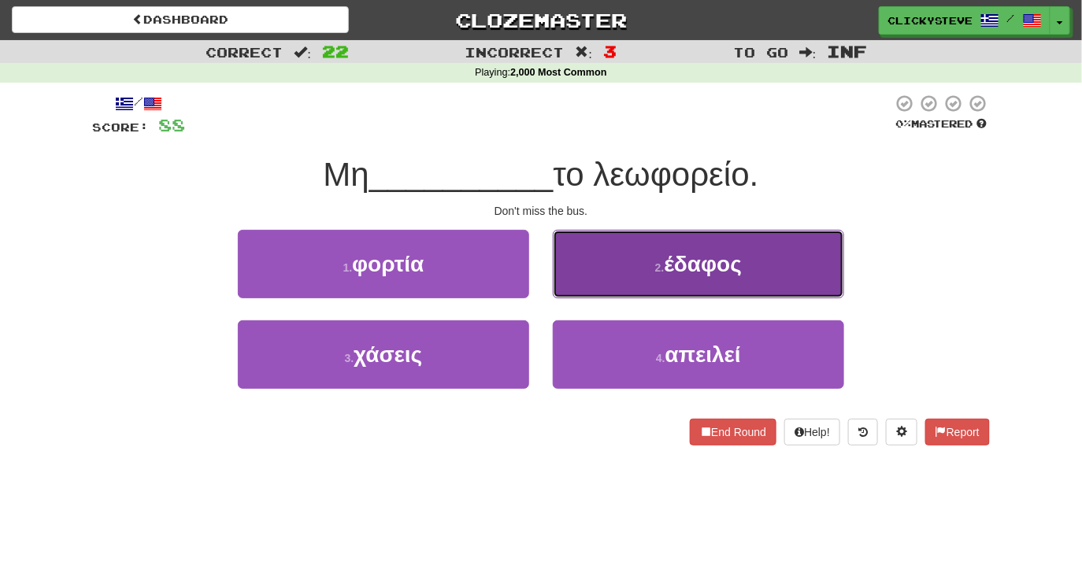
click at [643, 280] on button "2 . έδαφος" at bounding box center [698, 264] width 291 height 68
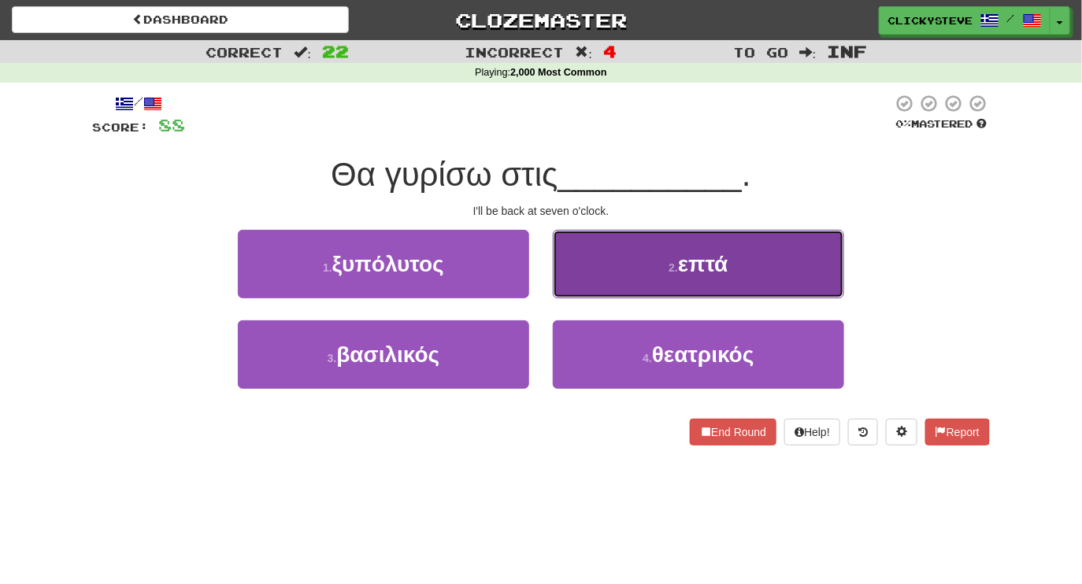
click at [605, 265] on button "2 . επτά" at bounding box center [698, 264] width 291 height 68
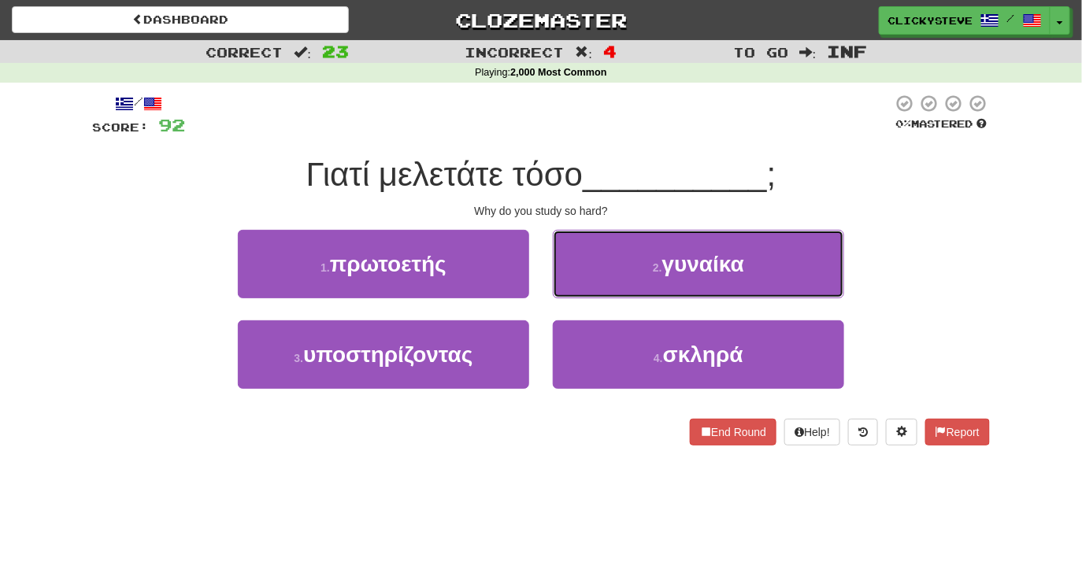
click at [605, 265] on button "2 . γυναίκα" at bounding box center [698, 264] width 291 height 68
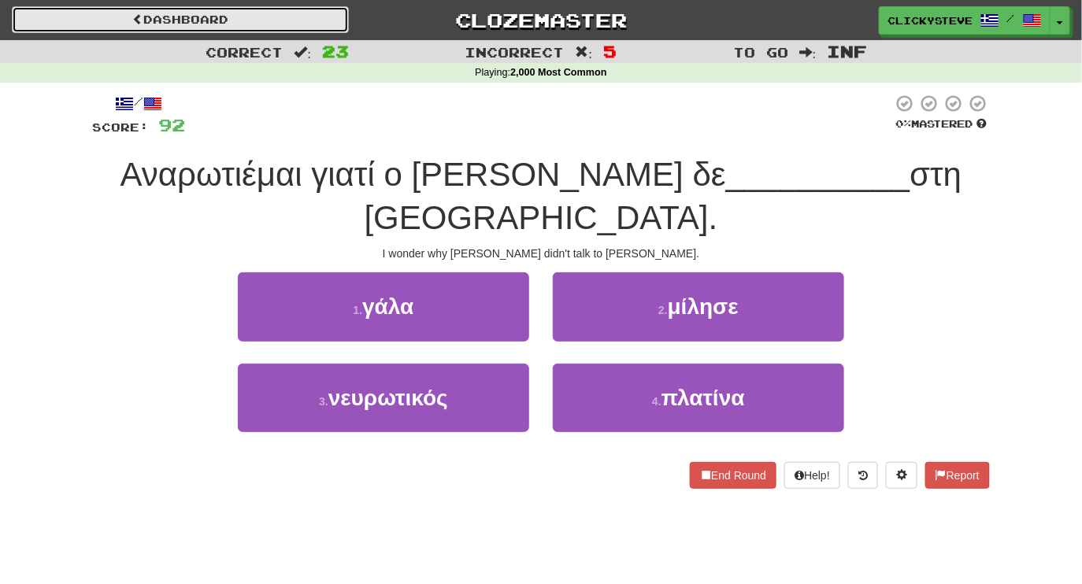
click at [162, 17] on link "Dashboard" at bounding box center [180, 19] width 337 height 27
